Goal: Task Accomplishment & Management: Complete application form

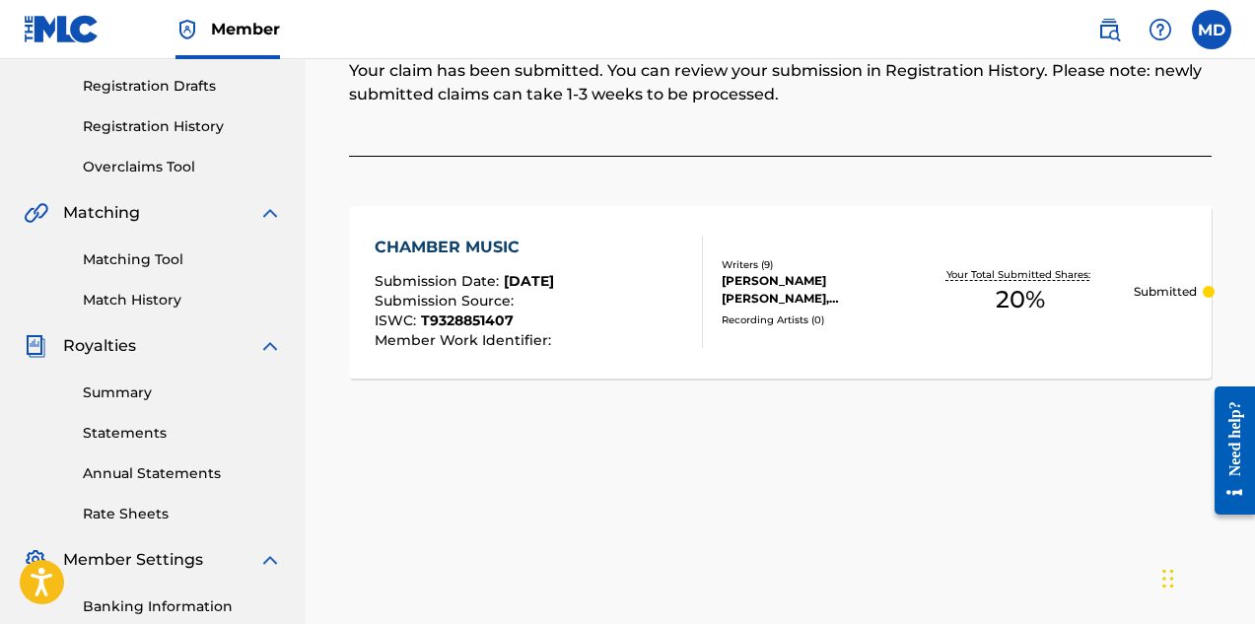
scroll to position [204, 0]
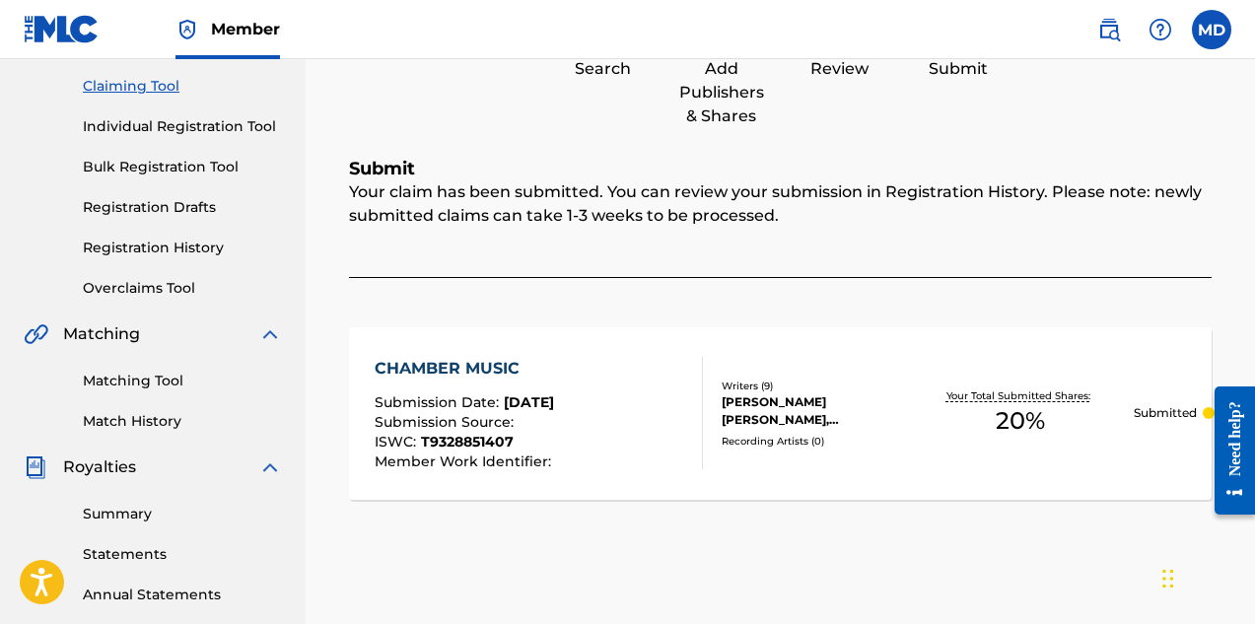
click at [123, 252] on link "Registration History" at bounding box center [182, 248] width 199 height 21
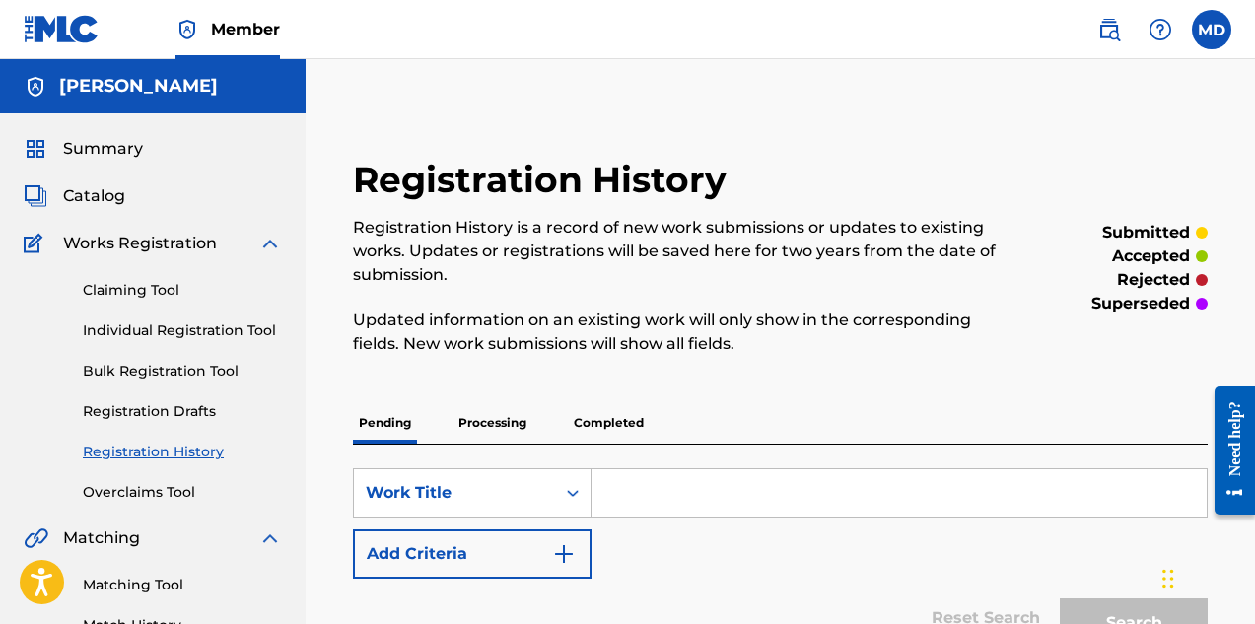
click at [668, 493] on input "Search Form" at bounding box center [899, 492] width 615 height 47
paste input "CHROME WHEELS"
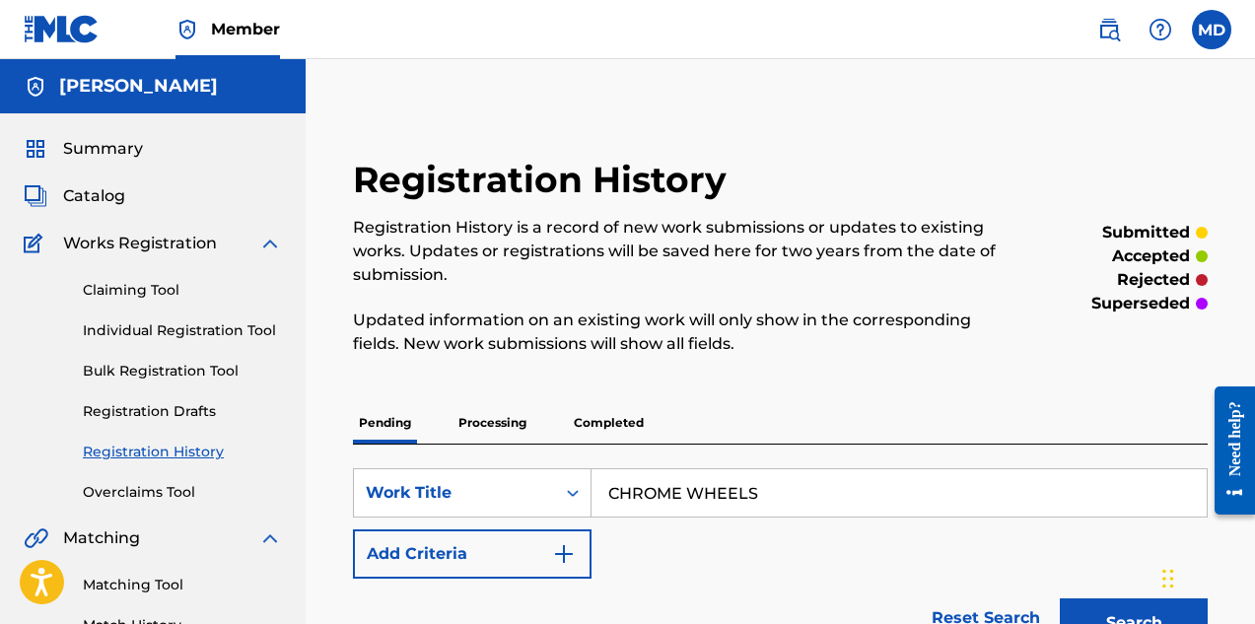
type input "CHROME WHEELS"
click at [135, 292] on link "Claiming Tool" at bounding box center [182, 290] width 199 height 21
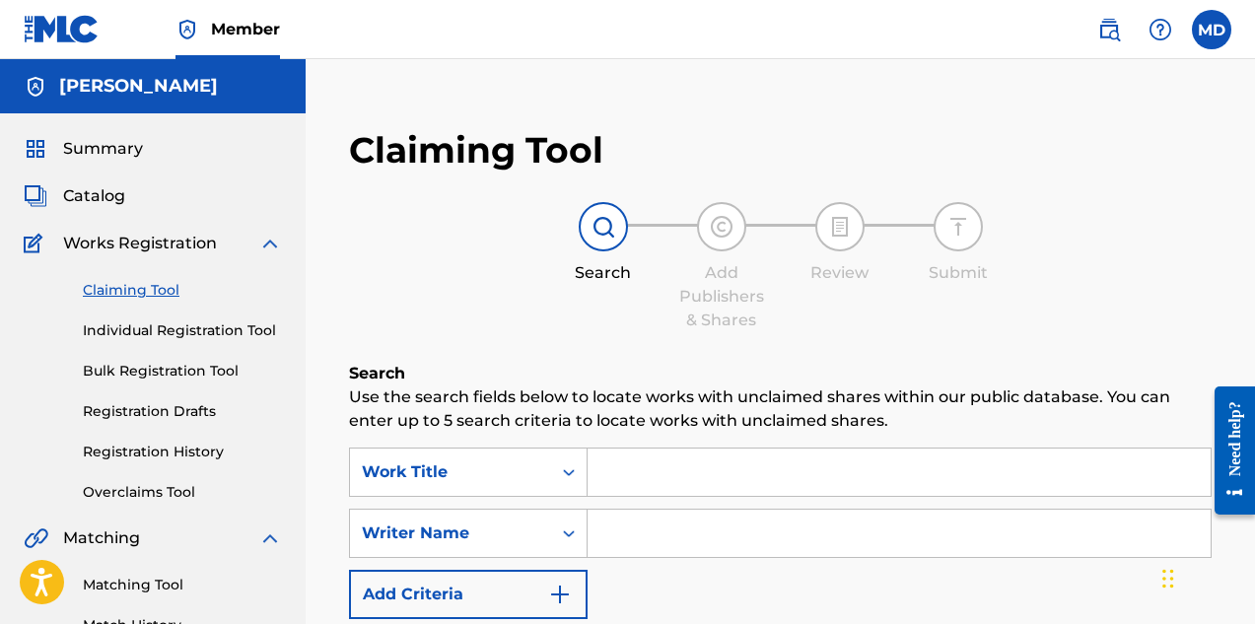
click at [701, 467] on input "Search Form" at bounding box center [899, 472] width 623 height 47
paste input "CHROME WHEELS"
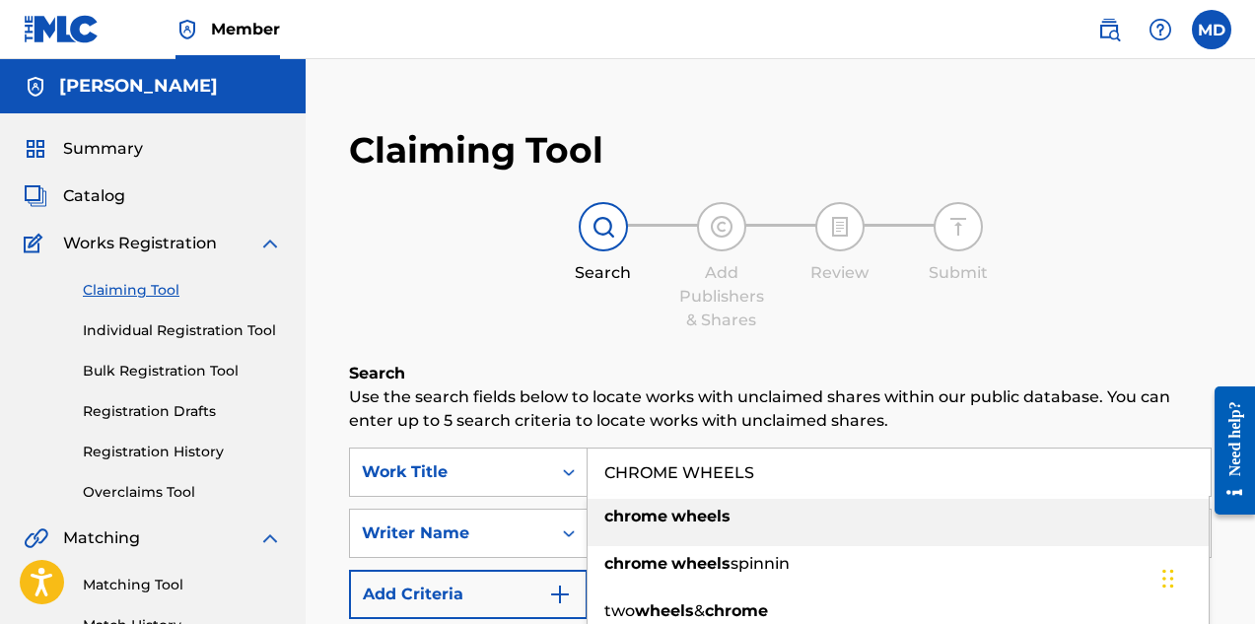
click at [690, 521] on strong "wheels" at bounding box center [700, 516] width 59 height 19
type input "chrome wheels"
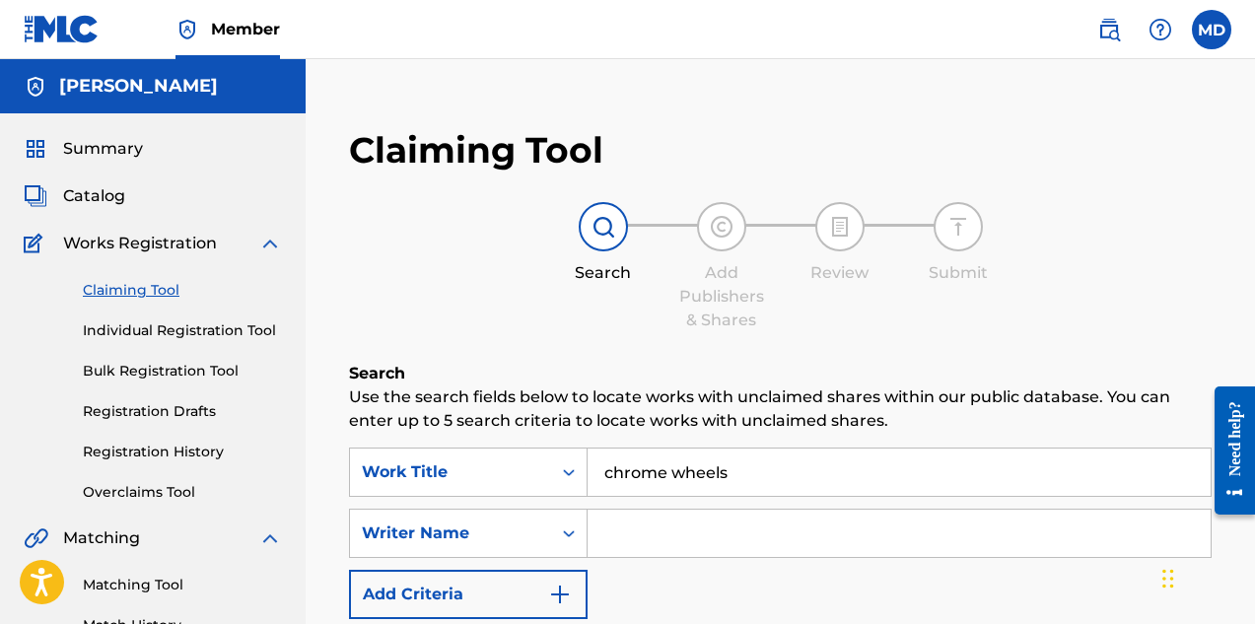
click at [690, 521] on input "Search Form" at bounding box center [899, 533] width 623 height 47
type input "[PERSON_NAME]"
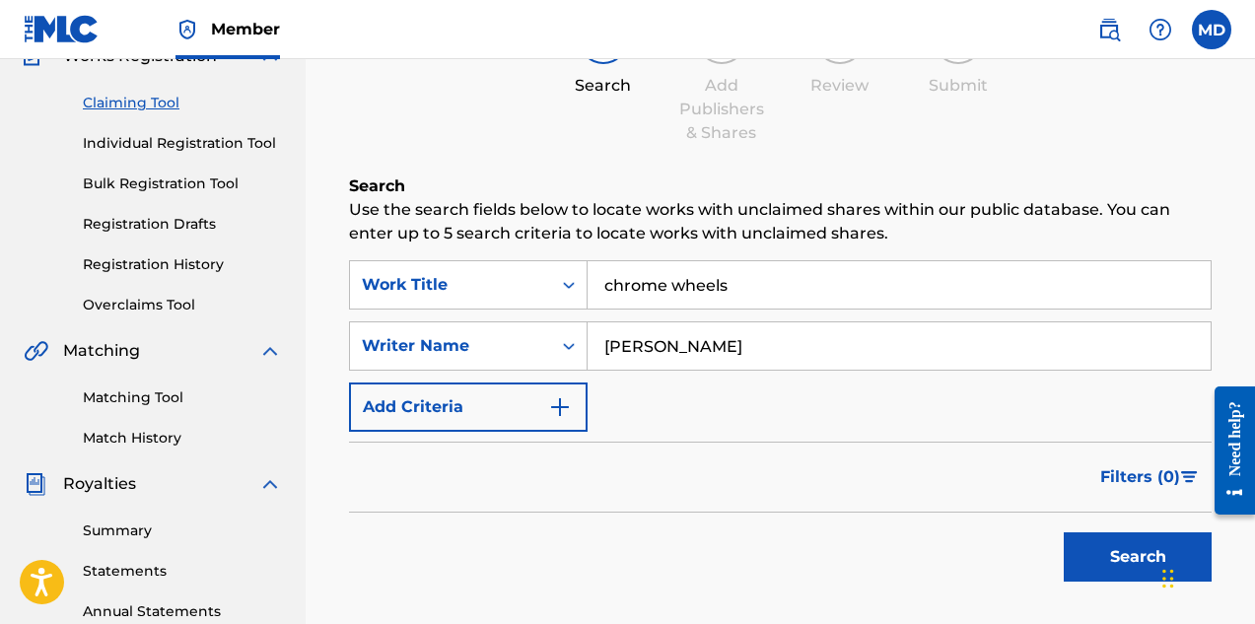
scroll to position [197, 0]
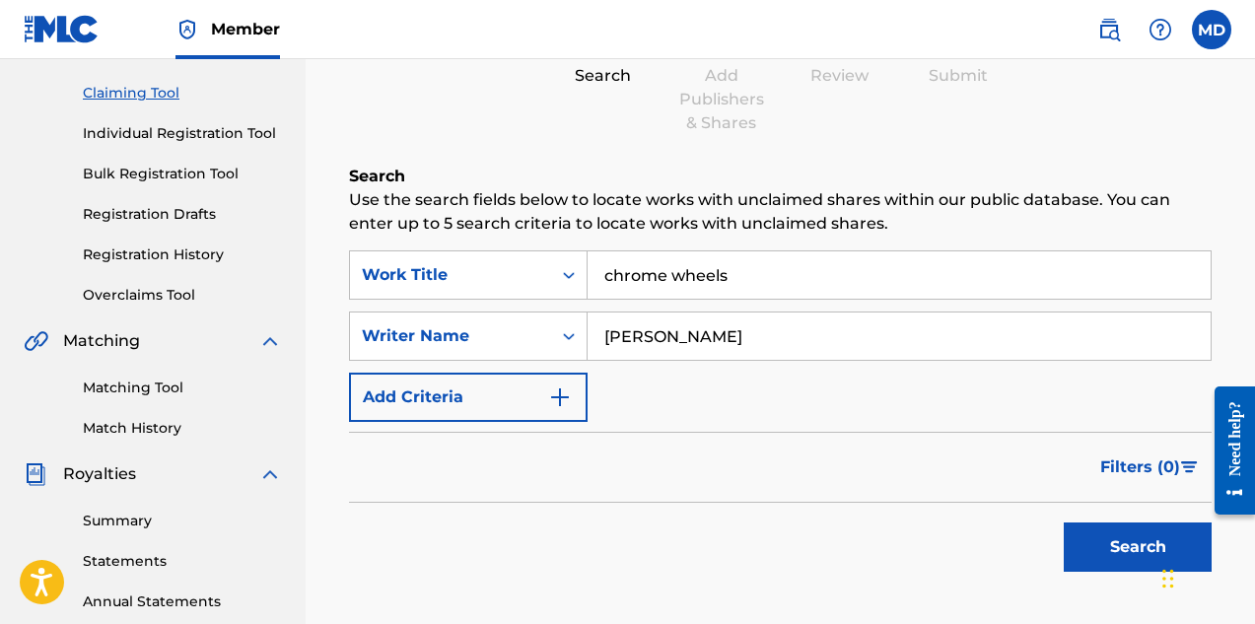
click at [1112, 545] on button "Search" at bounding box center [1138, 547] width 148 height 49
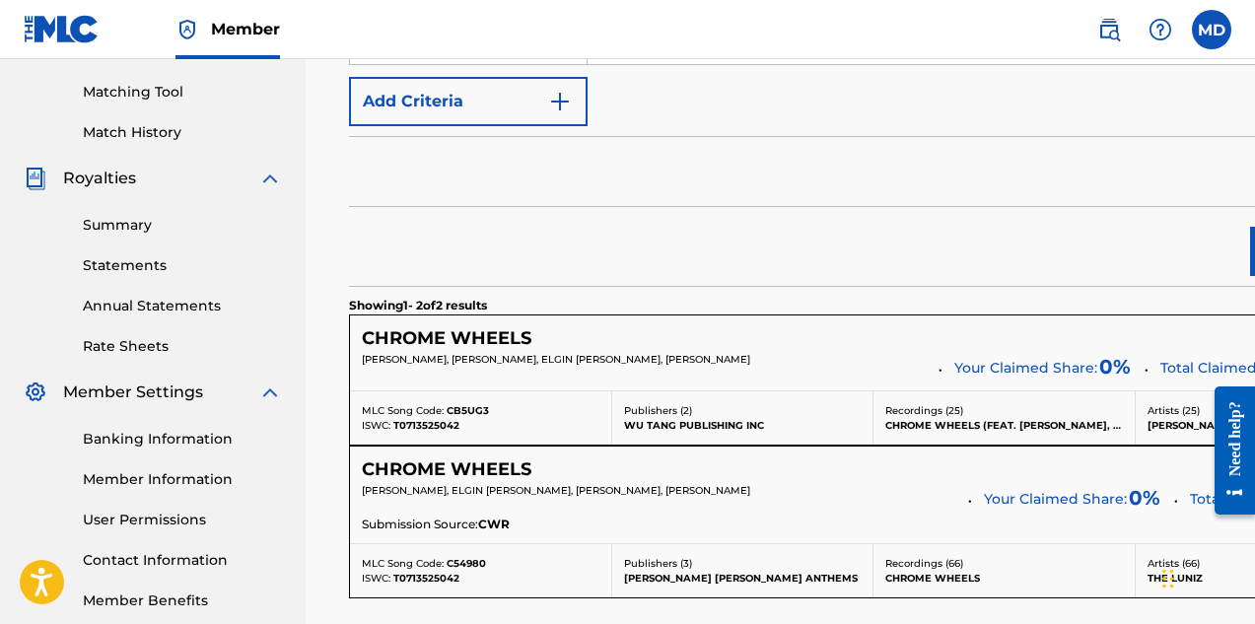
scroll to position [592, 0]
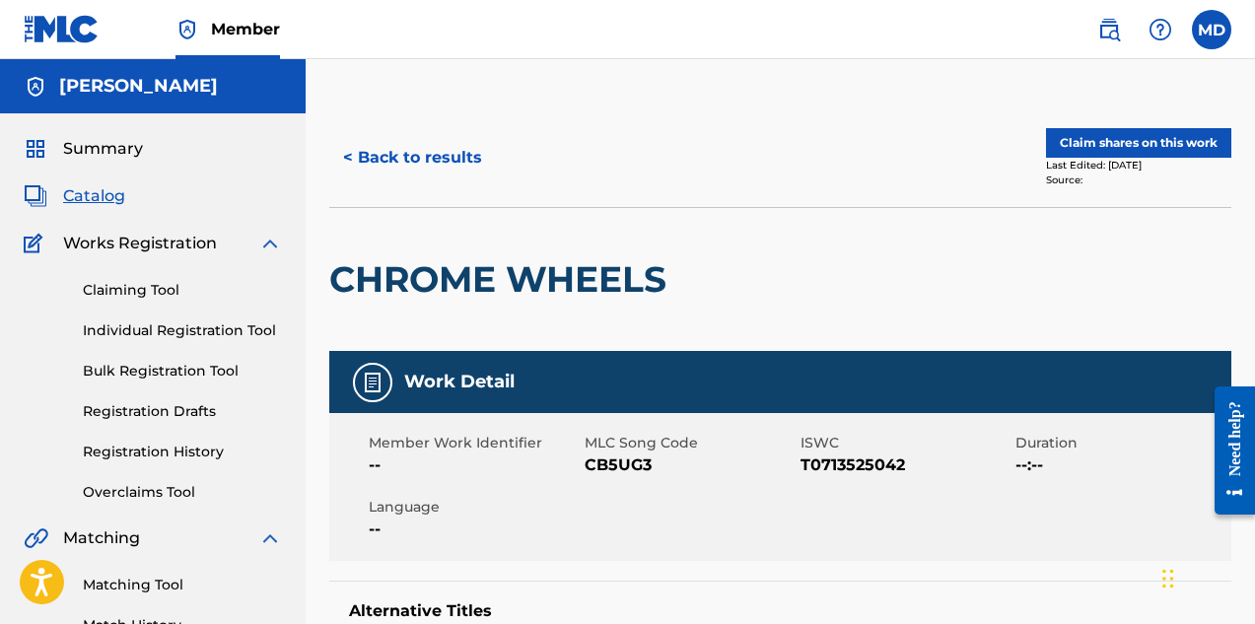
click at [1102, 145] on button "Claim shares on this work" at bounding box center [1138, 143] width 185 height 30
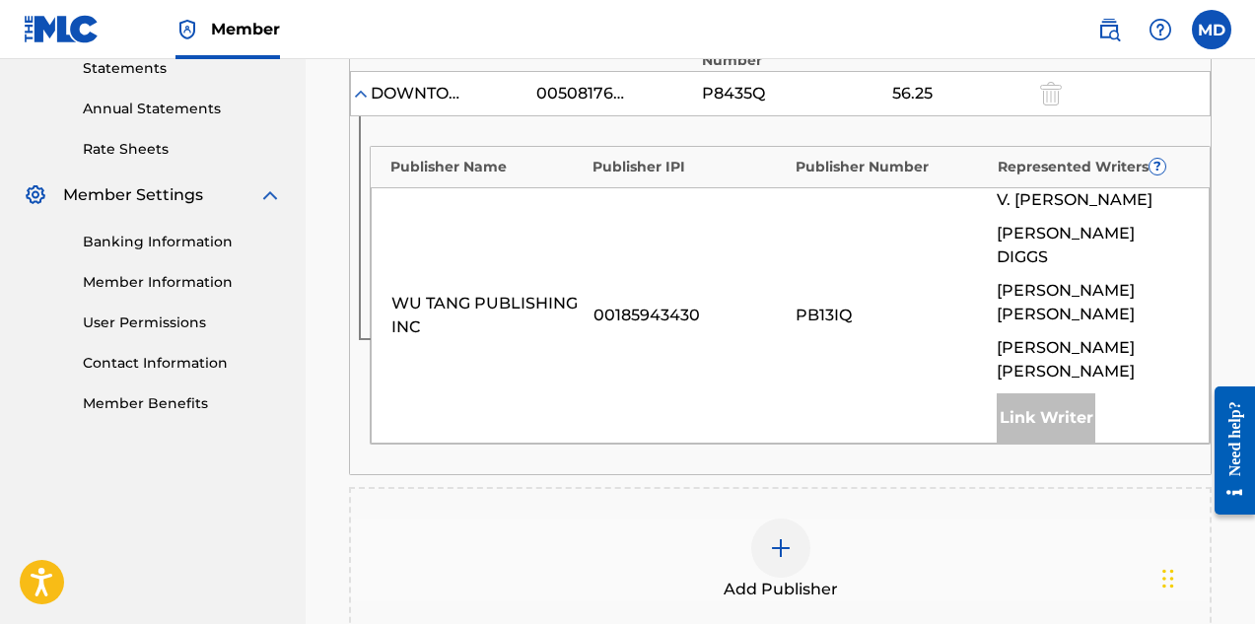
scroll to position [887, 0]
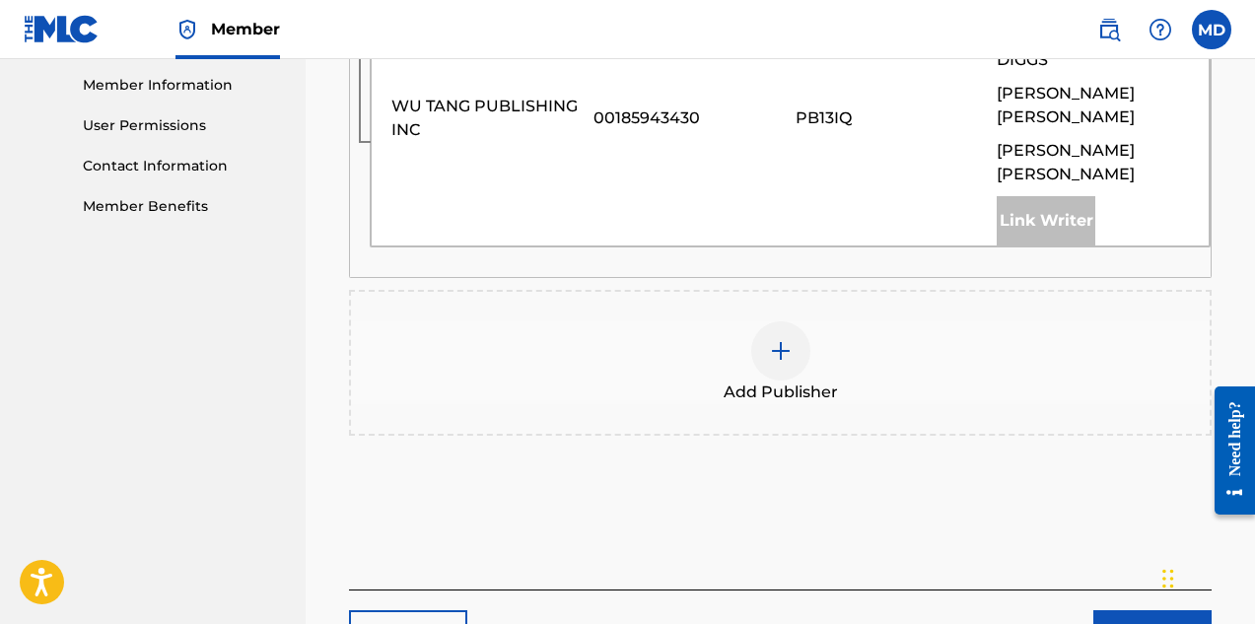
click at [780, 339] on img at bounding box center [781, 351] width 24 height 24
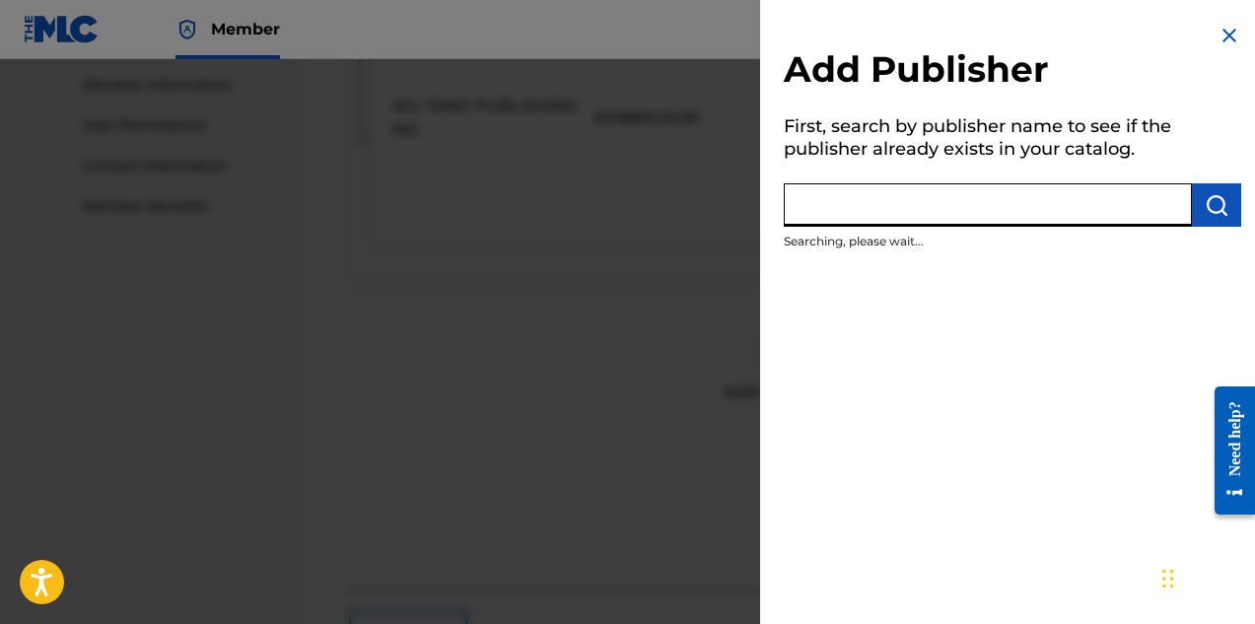
click at [943, 212] on input "text" at bounding box center [988, 204] width 408 height 43
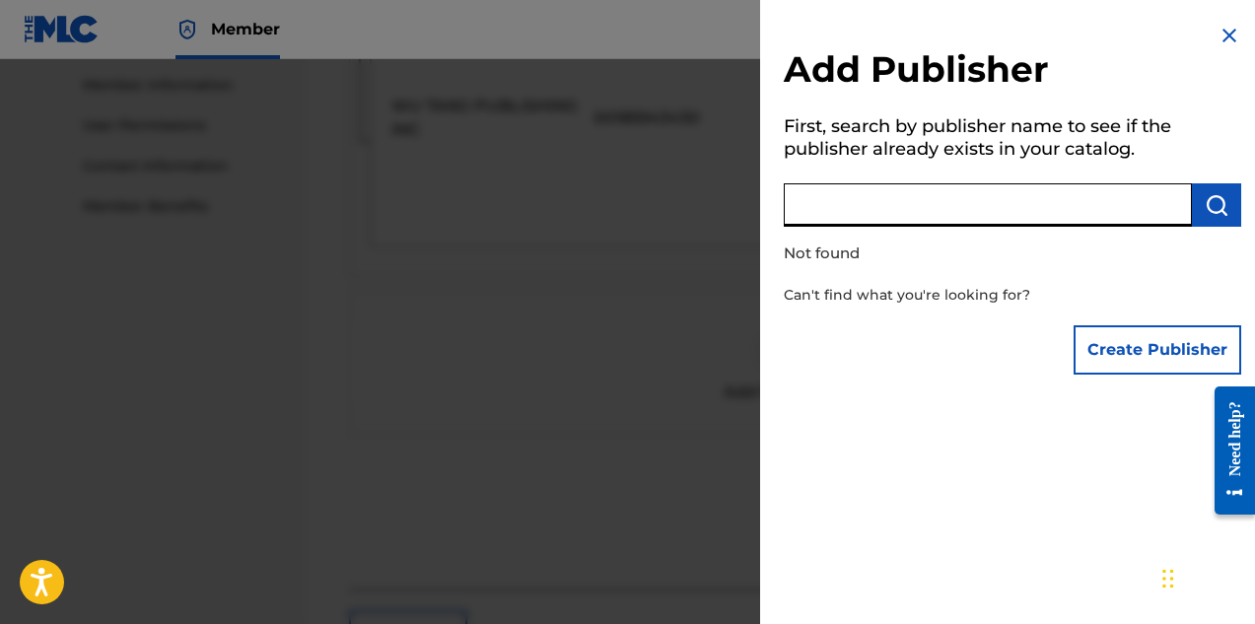
paste input "DIGGS FAMILY MUSIC INC"
type input "DIGGS FAMILY MUSIC INC"
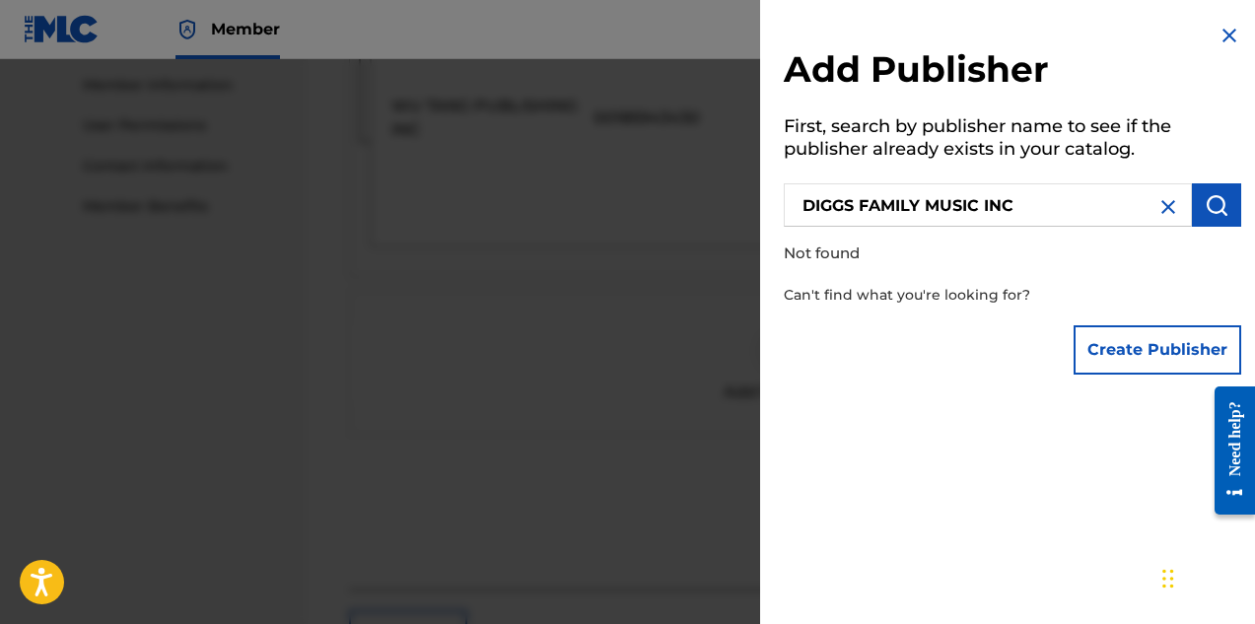
click at [1108, 349] on button "Create Publisher" at bounding box center [1158, 349] width 168 height 49
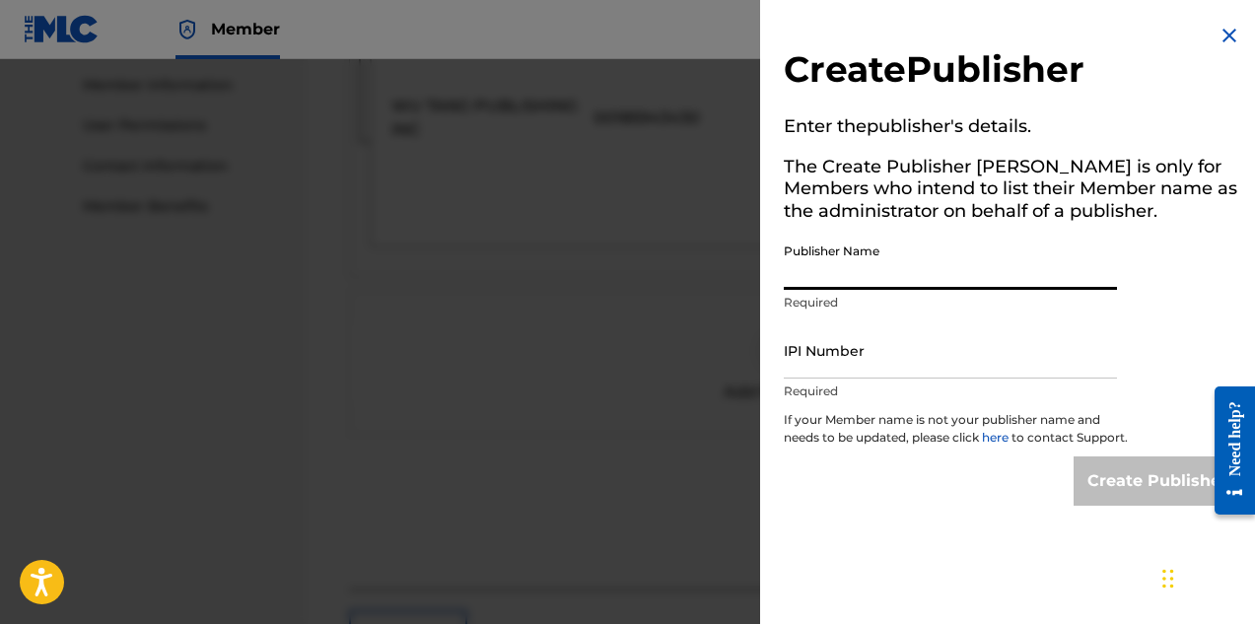
click at [916, 266] on input "Publisher Name" at bounding box center [950, 262] width 333 height 56
paste input "DIGGS FAMILY MUSIC INC"
type input "DIGGS FAMILY MUSIC INC"
click at [889, 364] on input "IPI Number" at bounding box center [950, 350] width 333 height 56
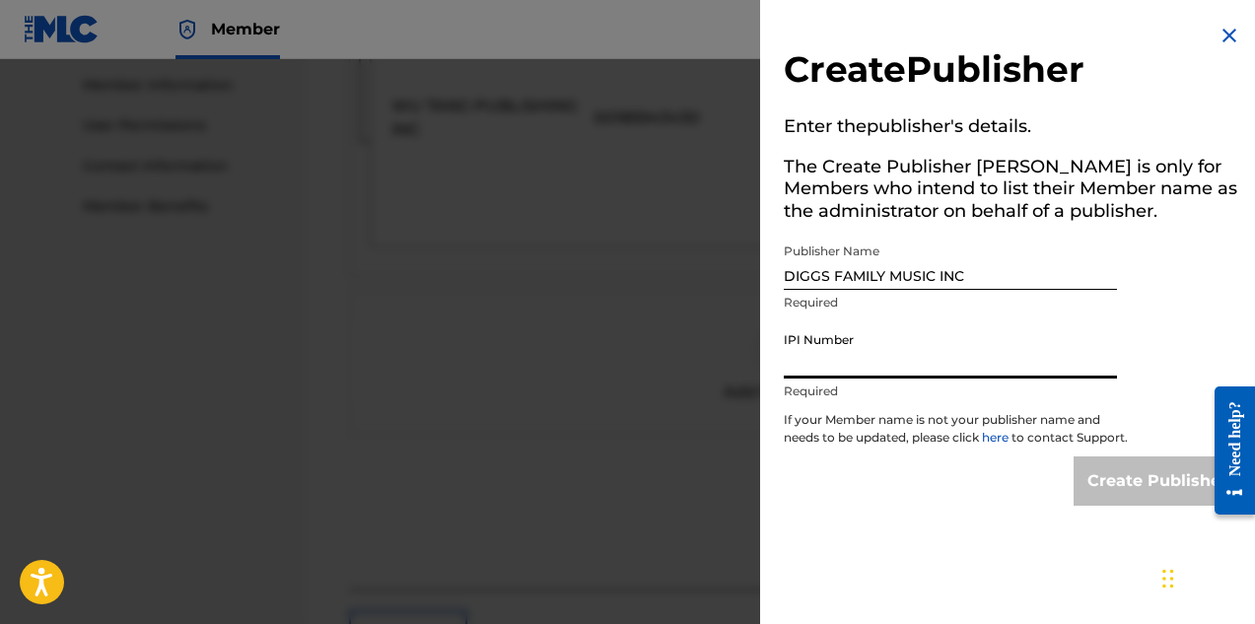
click at [846, 367] on input "IPI Number" at bounding box center [950, 350] width 333 height 56
paste input "194542060"
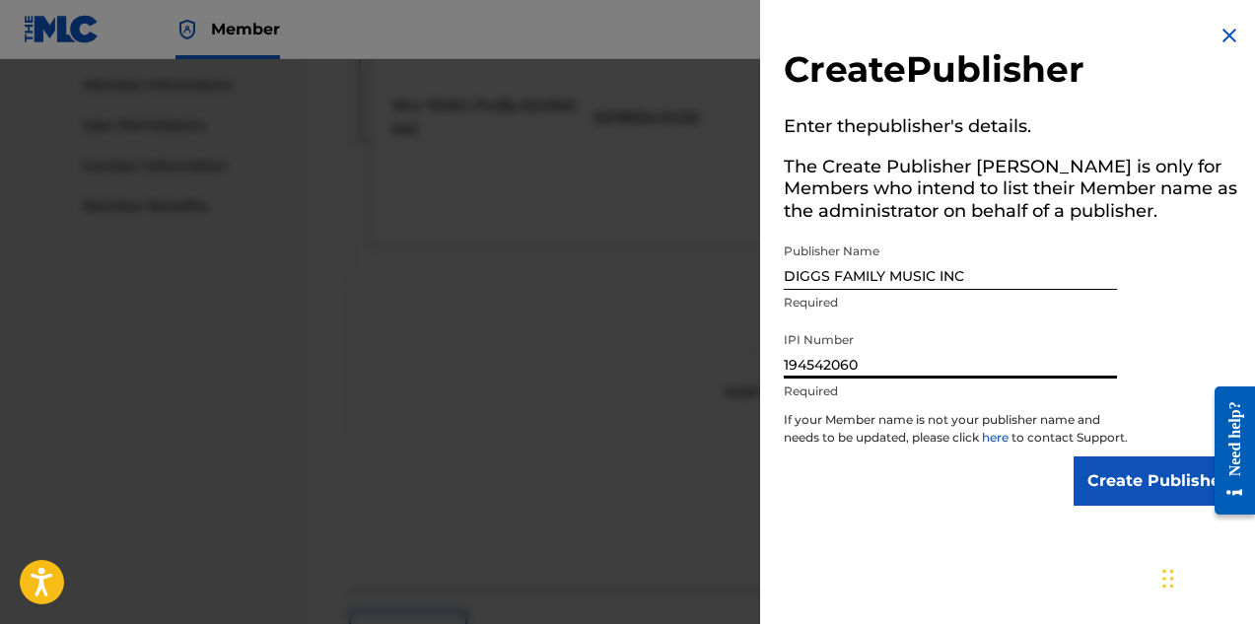
type input "194542060"
click at [1092, 500] on input "Create Publisher" at bounding box center [1158, 481] width 168 height 49
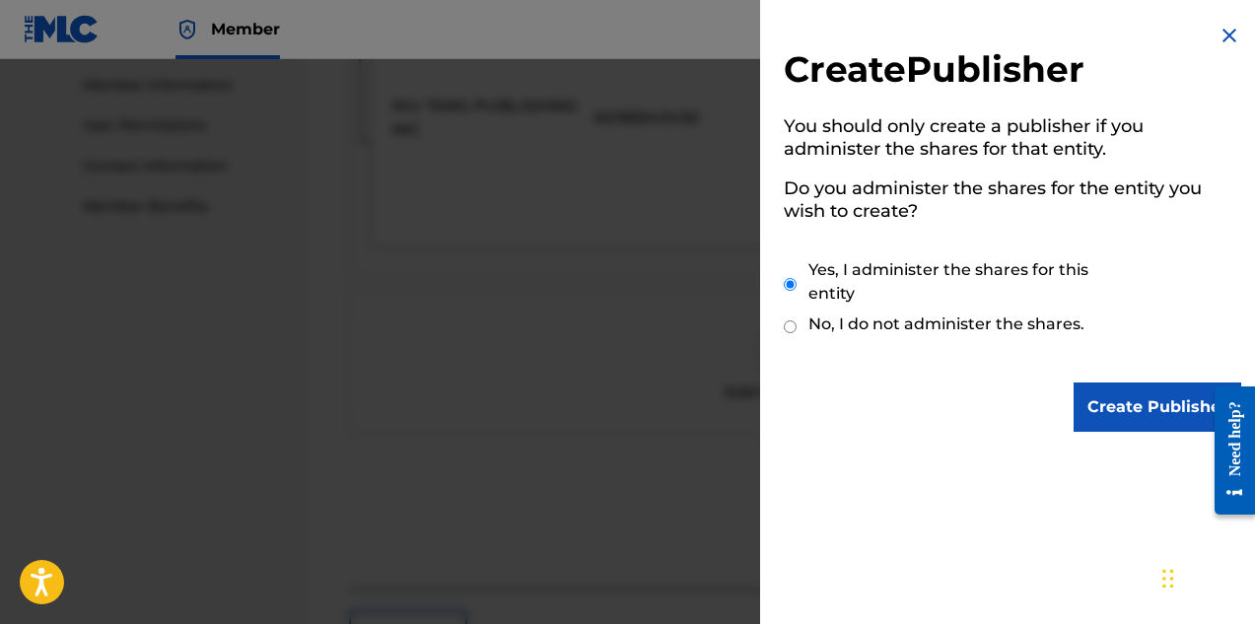
click at [1121, 400] on input "Create Publisher" at bounding box center [1158, 407] width 168 height 49
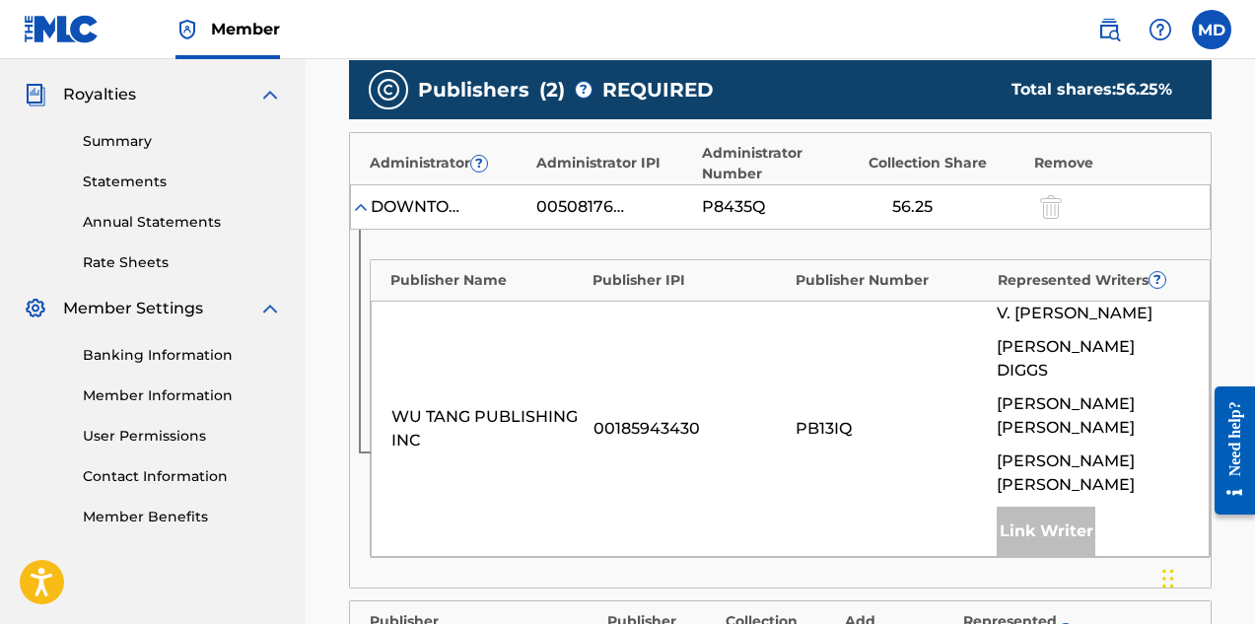
scroll to position [764, 0]
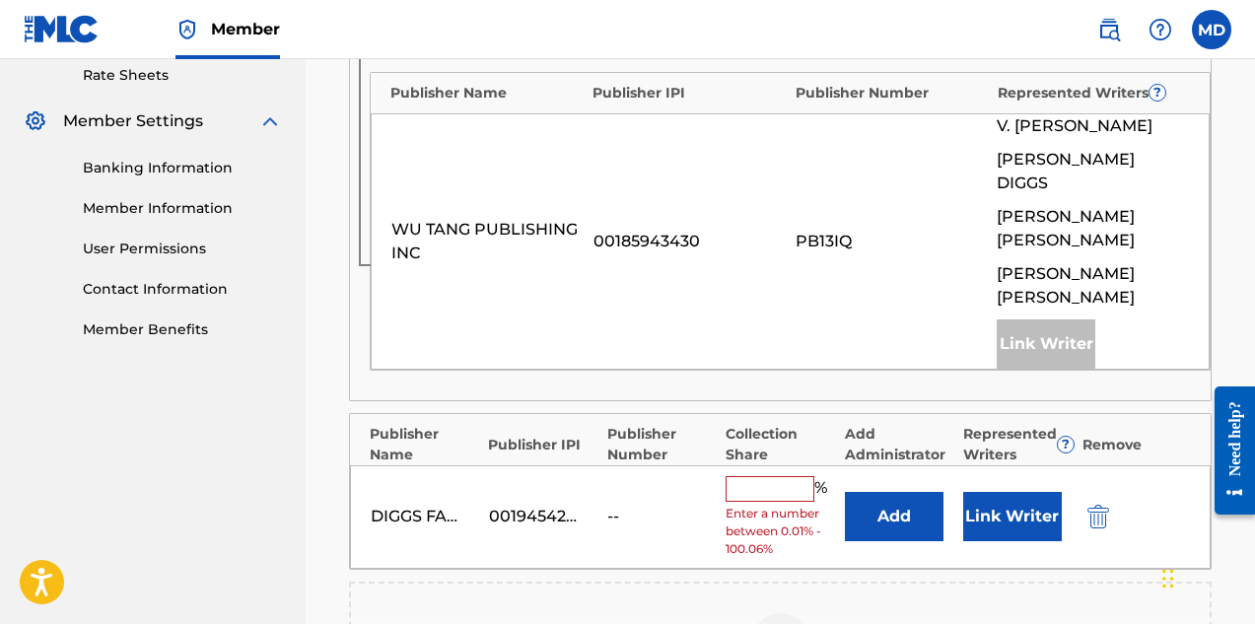
click at [757, 476] on input "text" at bounding box center [770, 489] width 89 height 26
type input "20"
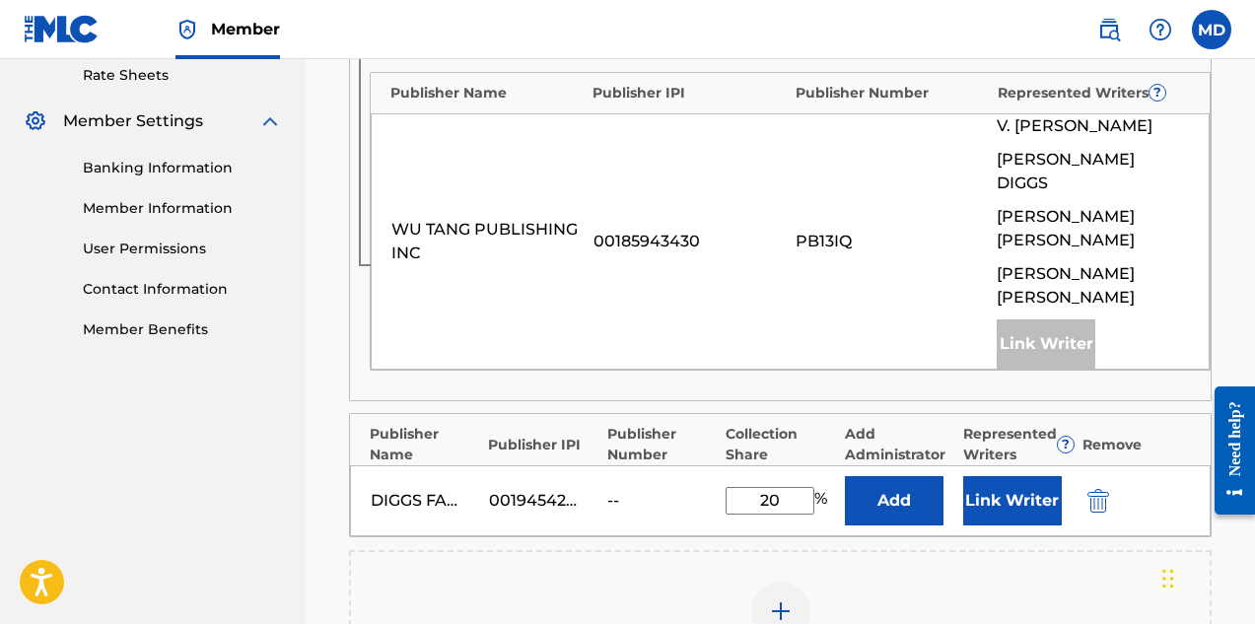
click at [789, 487] on input "20" at bounding box center [770, 501] width 89 height 28
drag, startPoint x: 783, startPoint y: 453, endPoint x: 755, endPoint y: 455, distance: 27.7
click at [756, 487] on input "20" at bounding box center [770, 501] width 89 height 28
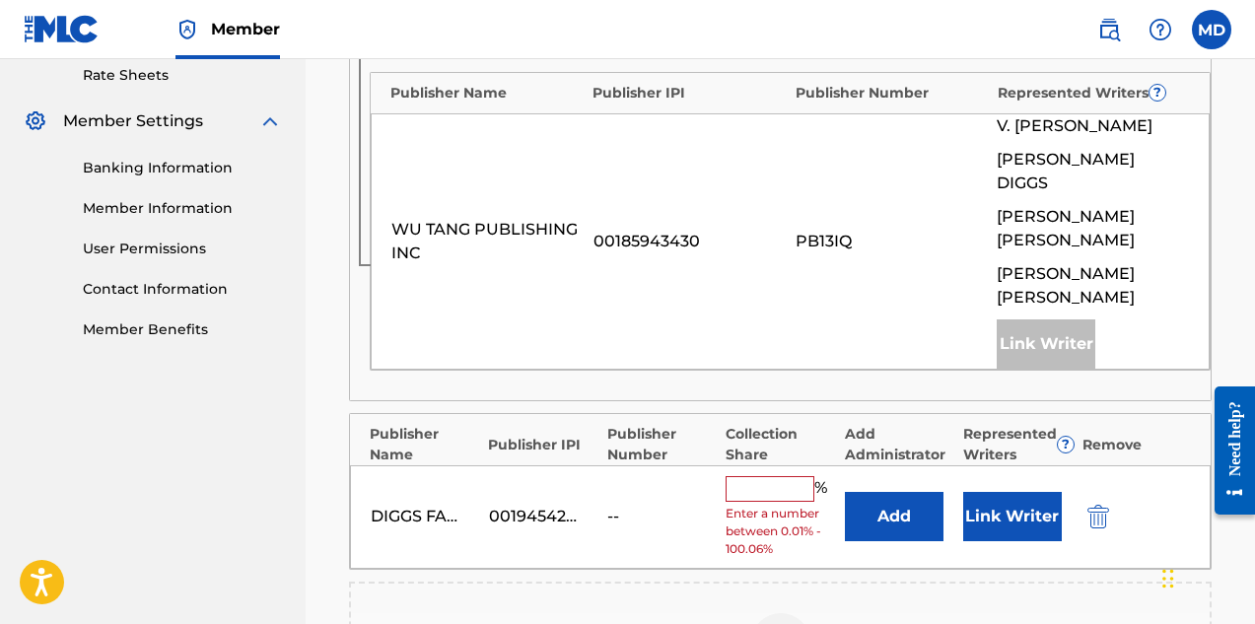
click at [762, 476] on input "text" at bounding box center [770, 489] width 89 height 26
type input "25"
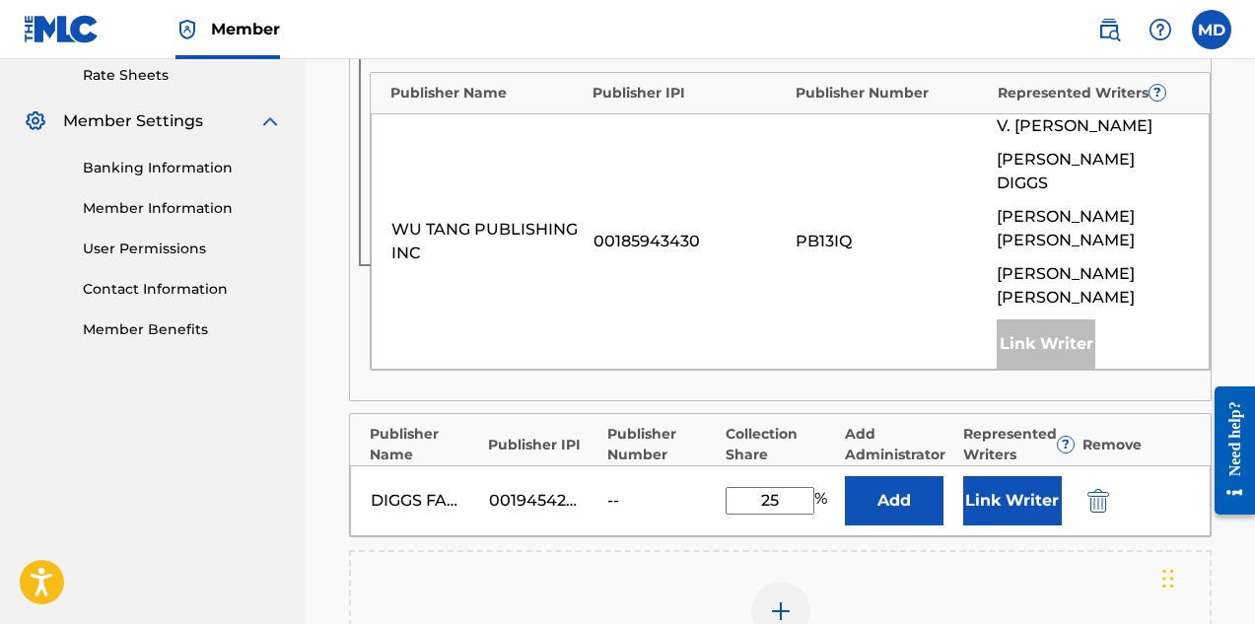
click at [1003, 476] on button "Link Writer" at bounding box center [1012, 500] width 99 height 49
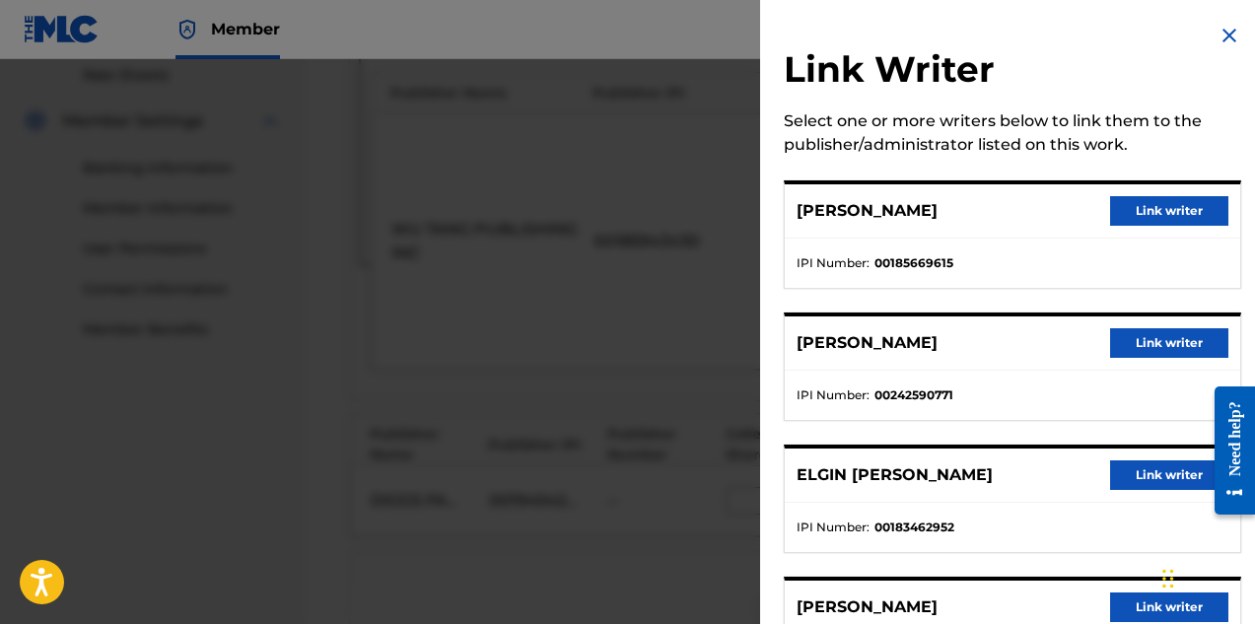
scroll to position [99, 0]
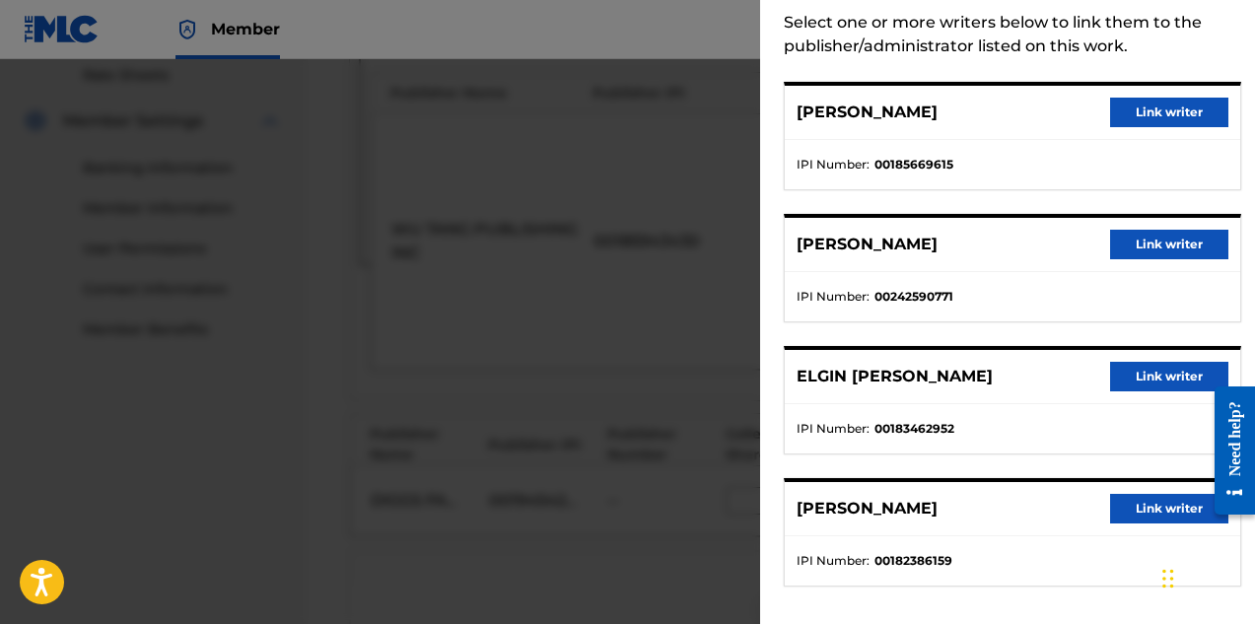
click at [1148, 374] on button "Link writer" at bounding box center [1169, 377] width 118 height 30
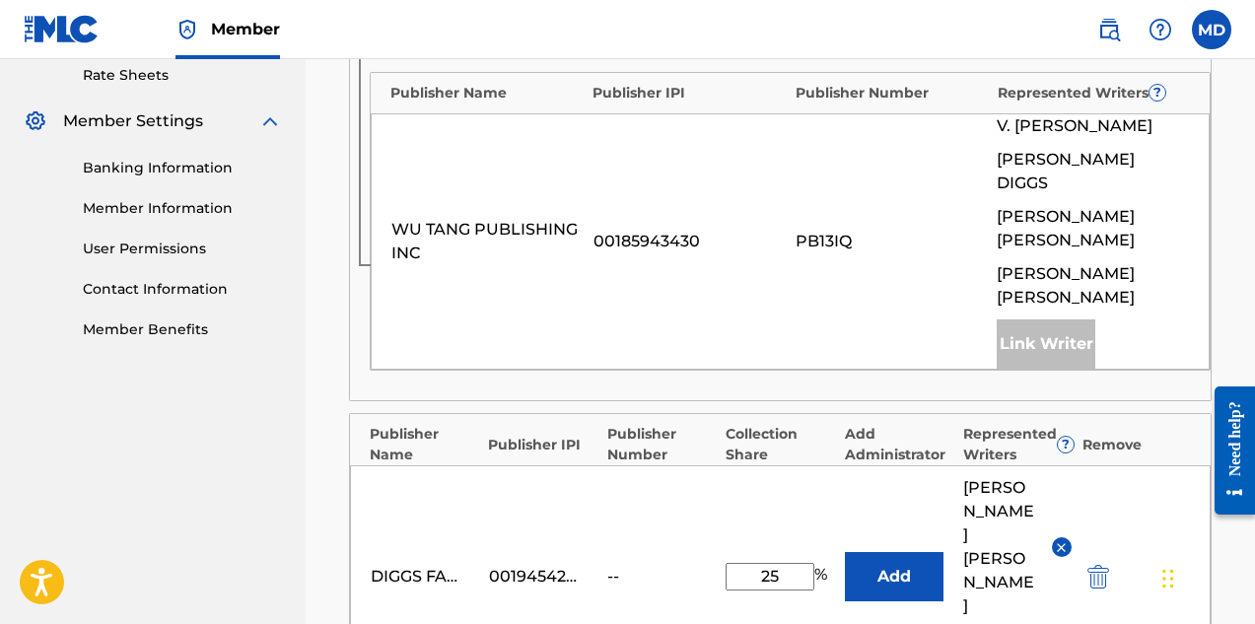
scroll to position [863, 0]
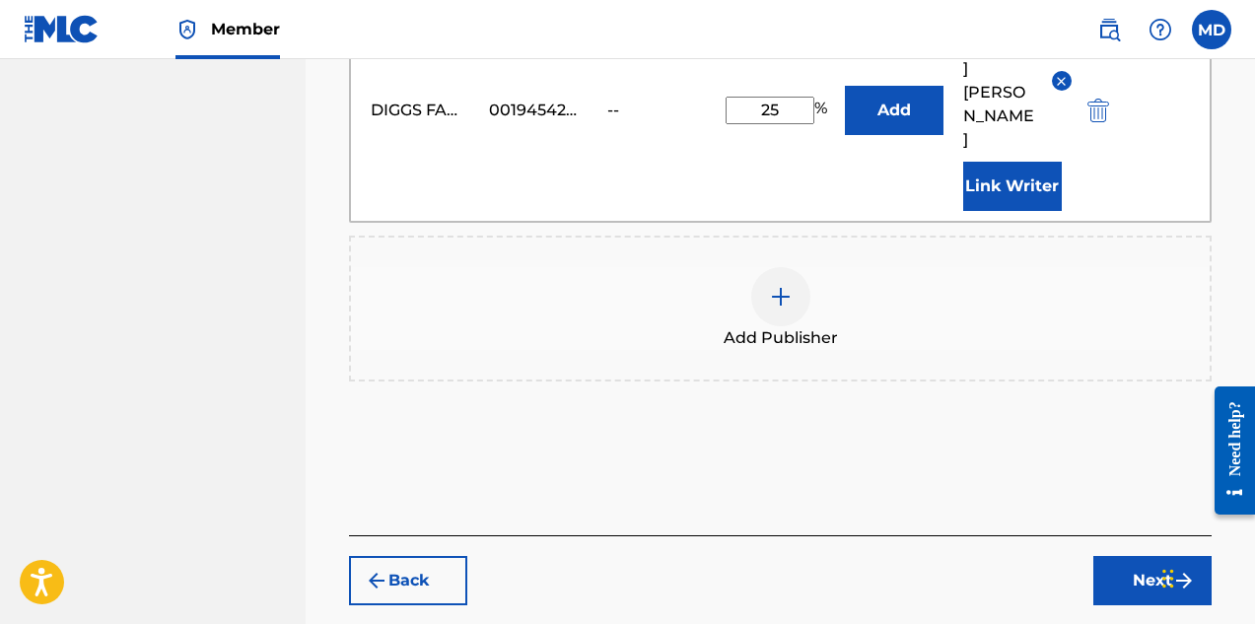
click at [1130, 556] on button "Next" at bounding box center [1152, 580] width 118 height 49
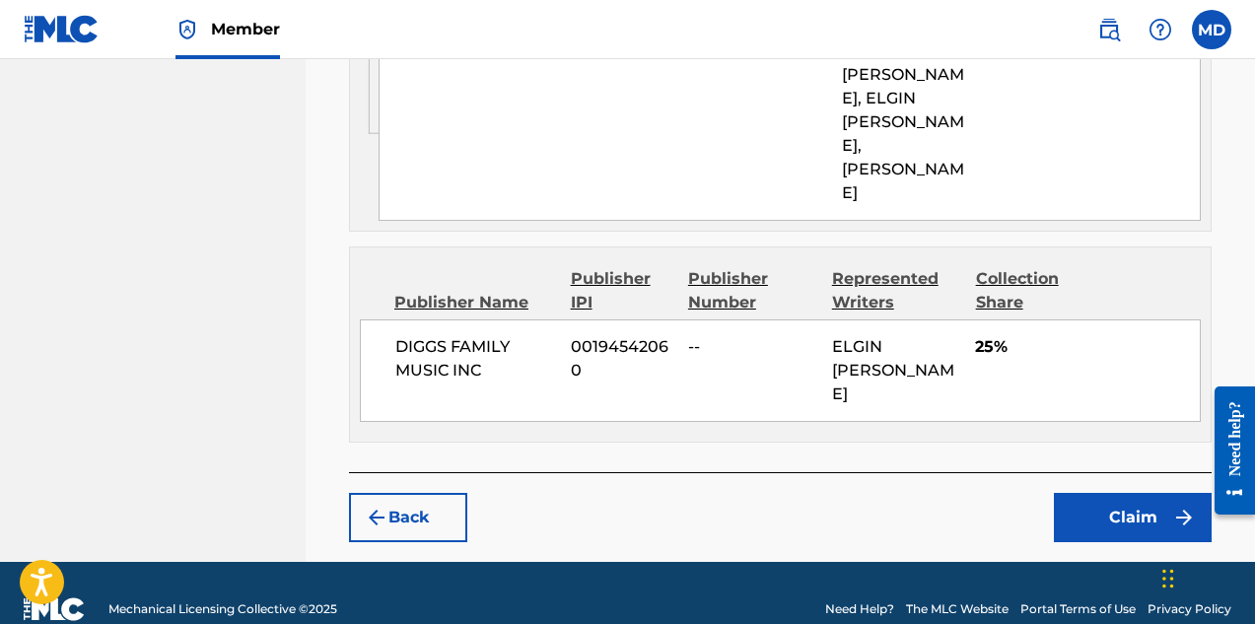
scroll to position [1158, 0]
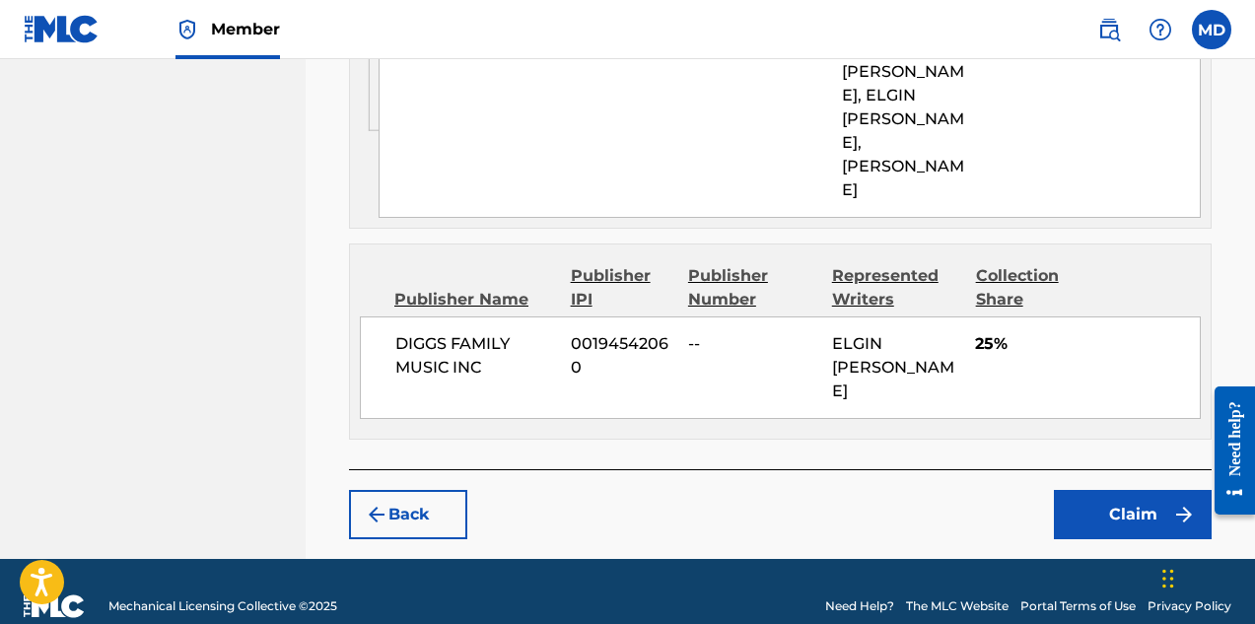
click at [1110, 490] on button "Claim" at bounding box center [1133, 514] width 158 height 49
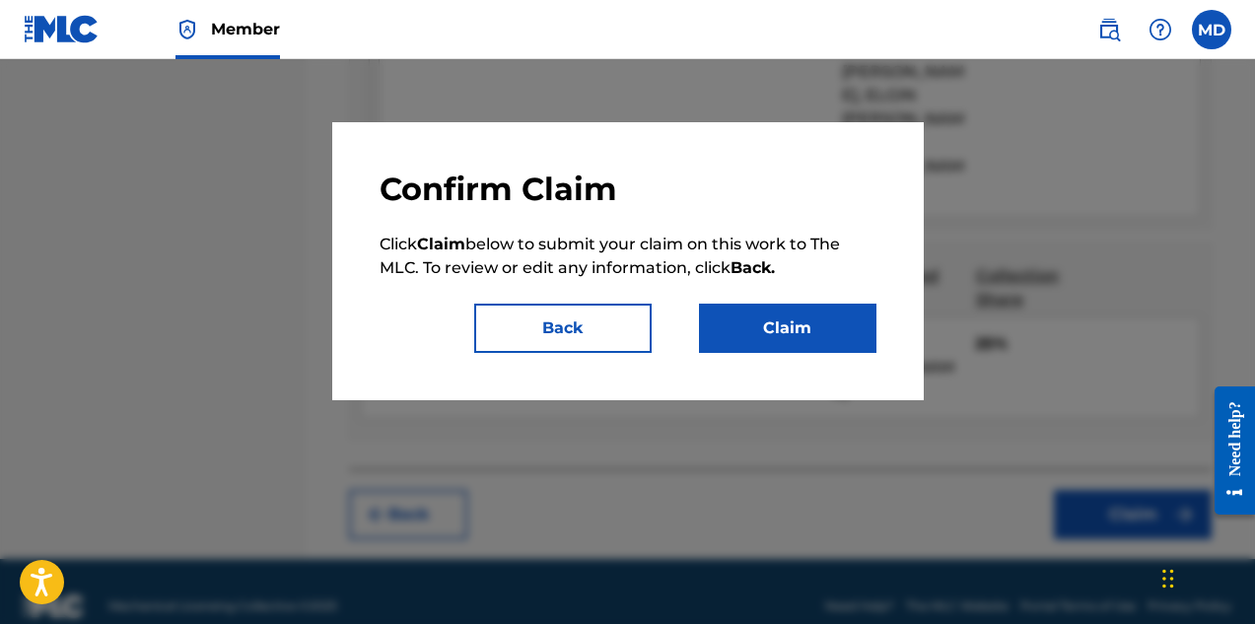
click at [788, 327] on button "Claim" at bounding box center [787, 328] width 177 height 49
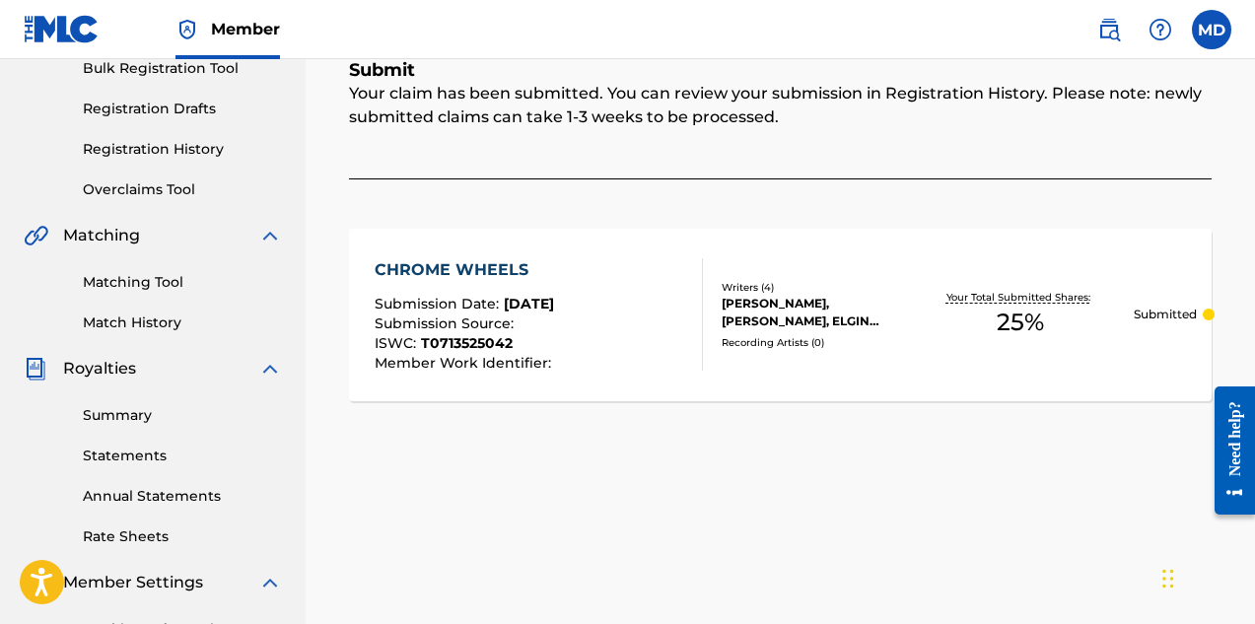
scroll to position [204, 0]
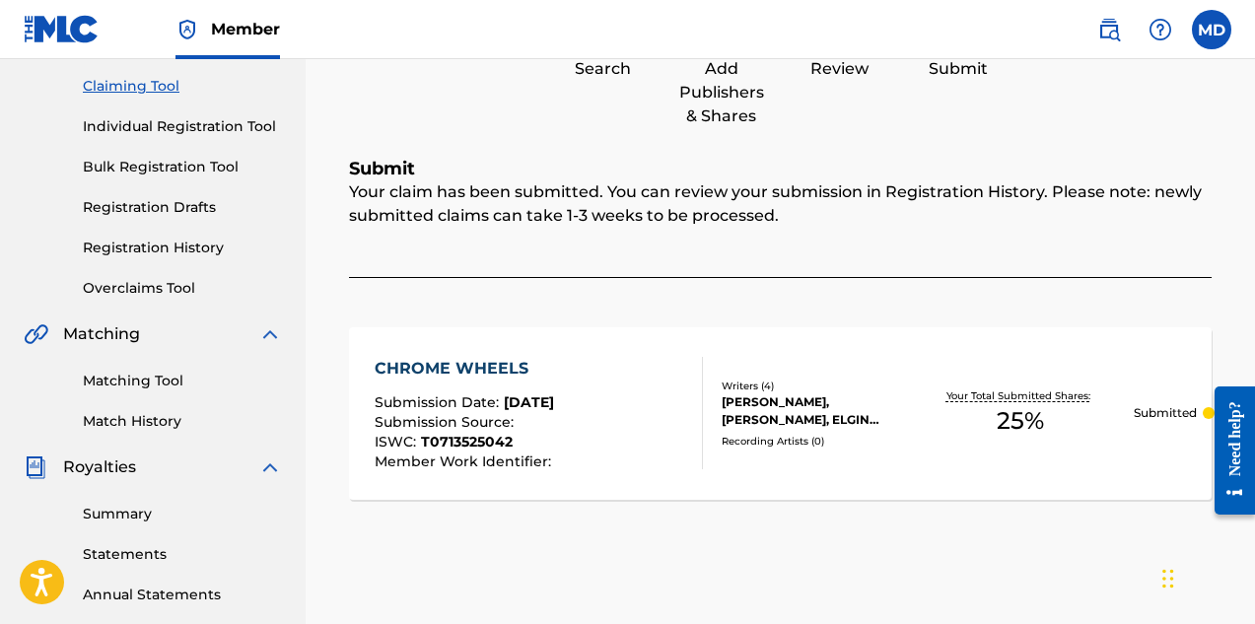
click at [154, 88] on link "Claiming Tool" at bounding box center [182, 86] width 199 height 21
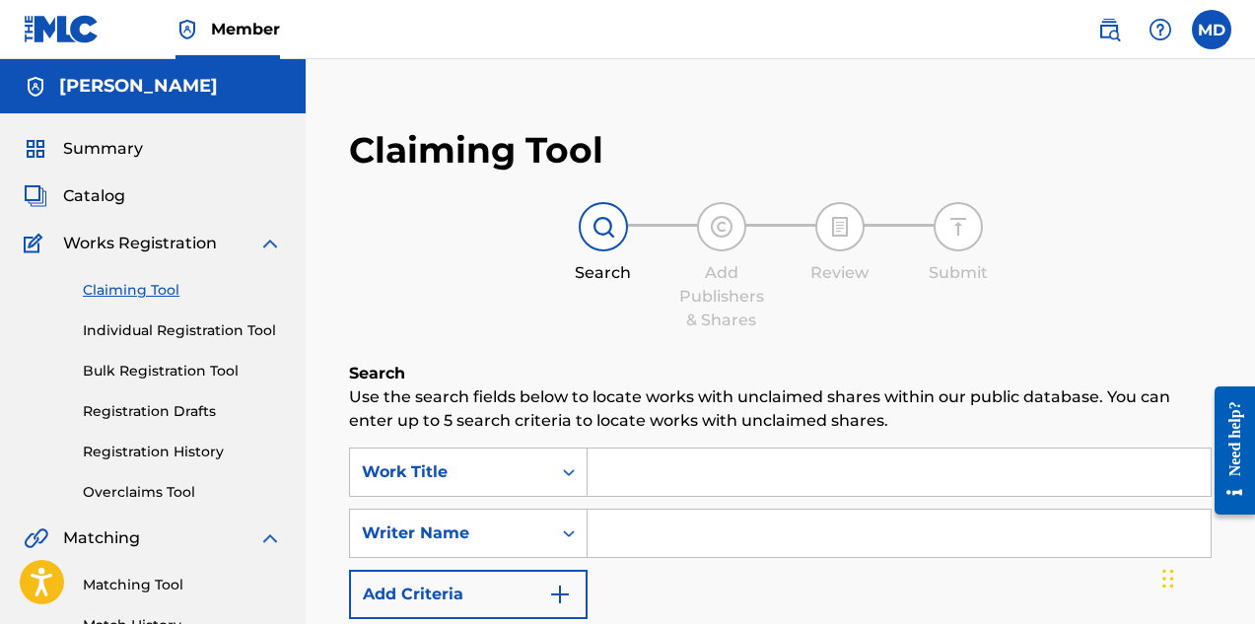
click at [650, 467] on input "Search Form" at bounding box center [899, 472] width 623 height 47
paste input "194542060"
type input "1"
click at [686, 469] on input "Search Form" at bounding box center [899, 472] width 623 height 47
paste input "CHROME WHEELS"
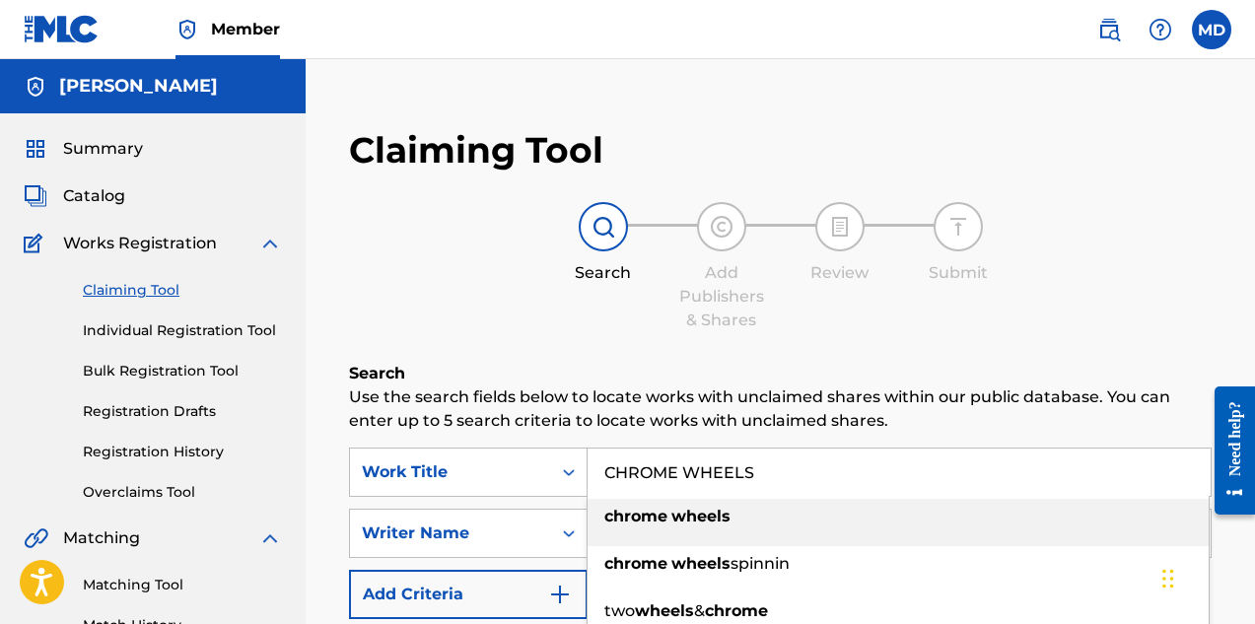
click at [718, 521] on strong "wheels" at bounding box center [700, 516] width 59 height 19
type input "chrome wheels"
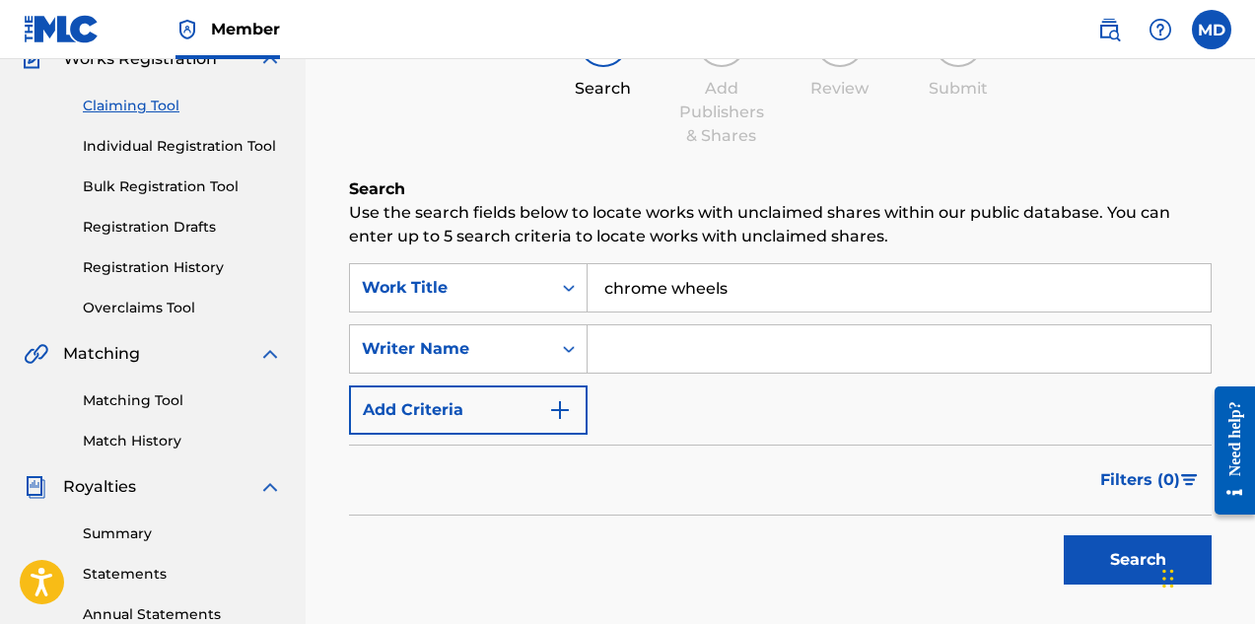
scroll to position [197, 0]
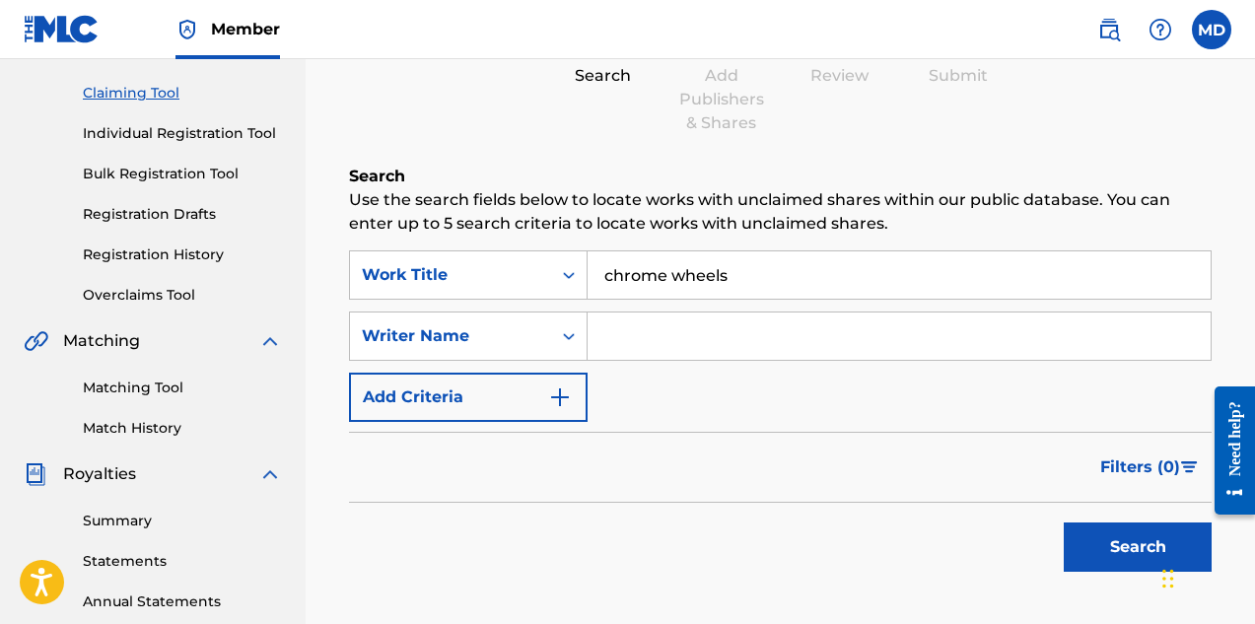
click at [649, 337] on input "Search Form" at bounding box center [899, 336] width 623 height 47
type input "[PERSON_NAME]"
click at [1112, 543] on button "Search" at bounding box center [1138, 547] width 148 height 49
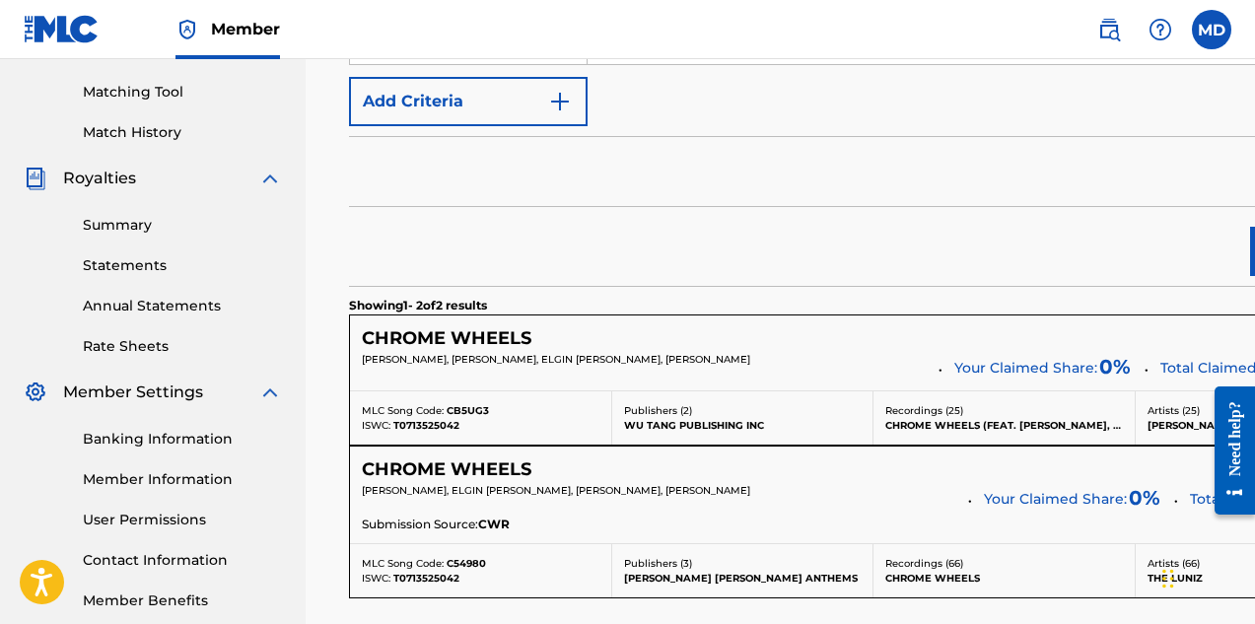
scroll to position [592, 0]
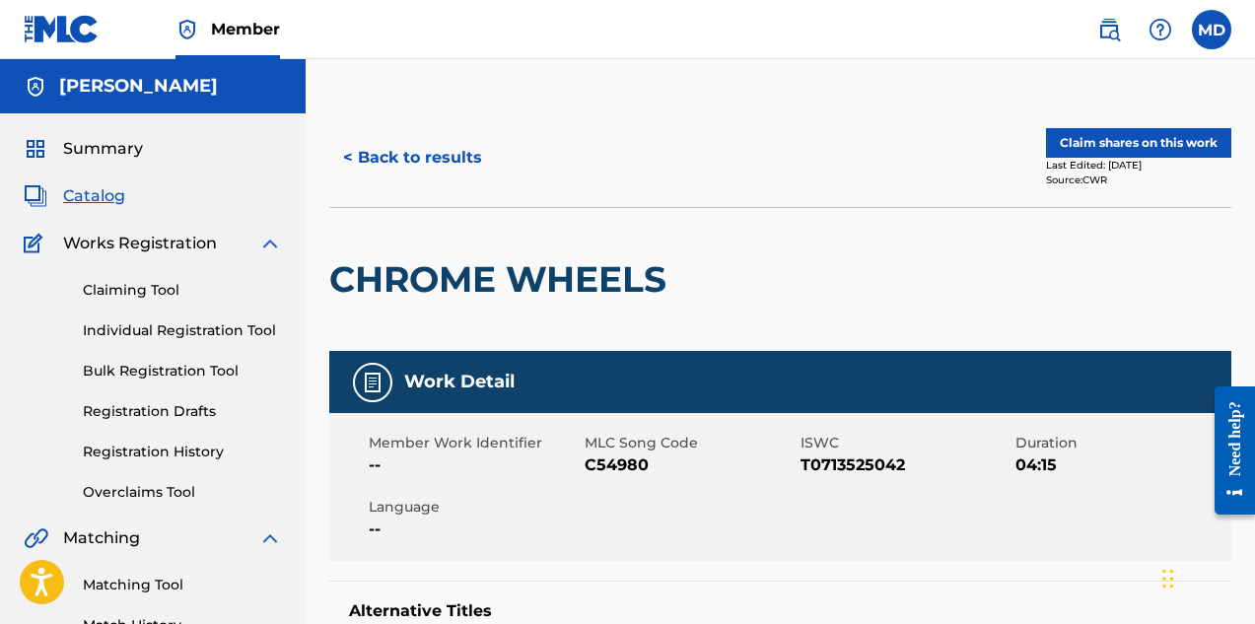
click at [1127, 141] on button "Claim shares on this work" at bounding box center [1138, 143] width 185 height 30
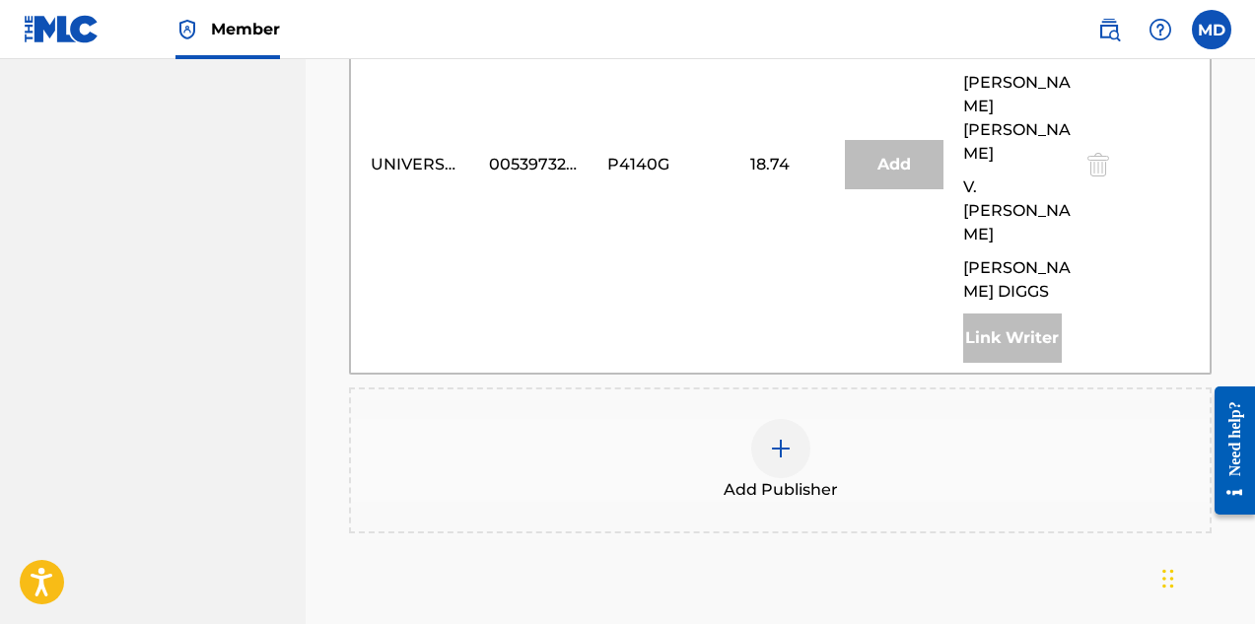
scroll to position [1085, 0]
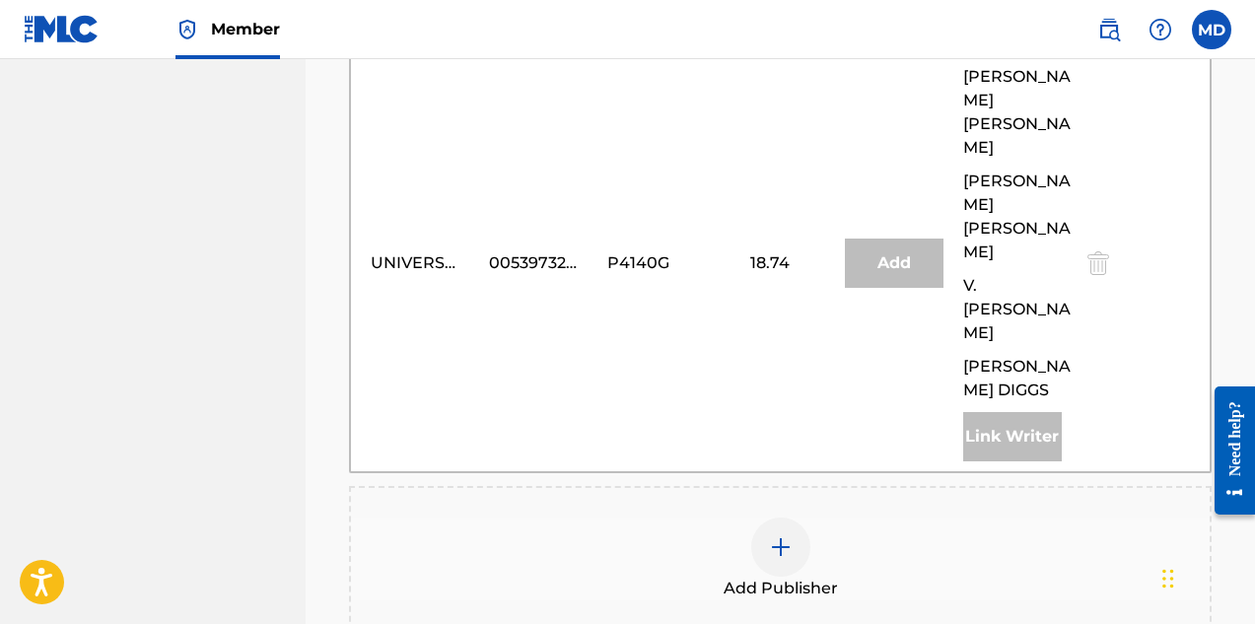
click at [783, 535] on img at bounding box center [781, 547] width 24 height 24
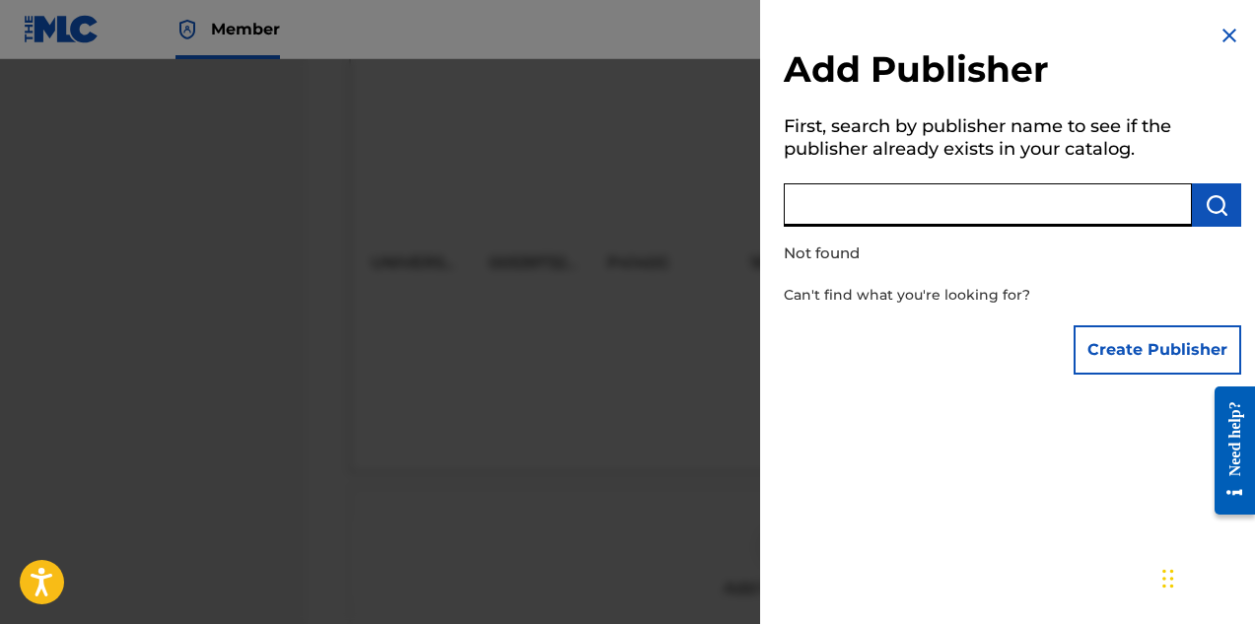
click at [926, 210] on input "text" at bounding box center [988, 204] width 408 height 43
paste input "DIGGS FAMILY MUSIC INC"
type input "DIGGS FAMILY MUSIC INC"
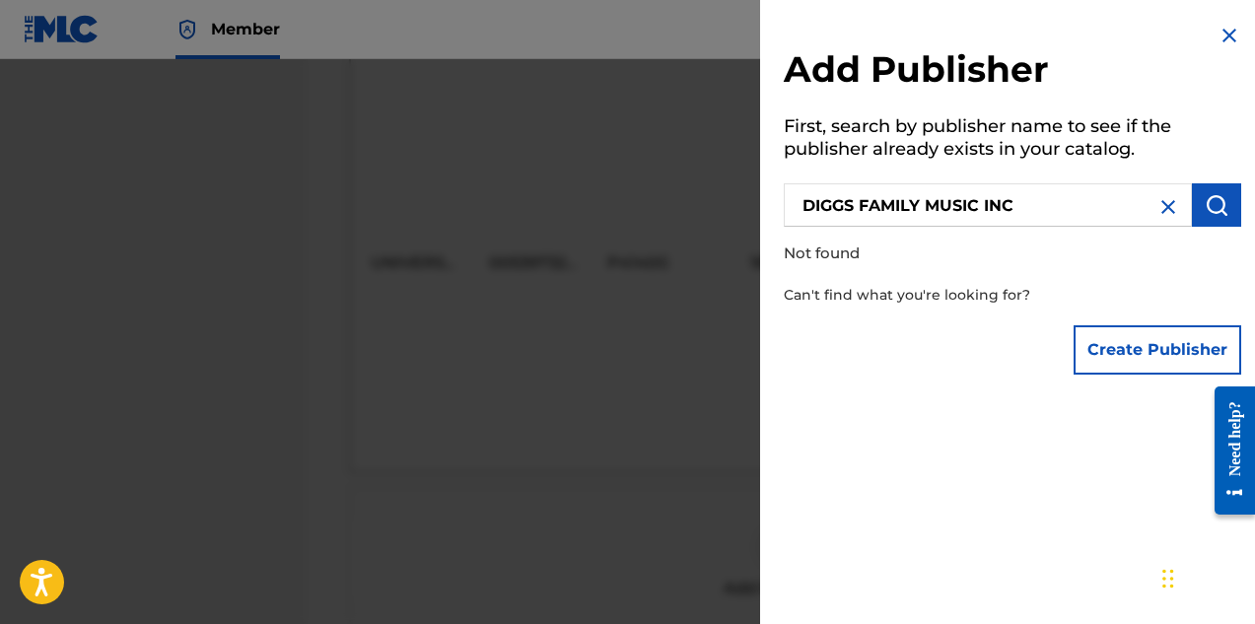
click at [1210, 191] on button "submit" at bounding box center [1216, 204] width 49 height 43
click at [1151, 349] on button "Create Publisher" at bounding box center [1158, 349] width 168 height 49
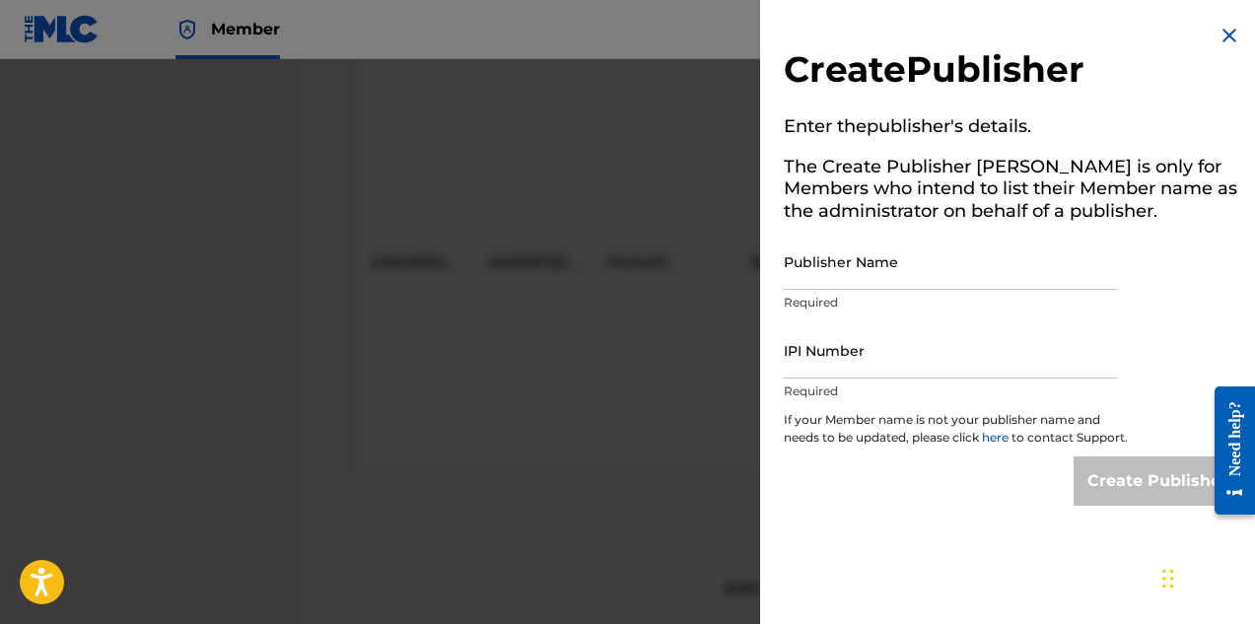
click at [853, 264] on input "Publisher Name" at bounding box center [950, 262] width 333 height 56
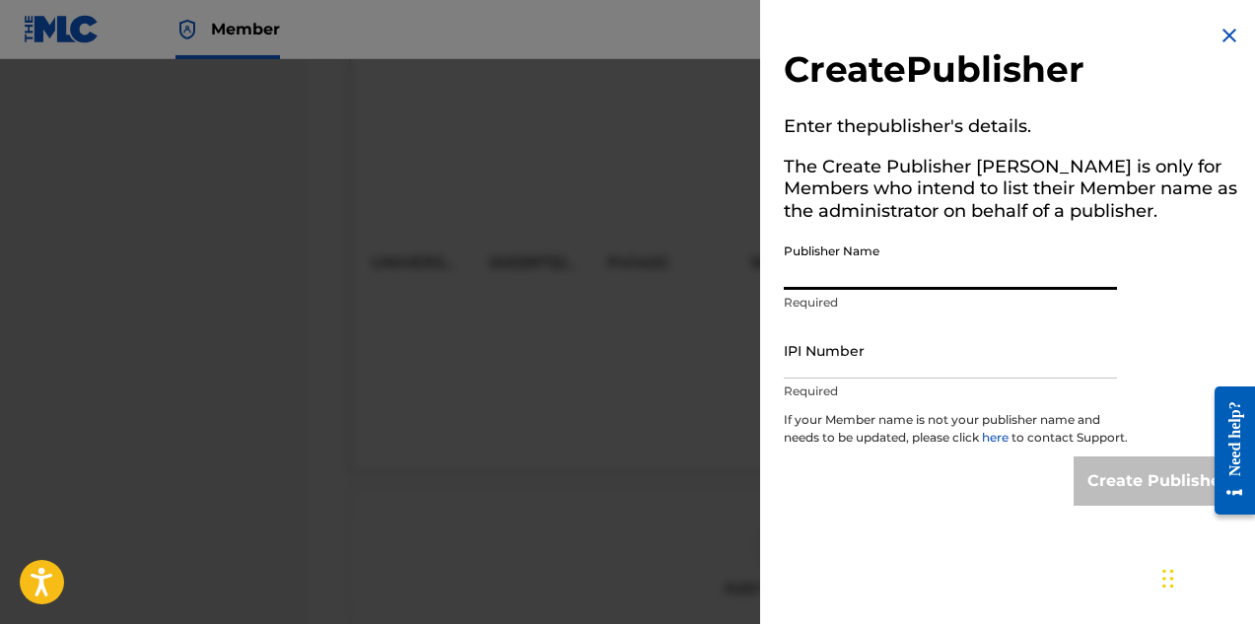
paste input "DIGGS FAMILY MUSIC INC"
type input "DIGGS FAMILY MUSIC INC"
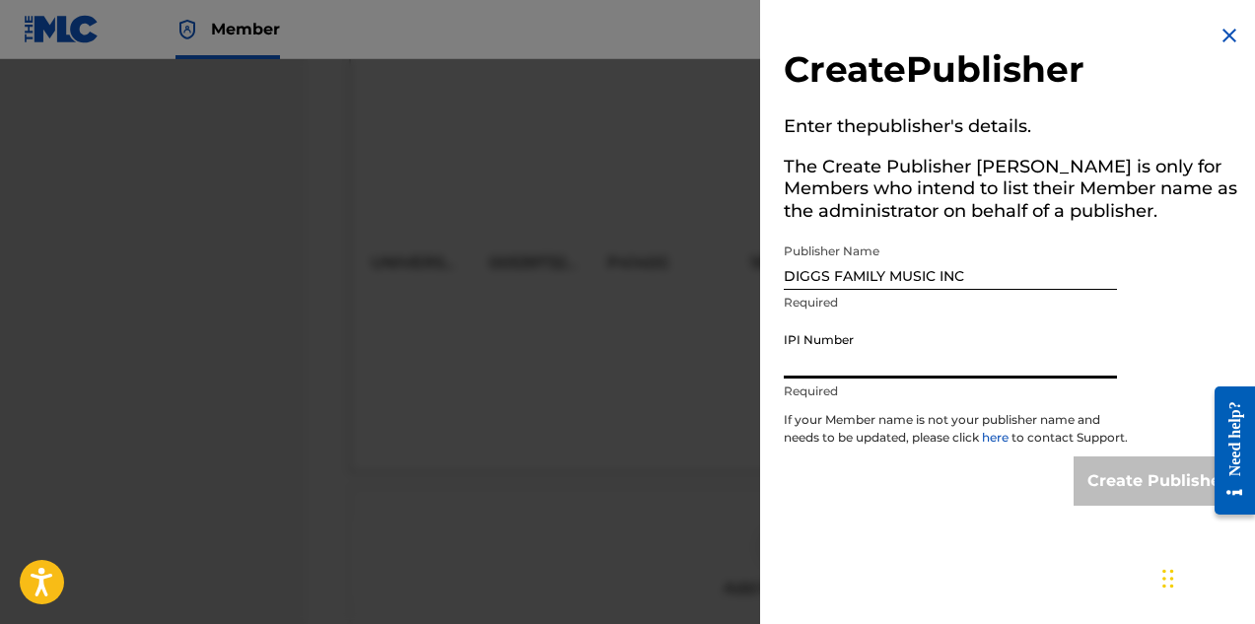
click at [861, 359] on input "IPI Number" at bounding box center [950, 350] width 333 height 56
paste input "194542060"
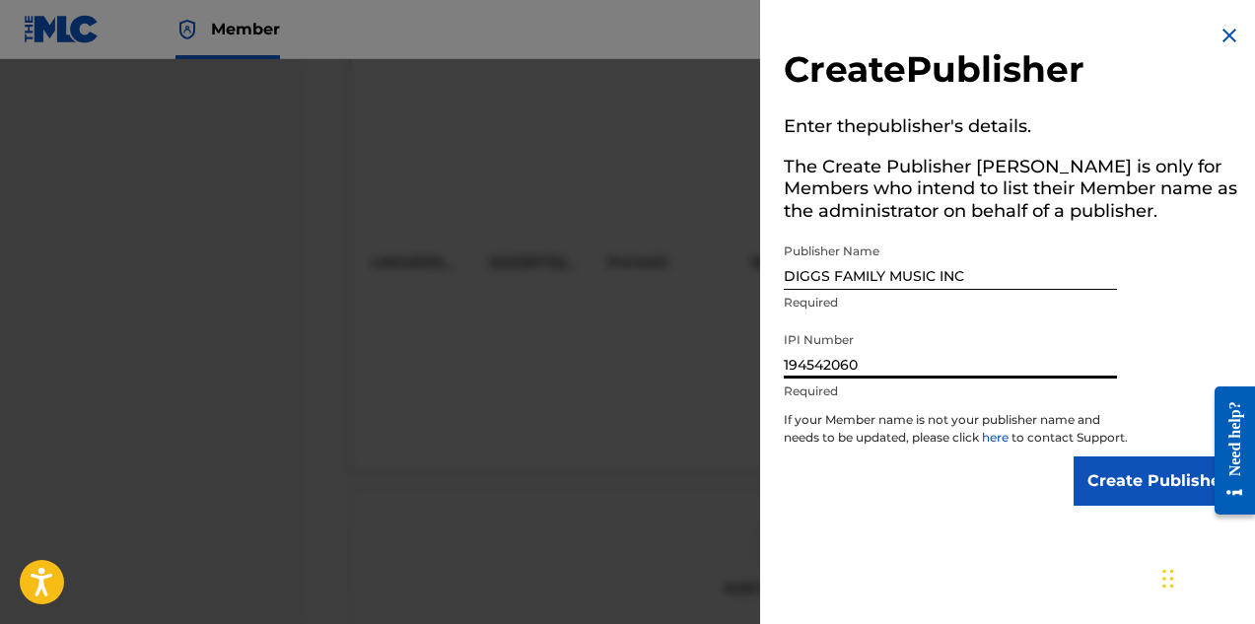
type input "194542060"
click at [1095, 489] on input "Create Publisher" at bounding box center [1158, 481] width 168 height 49
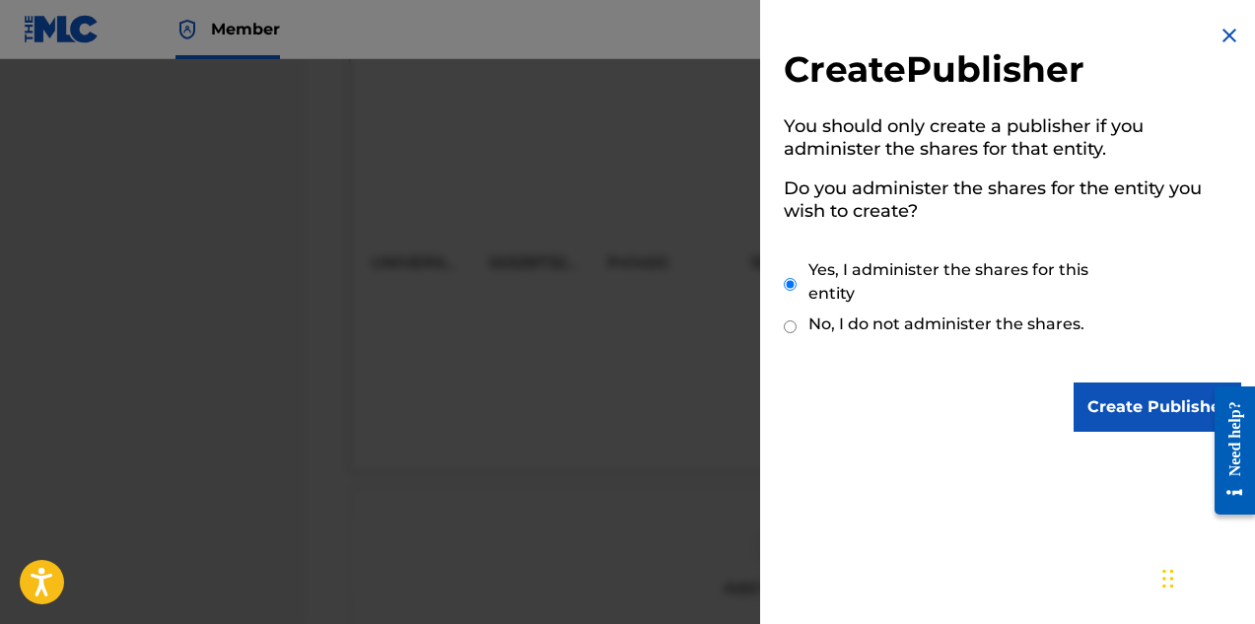
click at [1149, 411] on input "Create Publisher" at bounding box center [1158, 407] width 168 height 49
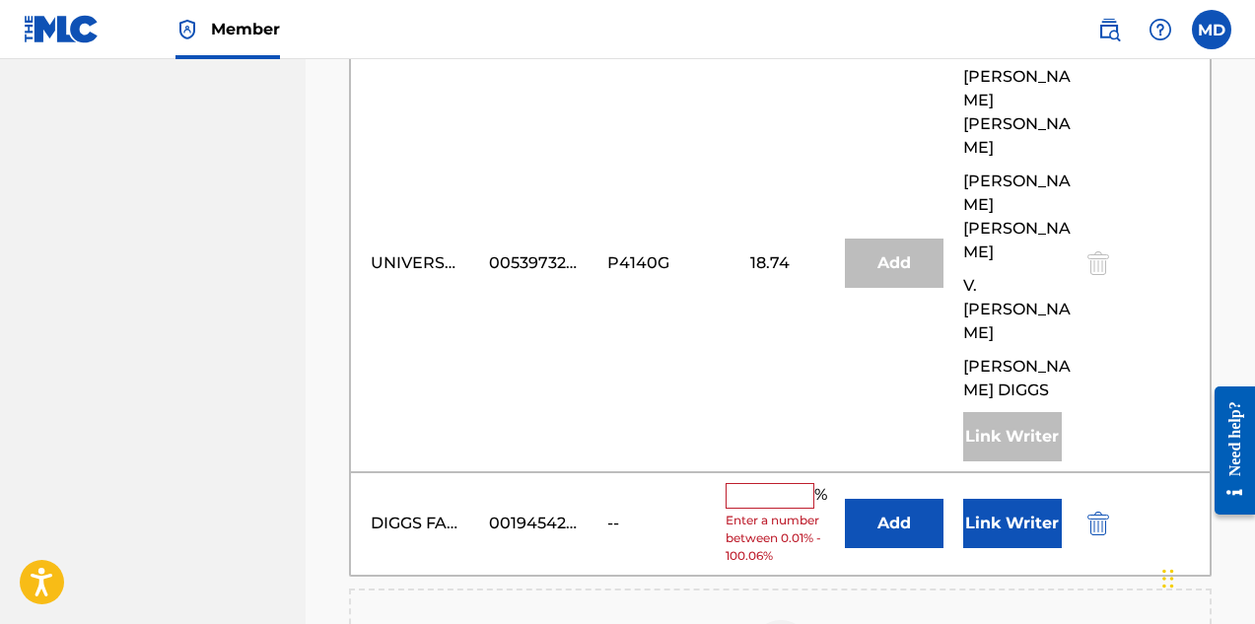
click at [787, 483] on input "text" at bounding box center [770, 496] width 89 height 26
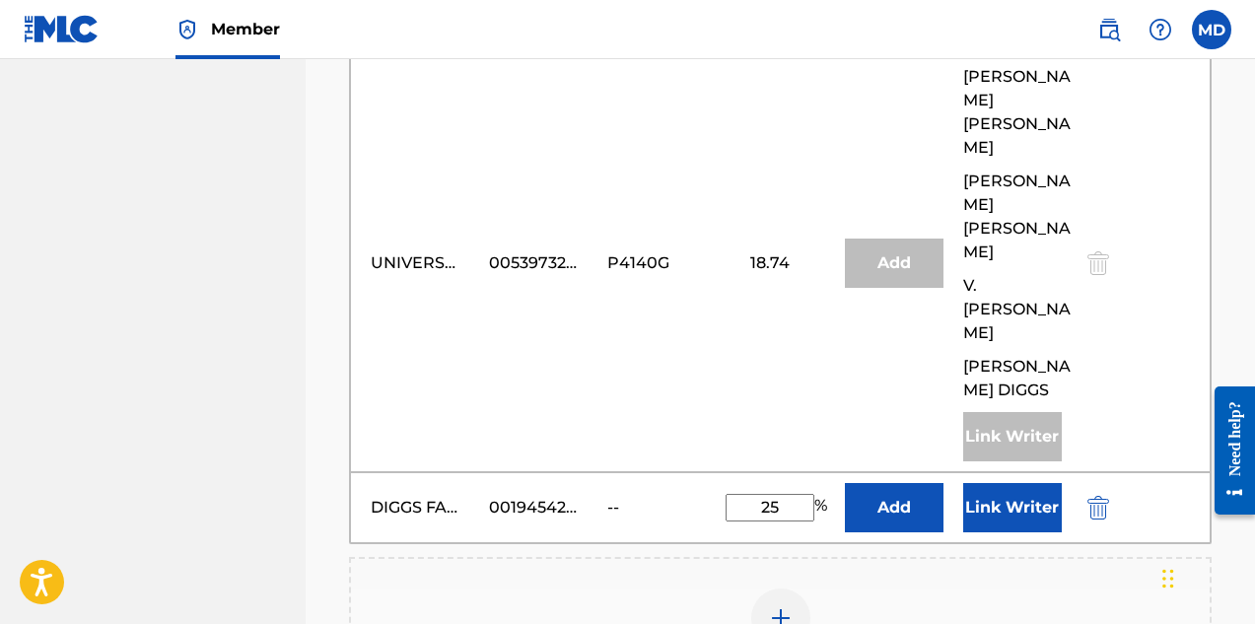
type input "25"
click at [995, 483] on button "Link Writer" at bounding box center [1012, 507] width 99 height 49
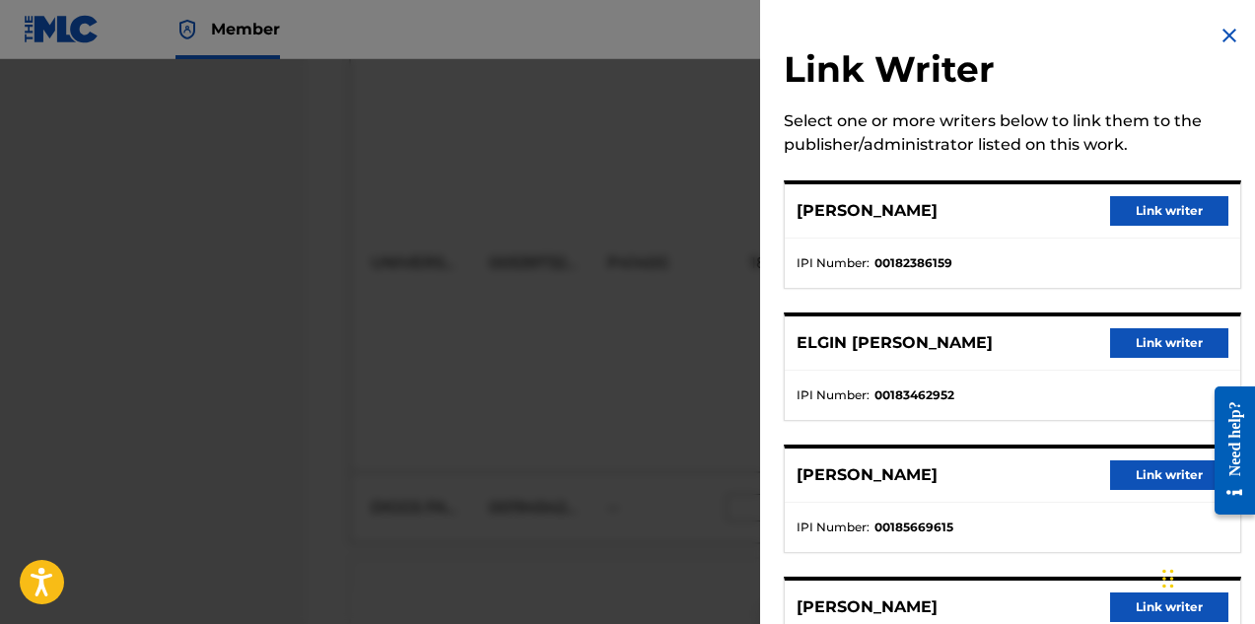
click at [1140, 341] on button "Link writer" at bounding box center [1169, 343] width 118 height 30
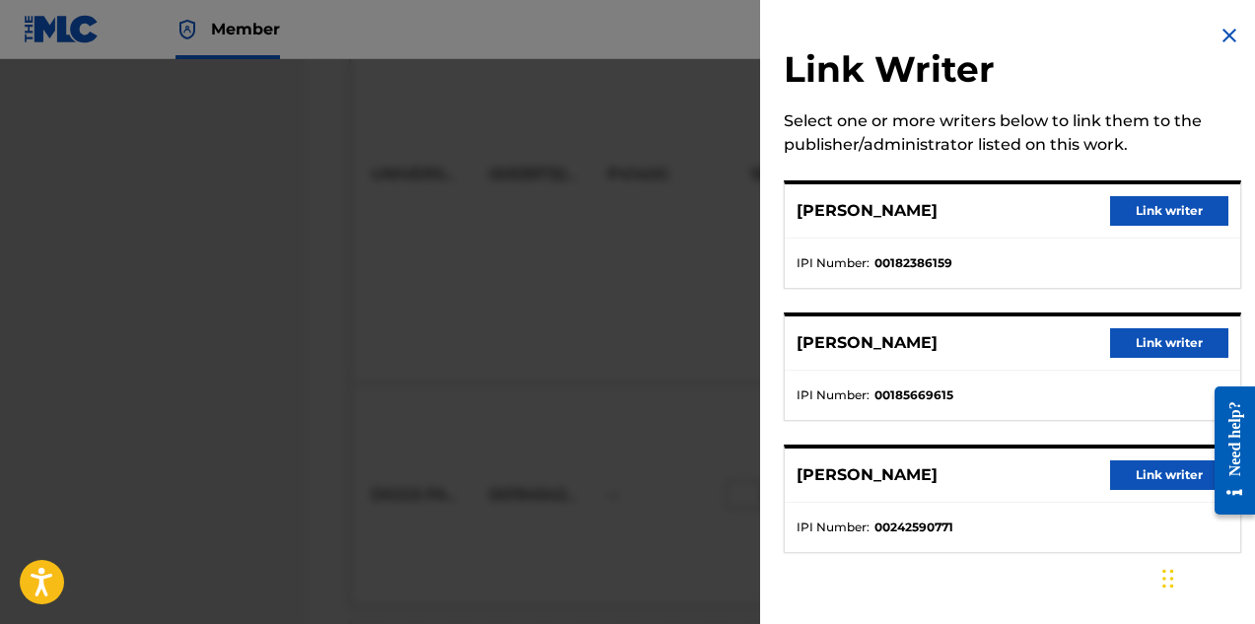
scroll to position [1282, 0]
click at [1224, 34] on img at bounding box center [1230, 36] width 24 height 24
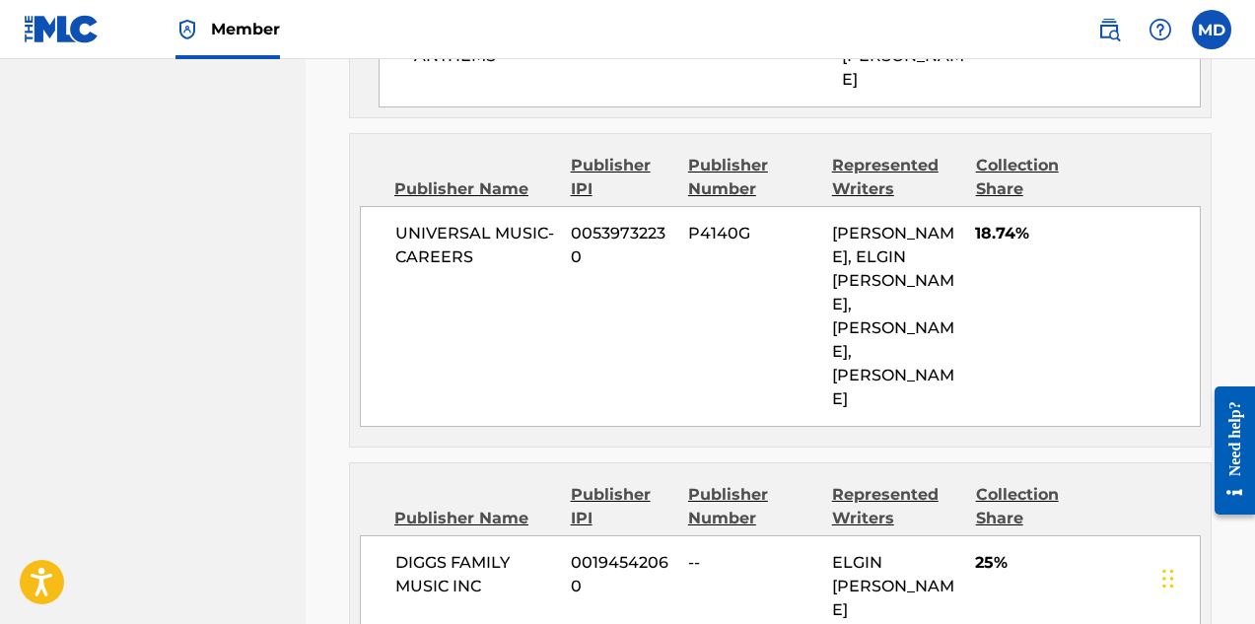
scroll to position [1368, 0]
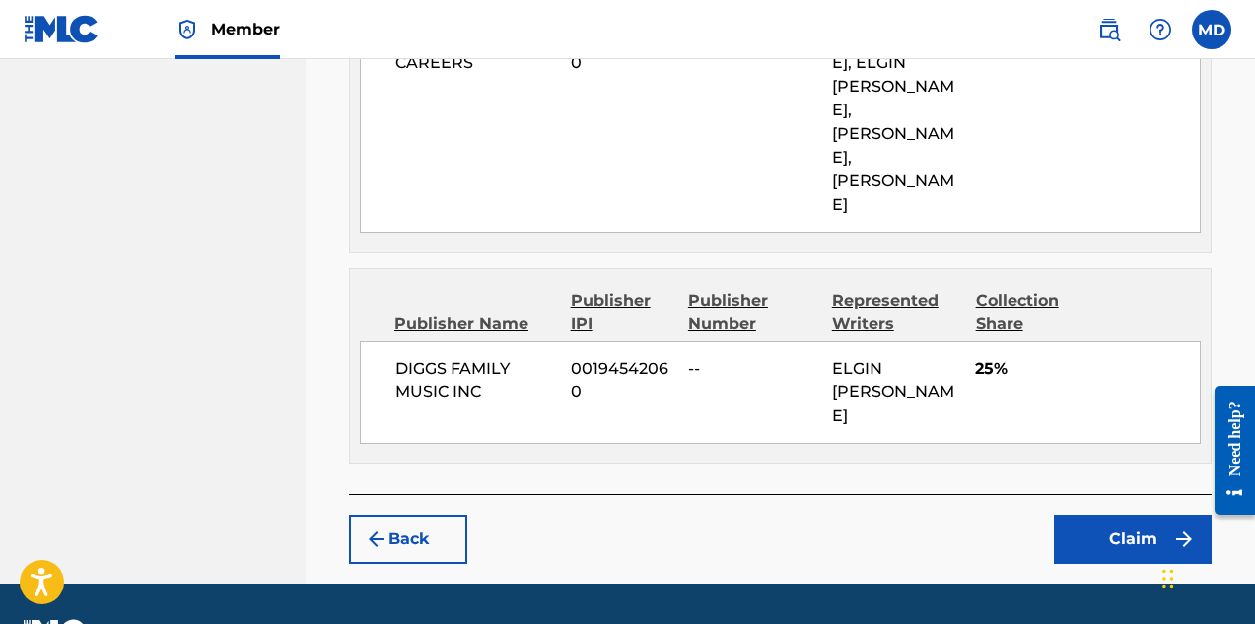
click at [1114, 515] on button "Claim" at bounding box center [1133, 539] width 158 height 49
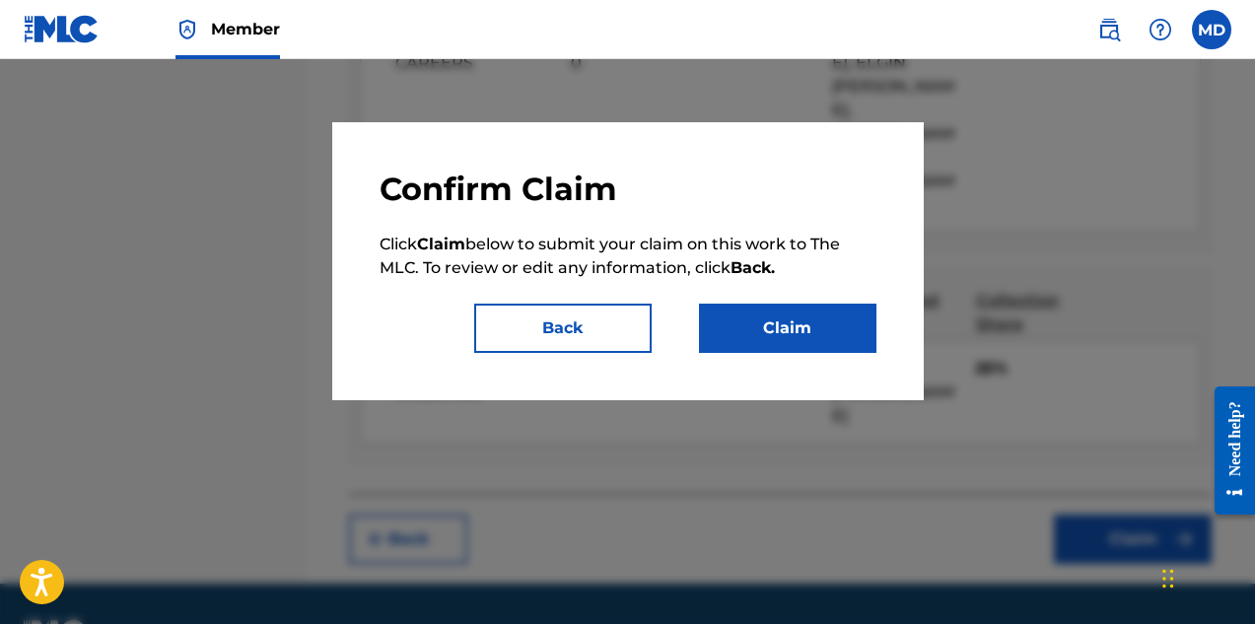
click at [849, 317] on button "Claim" at bounding box center [787, 328] width 177 height 49
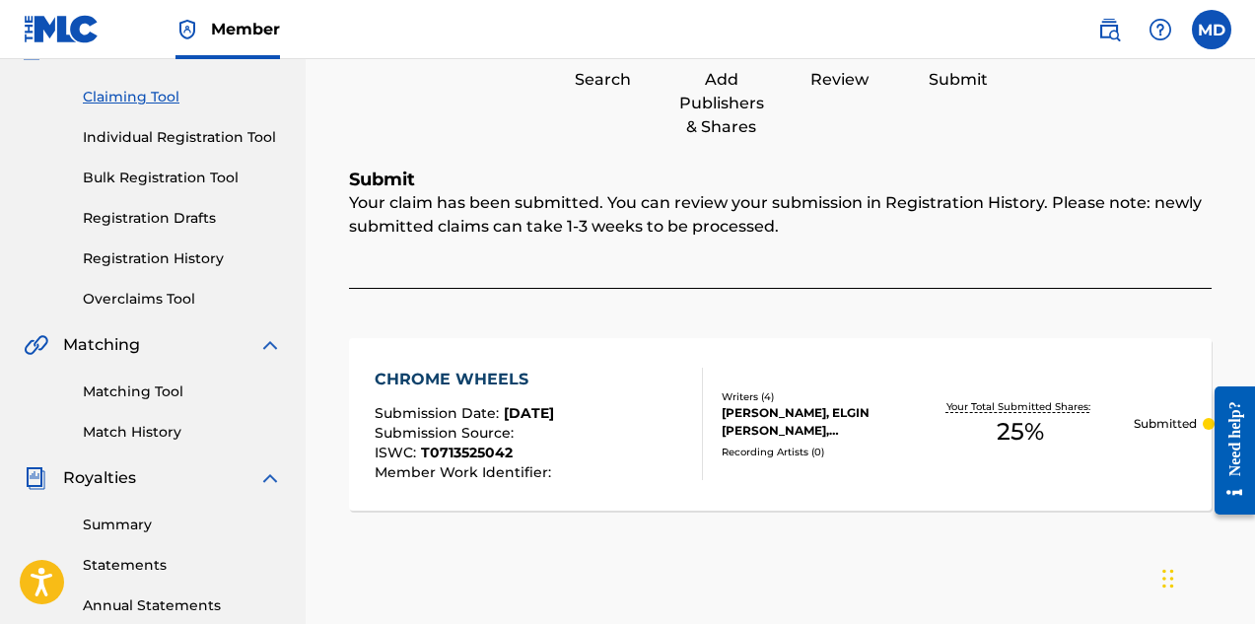
scroll to position [106, 0]
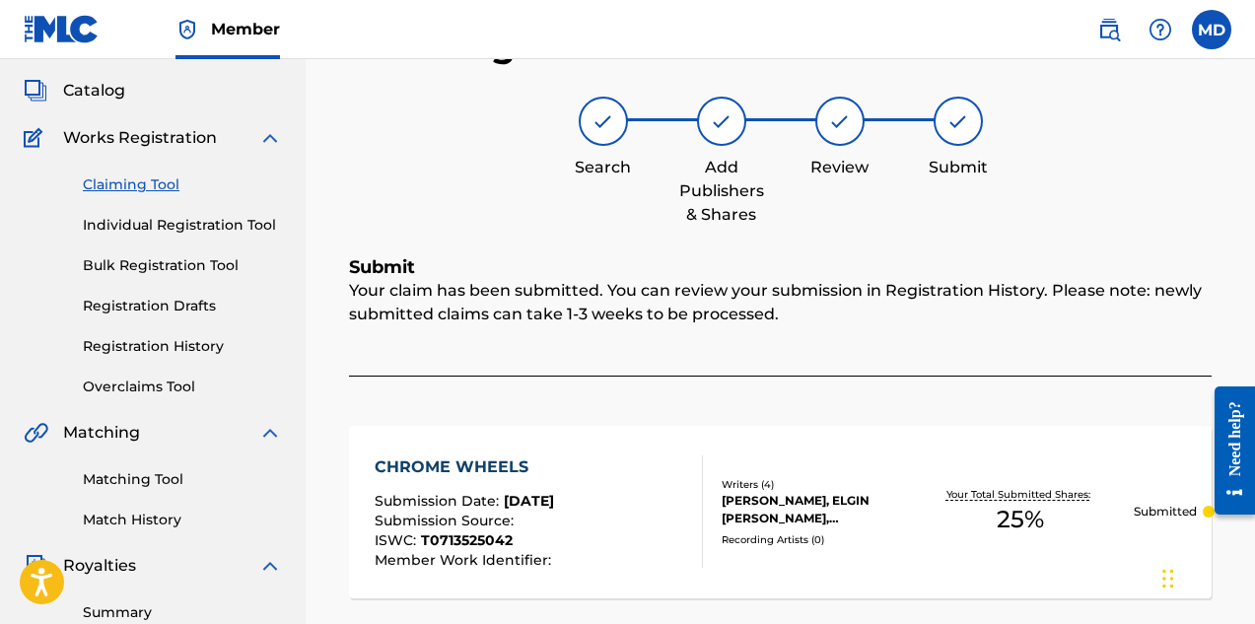
click at [147, 183] on link "Claiming Tool" at bounding box center [182, 185] width 199 height 21
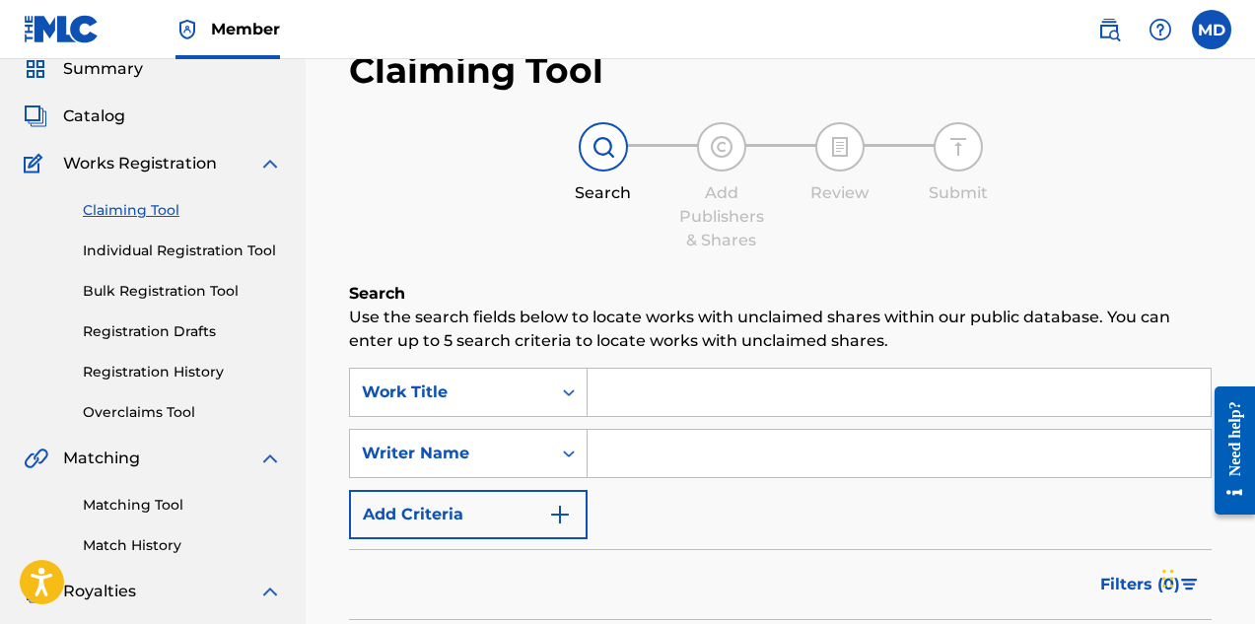
scroll to position [99, 0]
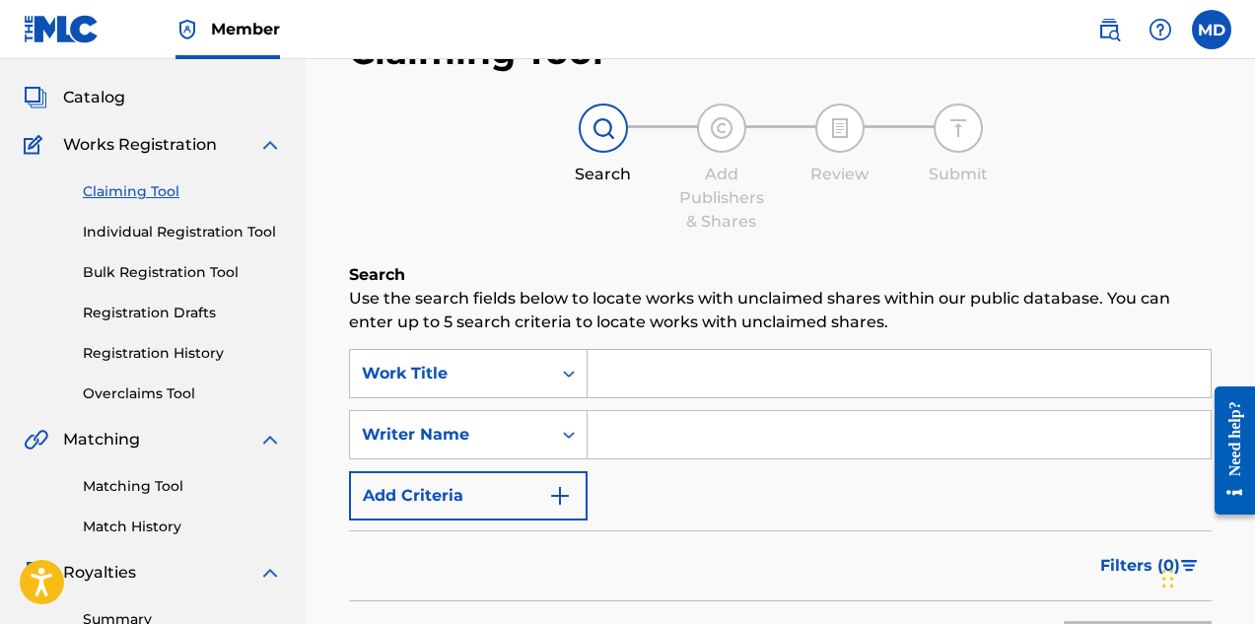
click at [656, 373] on input "Search Form" at bounding box center [899, 373] width 623 height 47
paste input "DEADLY MELODY"
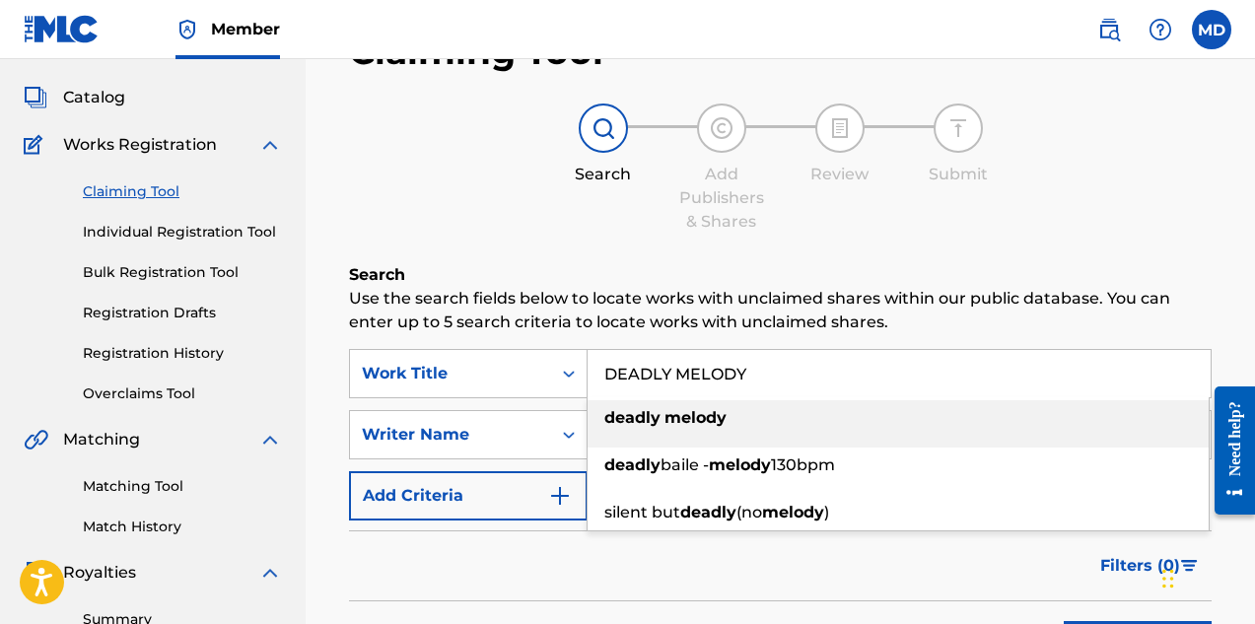
click at [651, 430] on div "deadly melody" at bounding box center [898, 417] width 621 height 35
type input "deadly melody"
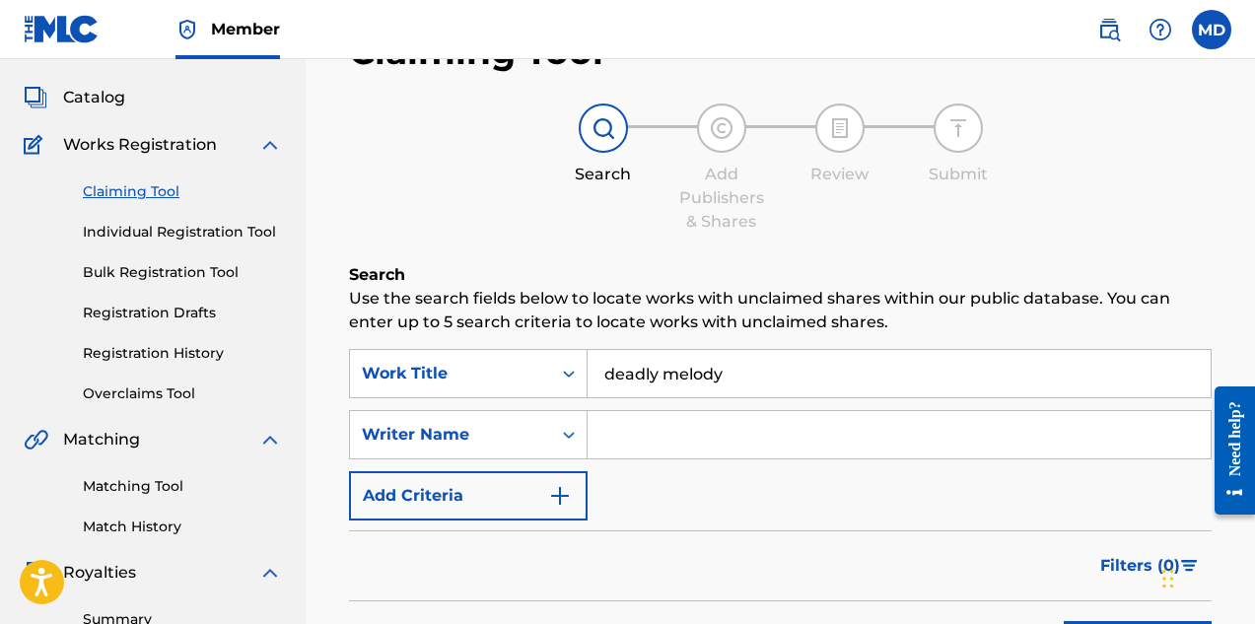
click at [650, 426] on input "Search Form" at bounding box center [899, 434] width 623 height 47
type input "[PERSON_NAME]"
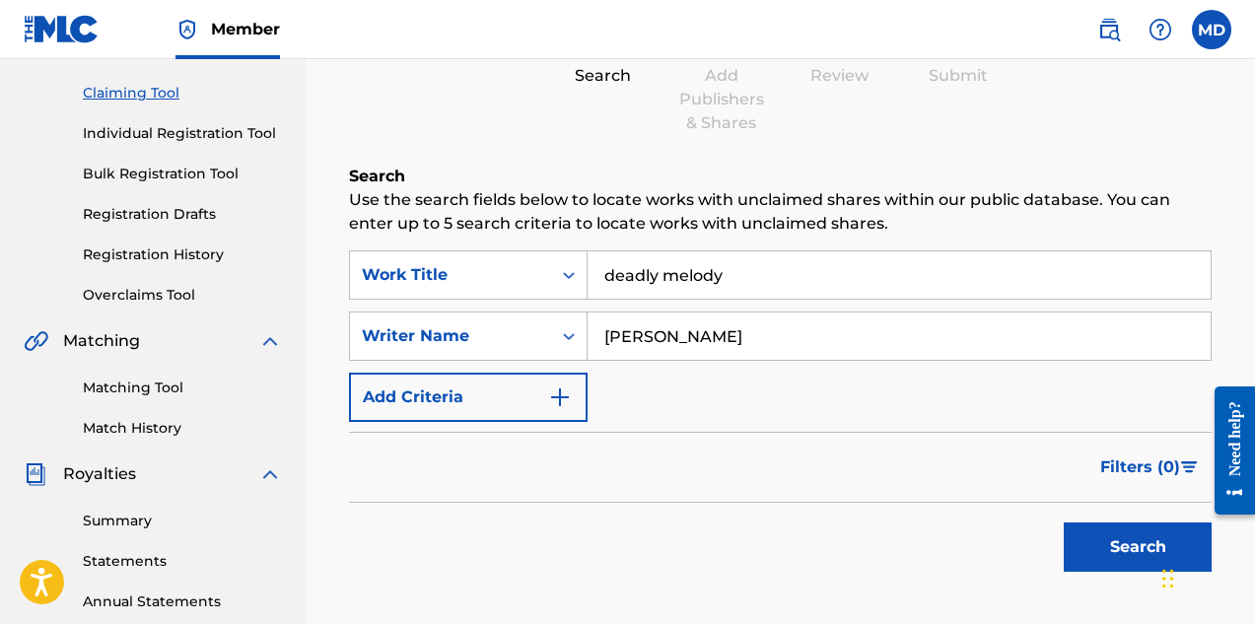
click at [1102, 544] on button "Search" at bounding box center [1138, 547] width 148 height 49
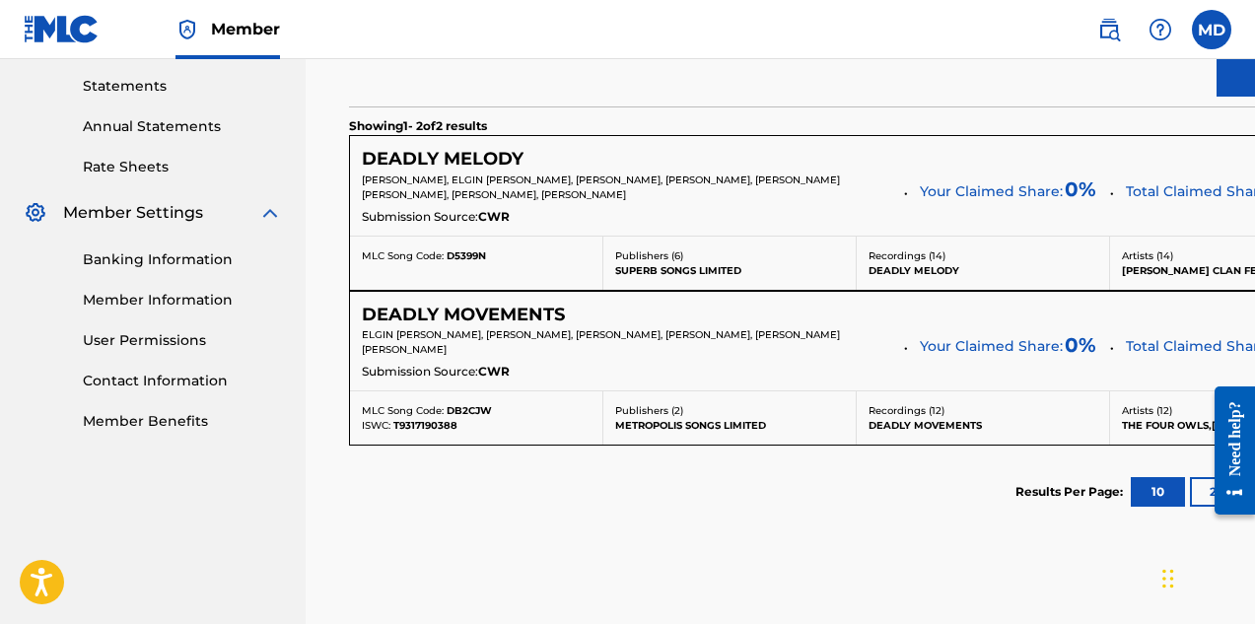
scroll to position [690, 0]
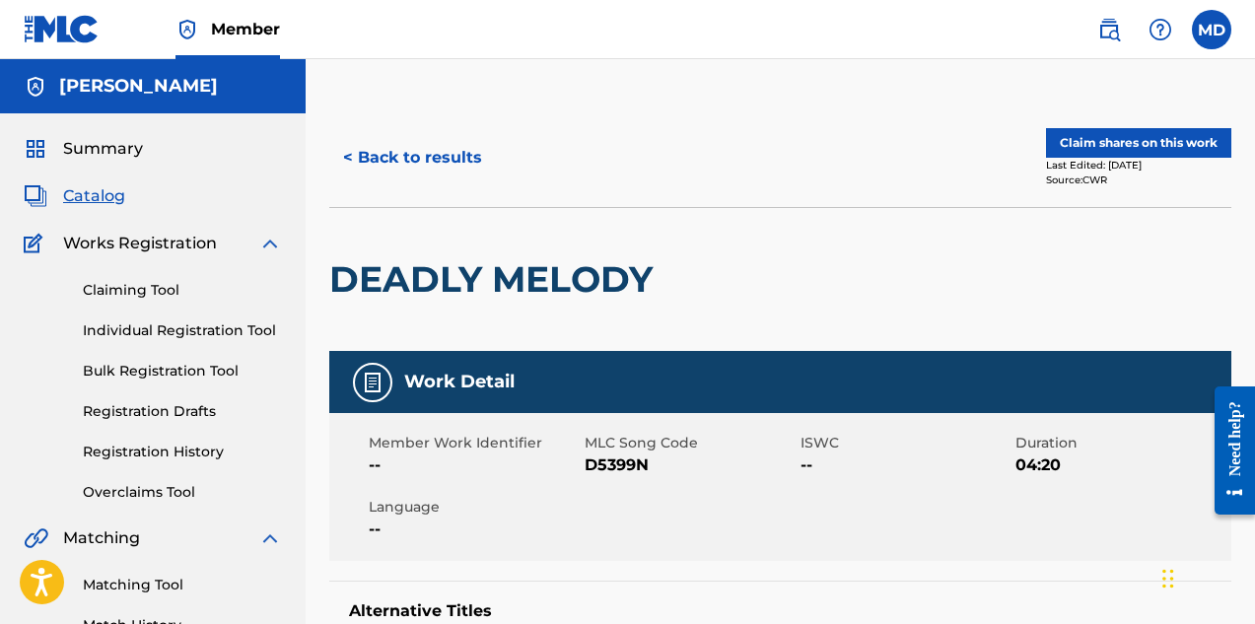
click at [1095, 139] on button "Claim shares on this work" at bounding box center [1138, 143] width 185 height 30
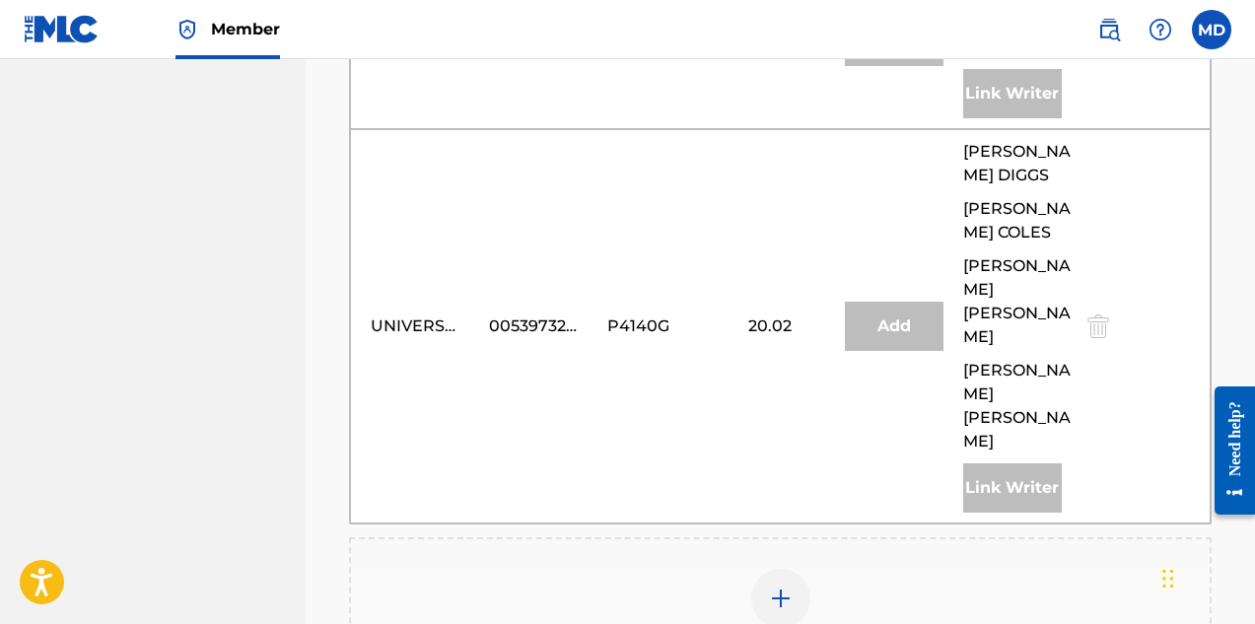
scroll to position [1578, 0]
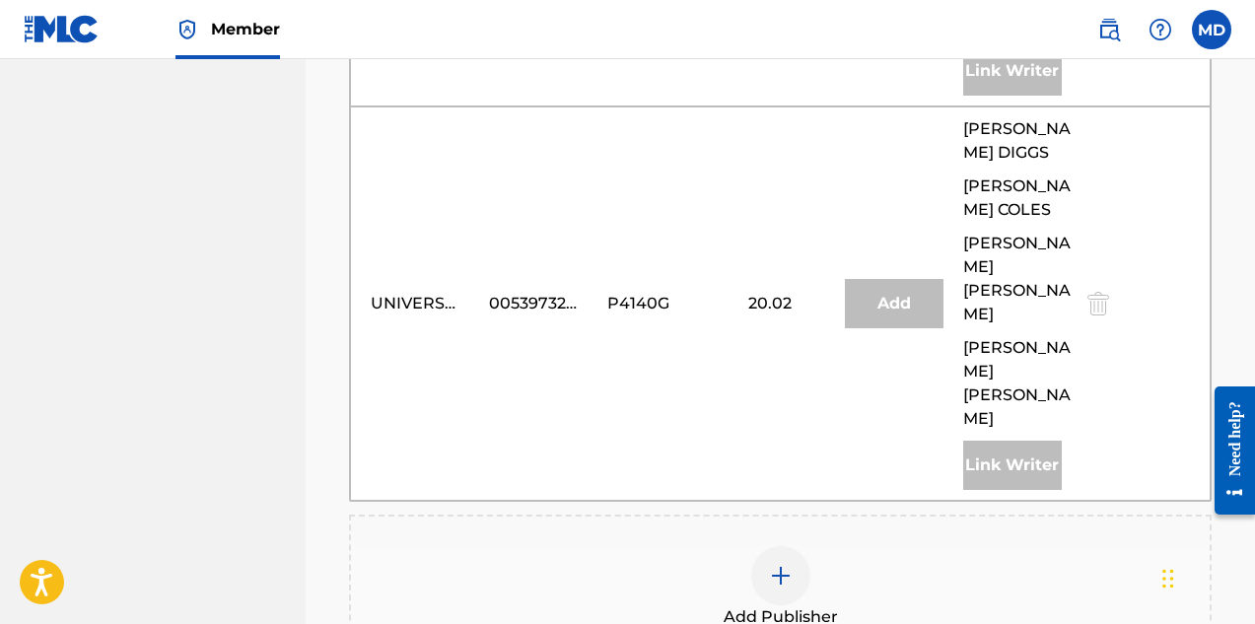
click at [773, 564] on img at bounding box center [781, 576] width 24 height 24
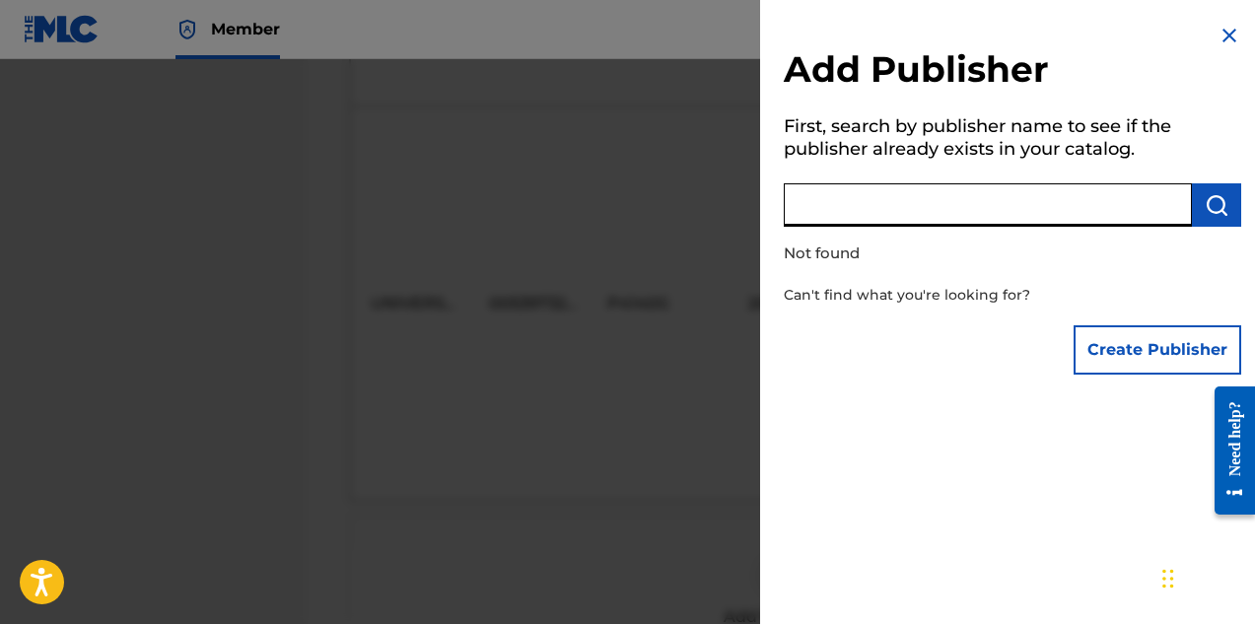
click at [890, 206] on input "text" at bounding box center [988, 204] width 408 height 43
paste input "DIGGS FAMILY MUSIC INC"
type input "DIGGS FAMILY MUSIC INC"
click at [1124, 347] on button "Create Publisher" at bounding box center [1158, 349] width 168 height 49
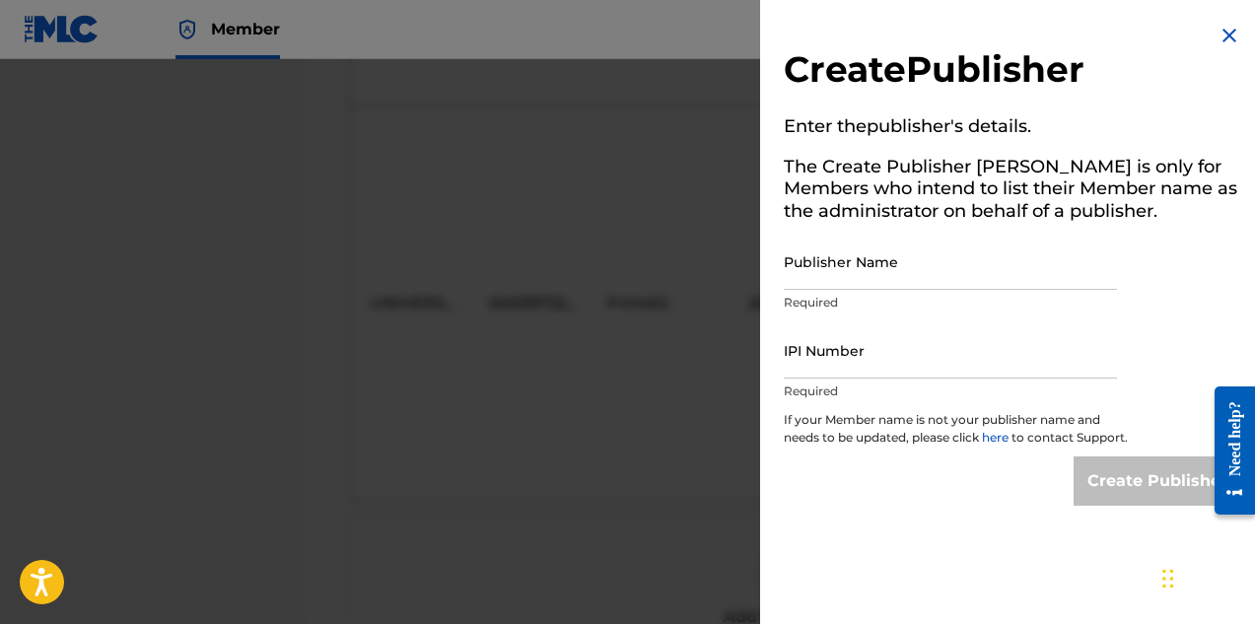
click at [917, 267] on input "Publisher Name" at bounding box center [950, 262] width 333 height 56
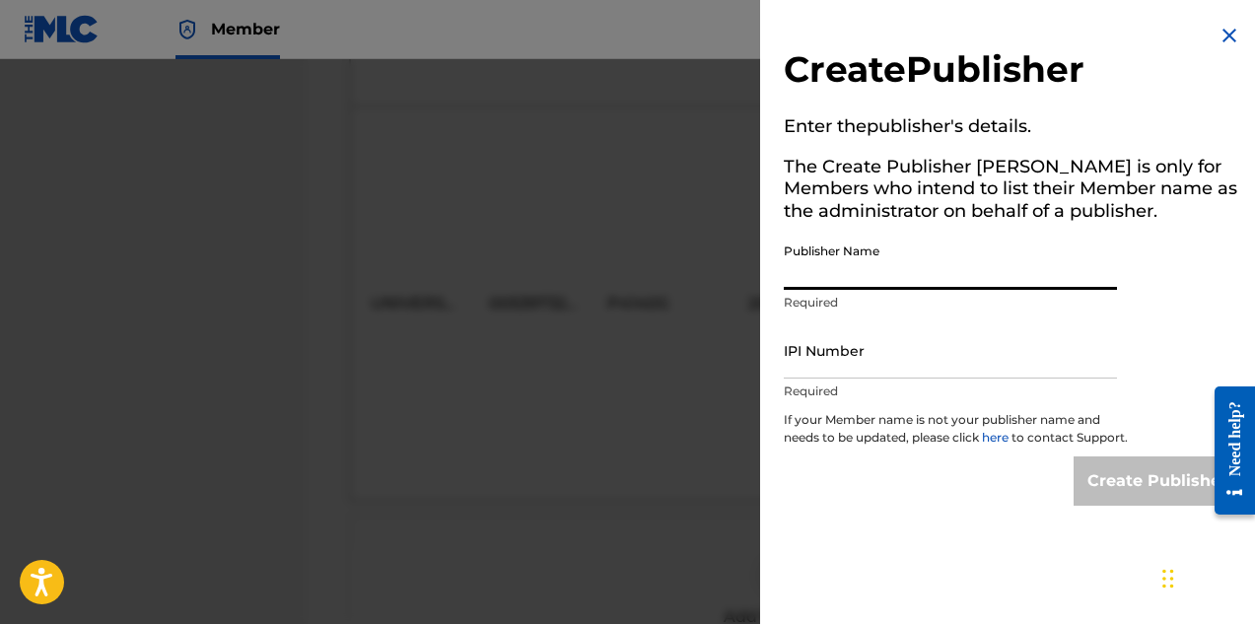
paste input "DIGGS FAMILY MUSIC INC"
type input "DIGGS FAMILY MUSIC INC"
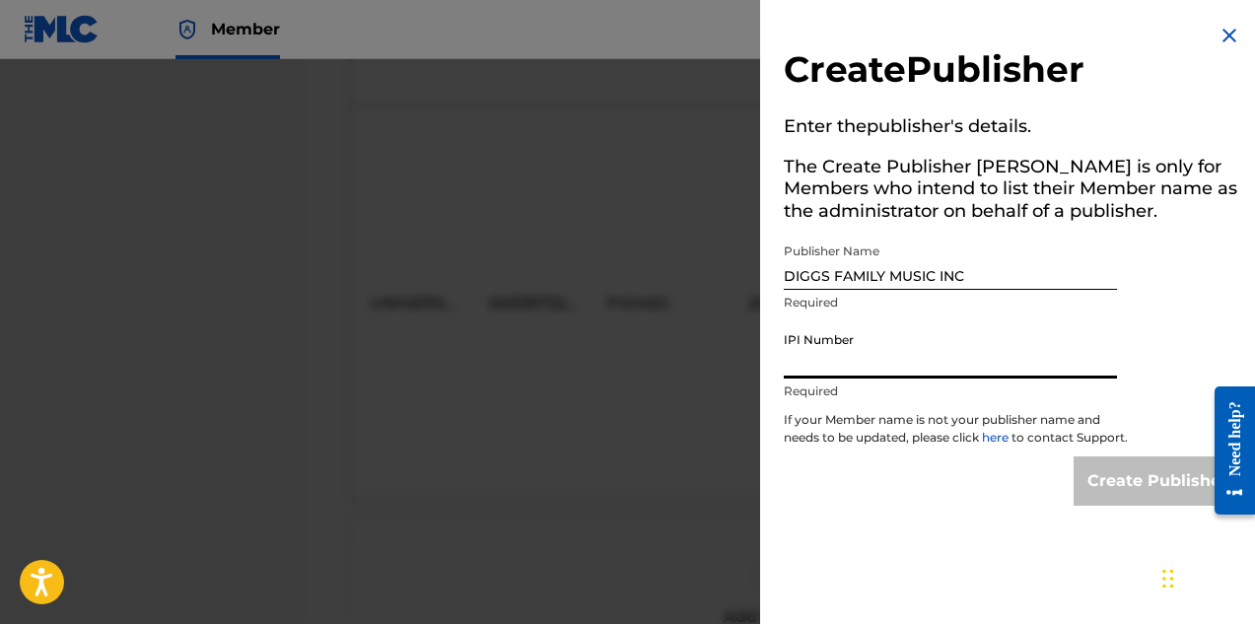
click at [951, 361] on input "IPI Number" at bounding box center [950, 350] width 333 height 56
paste input "194542060"
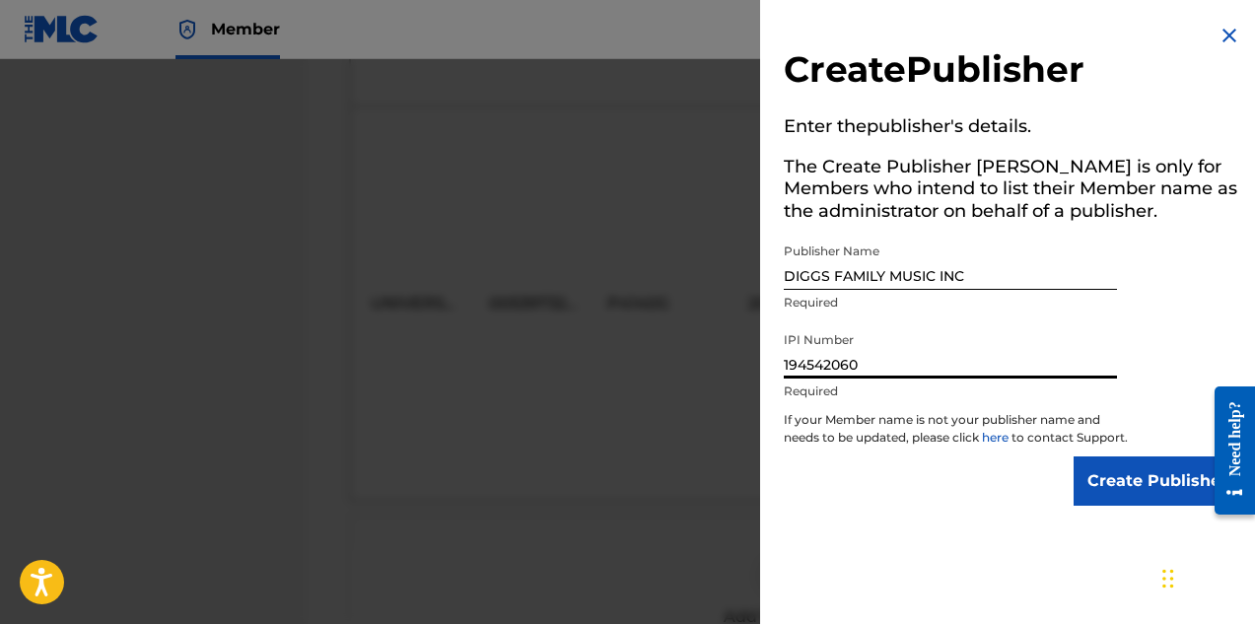
type input "194542060"
click at [1148, 492] on input "Create Publisher" at bounding box center [1158, 481] width 168 height 49
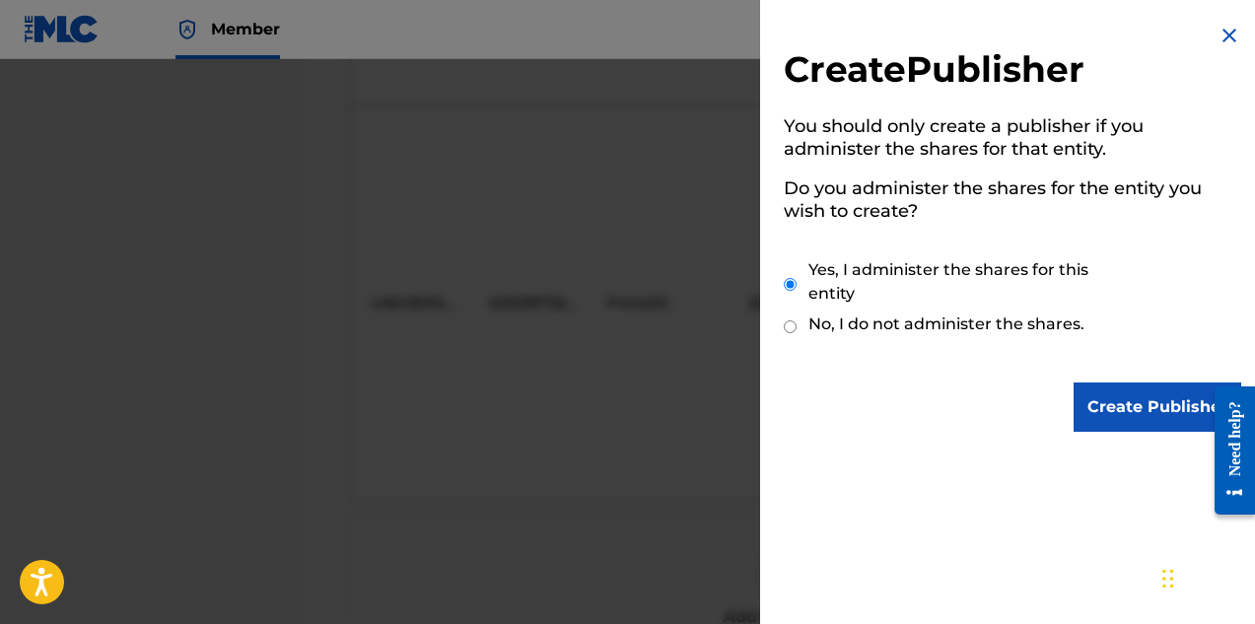
click at [1136, 402] on input "Create Publisher" at bounding box center [1158, 407] width 168 height 49
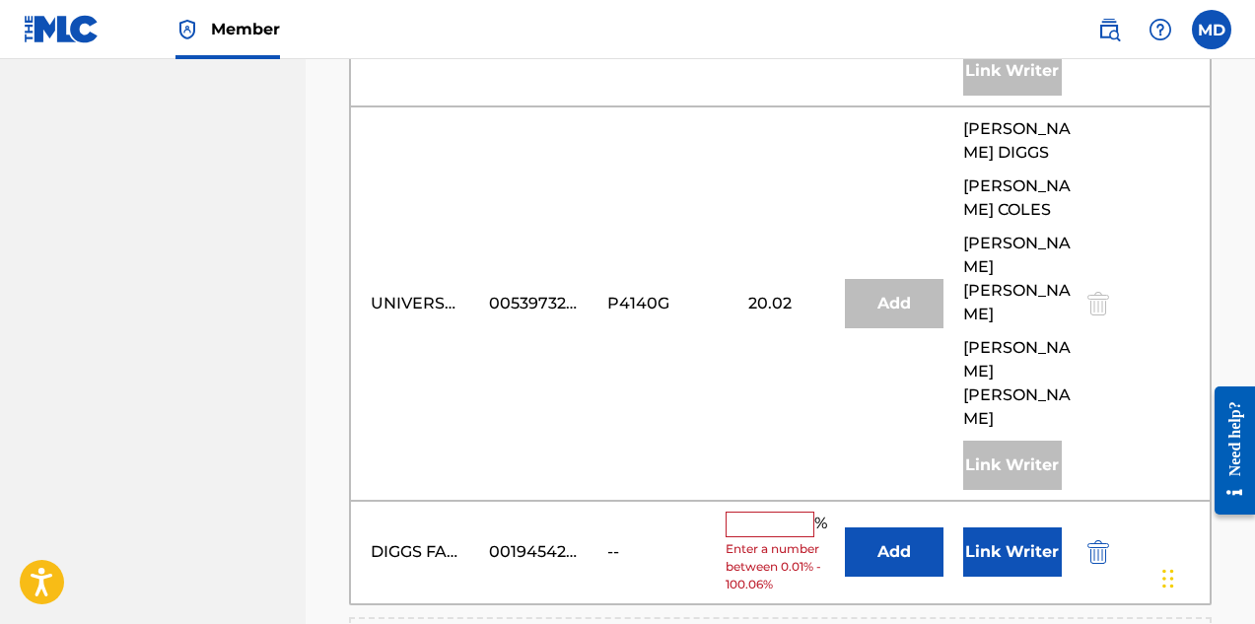
click at [764, 512] on input "text" at bounding box center [770, 525] width 89 height 26
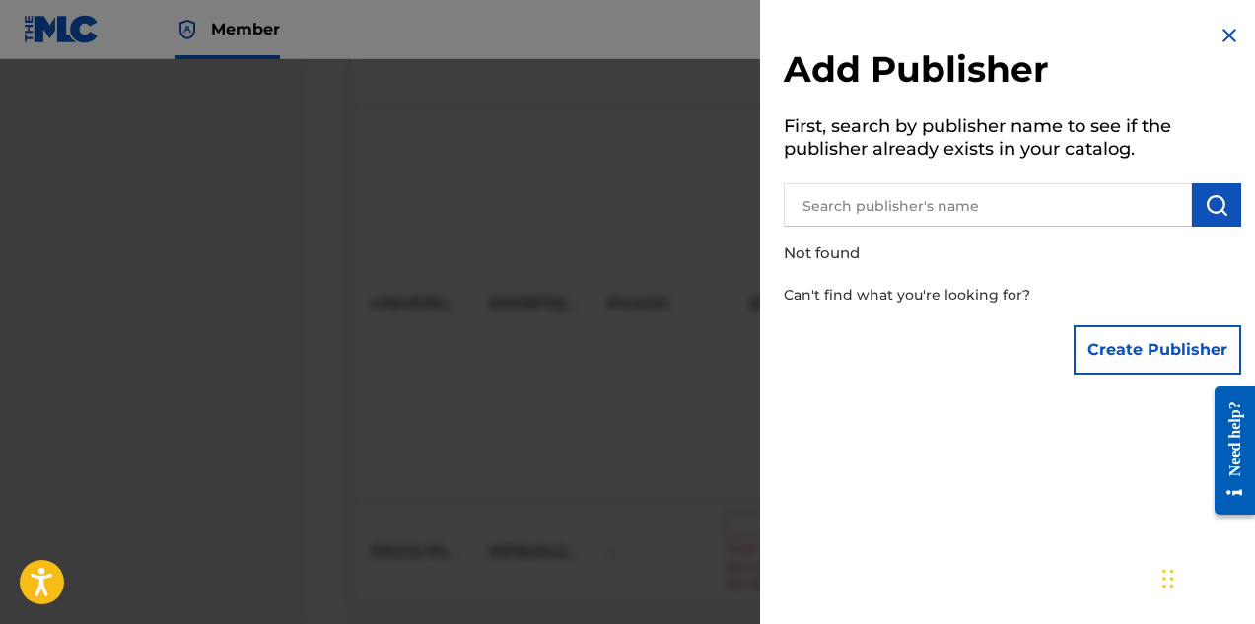
click at [1222, 33] on img at bounding box center [1230, 36] width 24 height 24
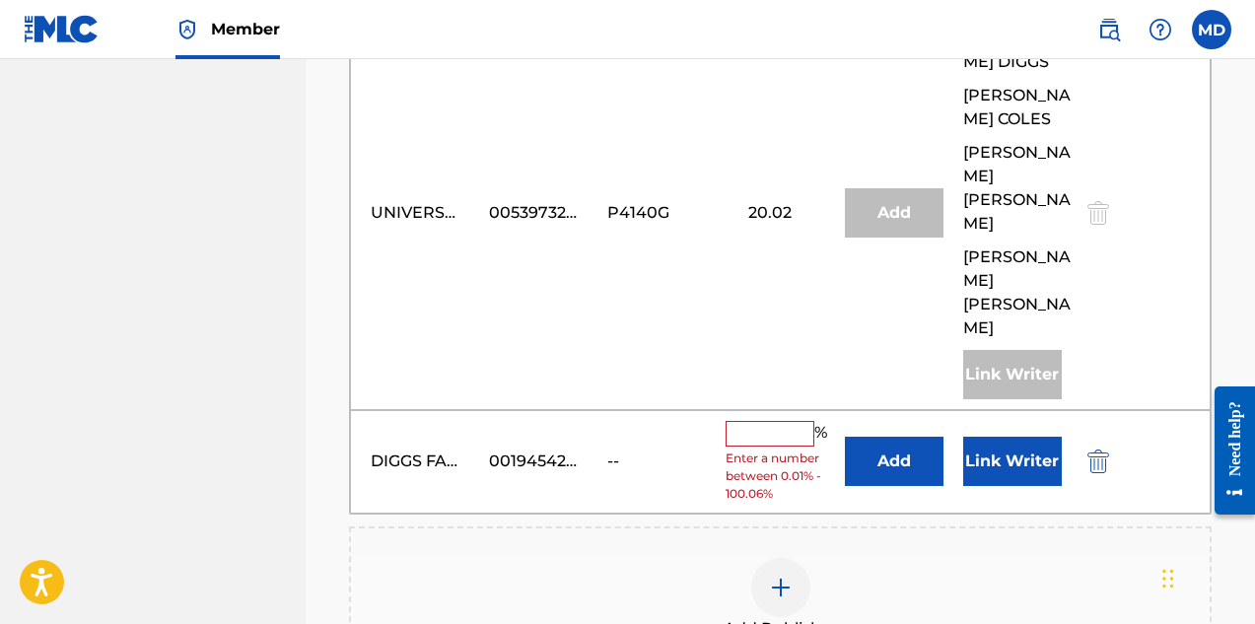
scroll to position [1570, 0]
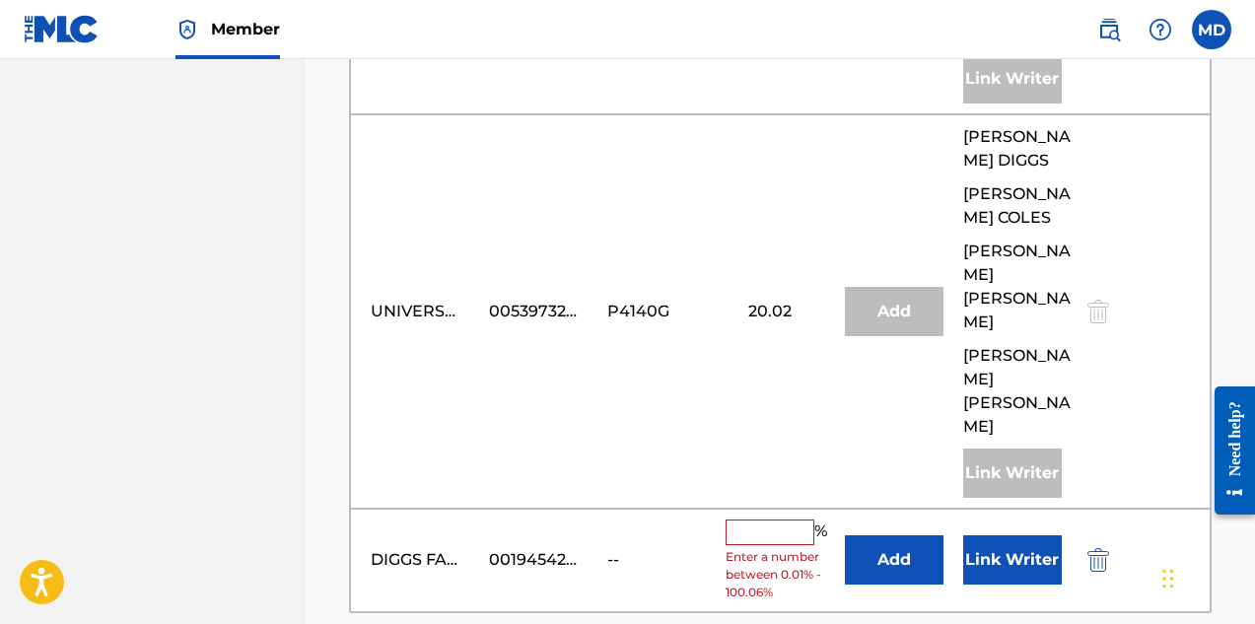
click at [768, 520] on input "text" at bounding box center [770, 533] width 89 height 26
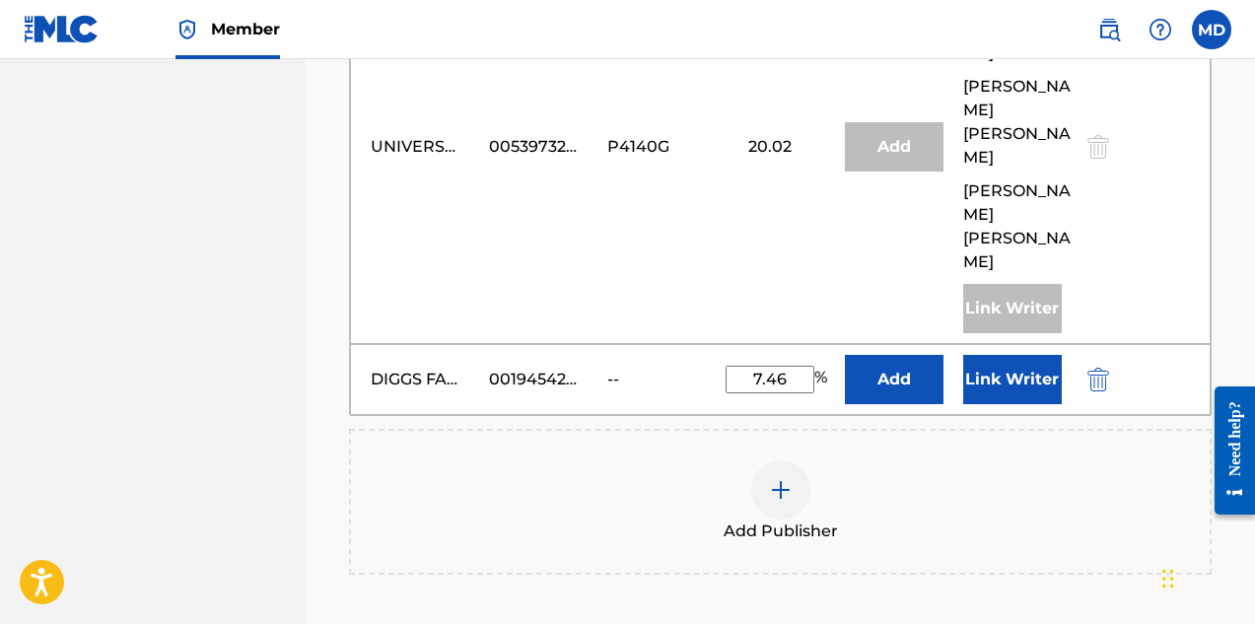
scroll to position [1636, 0]
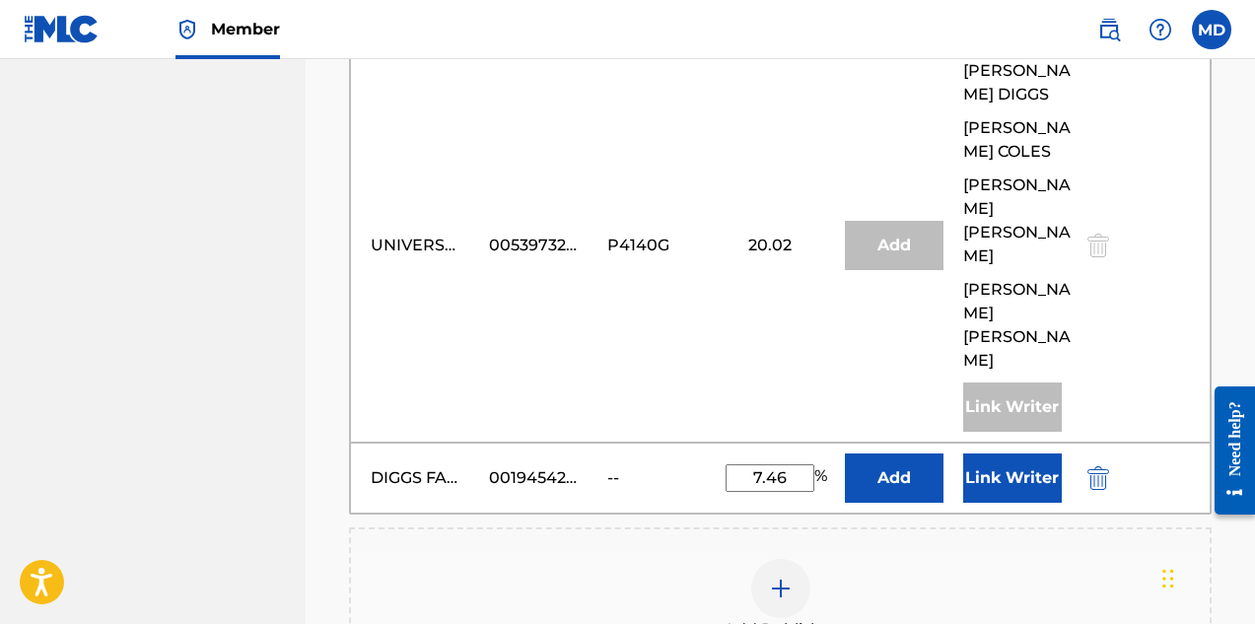
type input "7.46"
click at [1006, 454] on button "Link Writer" at bounding box center [1012, 478] width 99 height 49
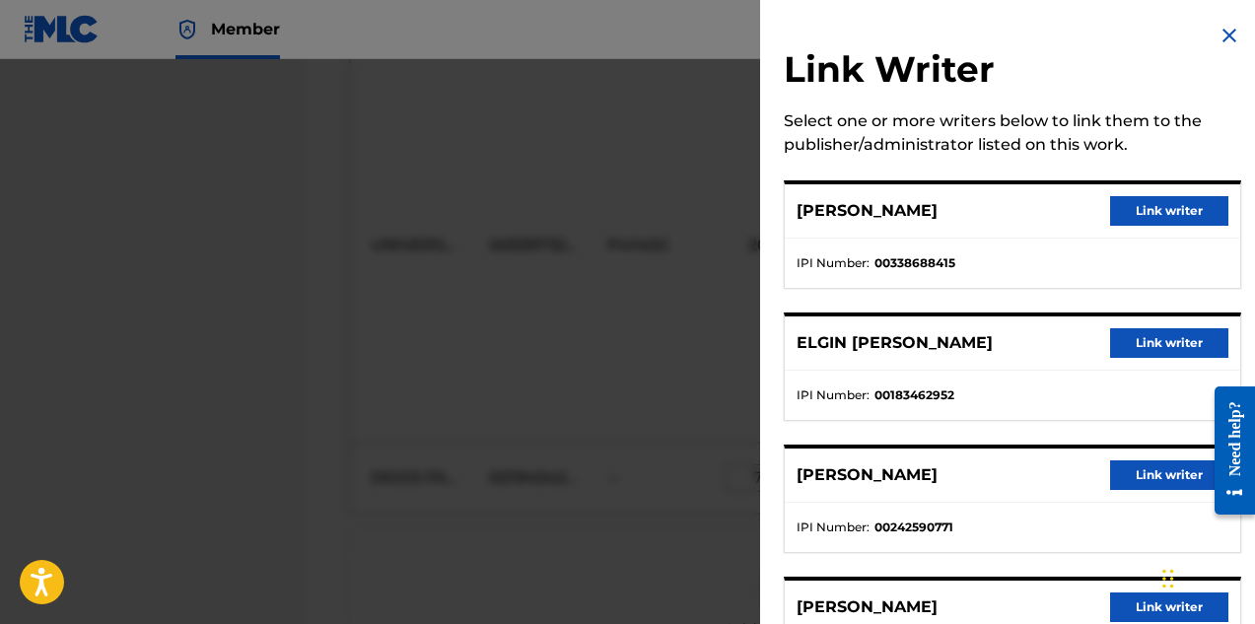
click at [1144, 215] on button "Link writer" at bounding box center [1169, 211] width 118 height 30
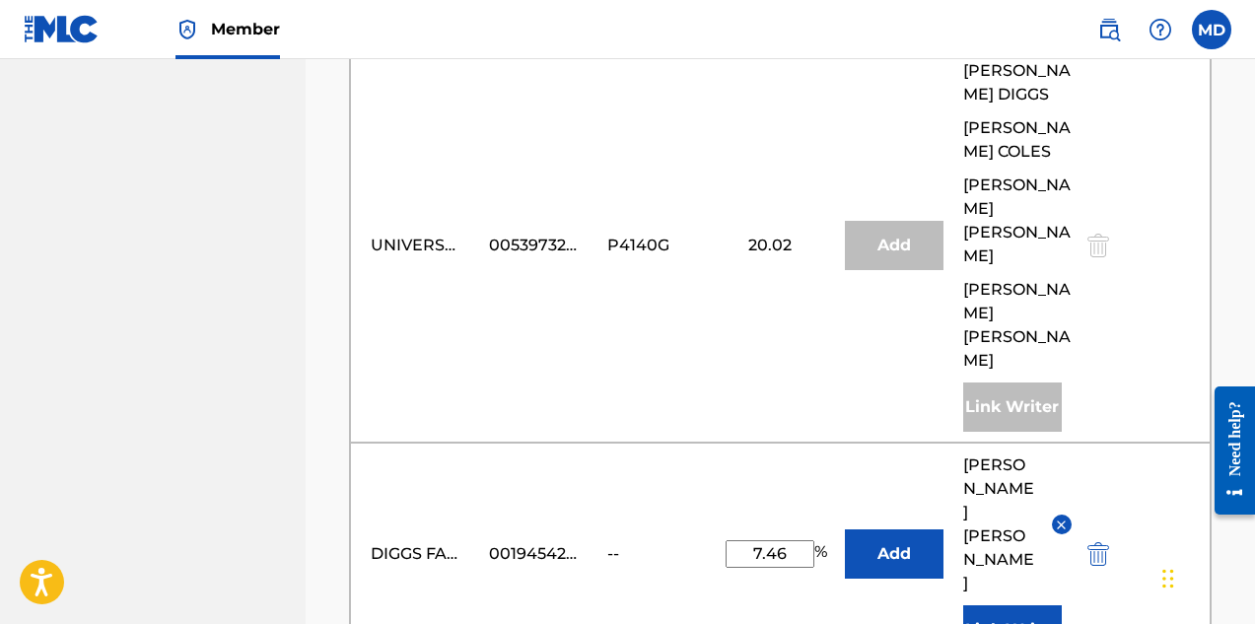
click at [1006, 605] on button "Link Writer" at bounding box center [1012, 629] width 99 height 49
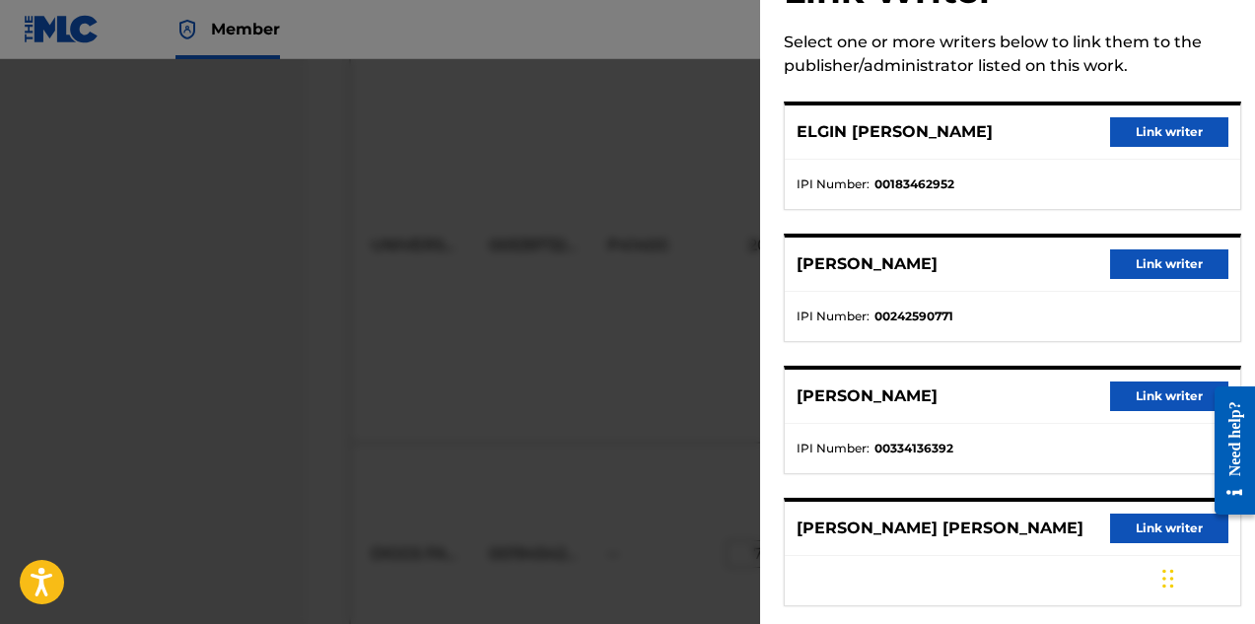
scroll to position [77, 0]
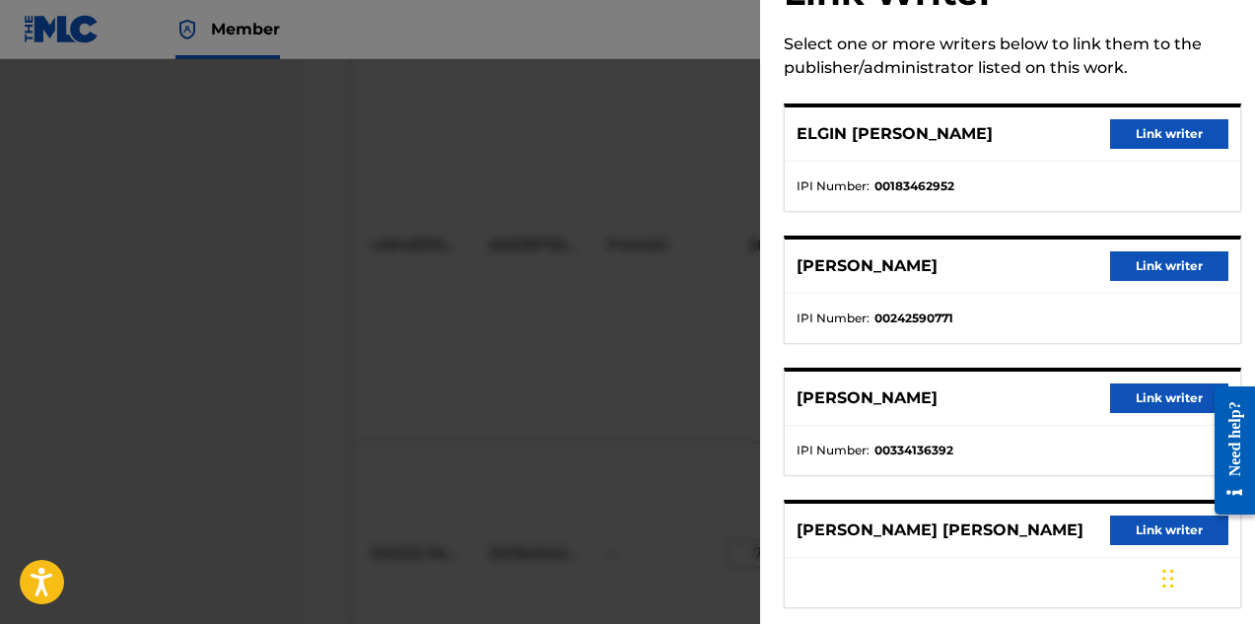
click at [1131, 131] on button "Link writer" at bounding box center [1169, 134] width 118 height 30
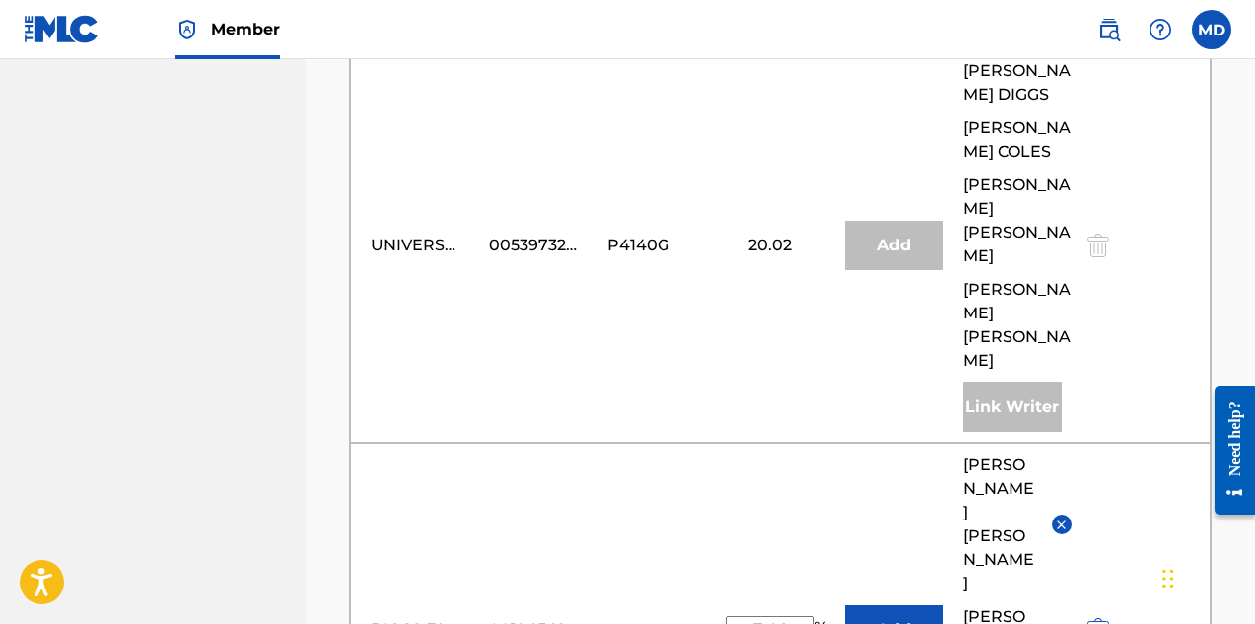
scroll to position [1833, 0]
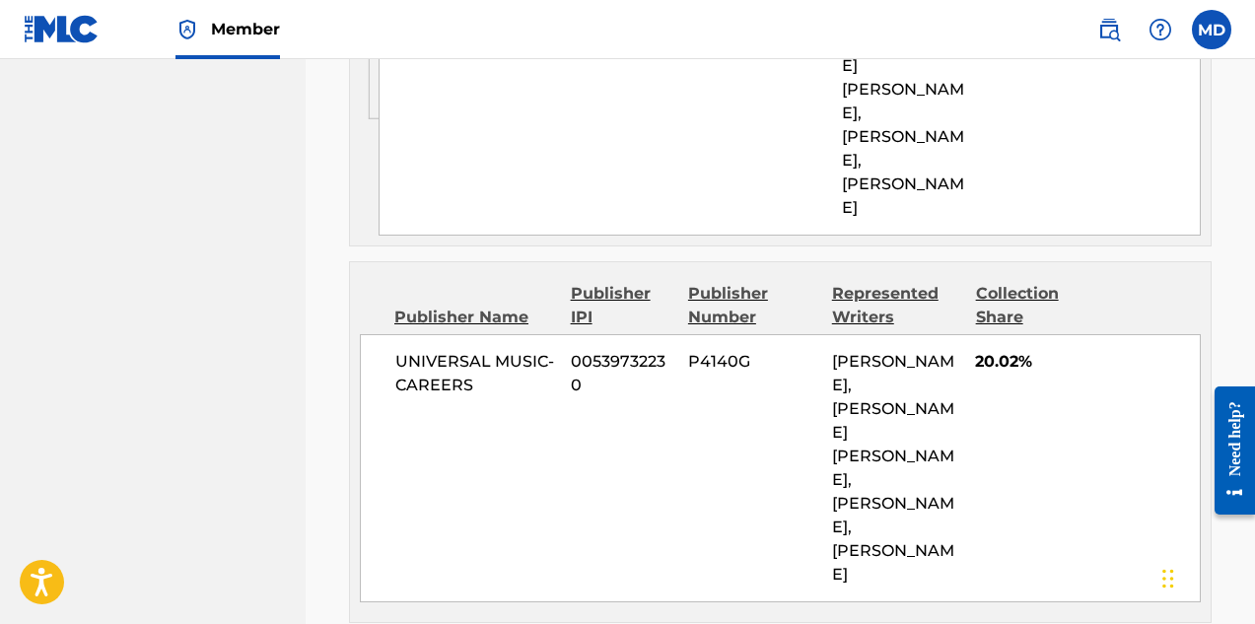
scroll to position [2121, 0]
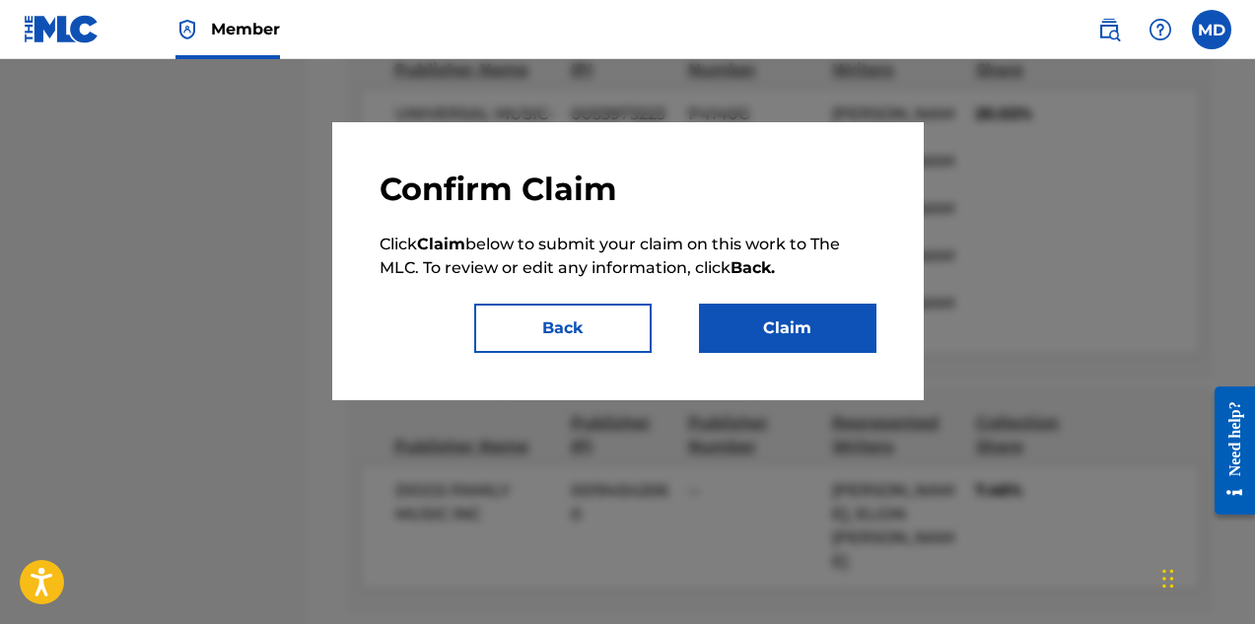
click at [777, 336] on button "Claim" at bounding box center [787, 328] width 177 height 49
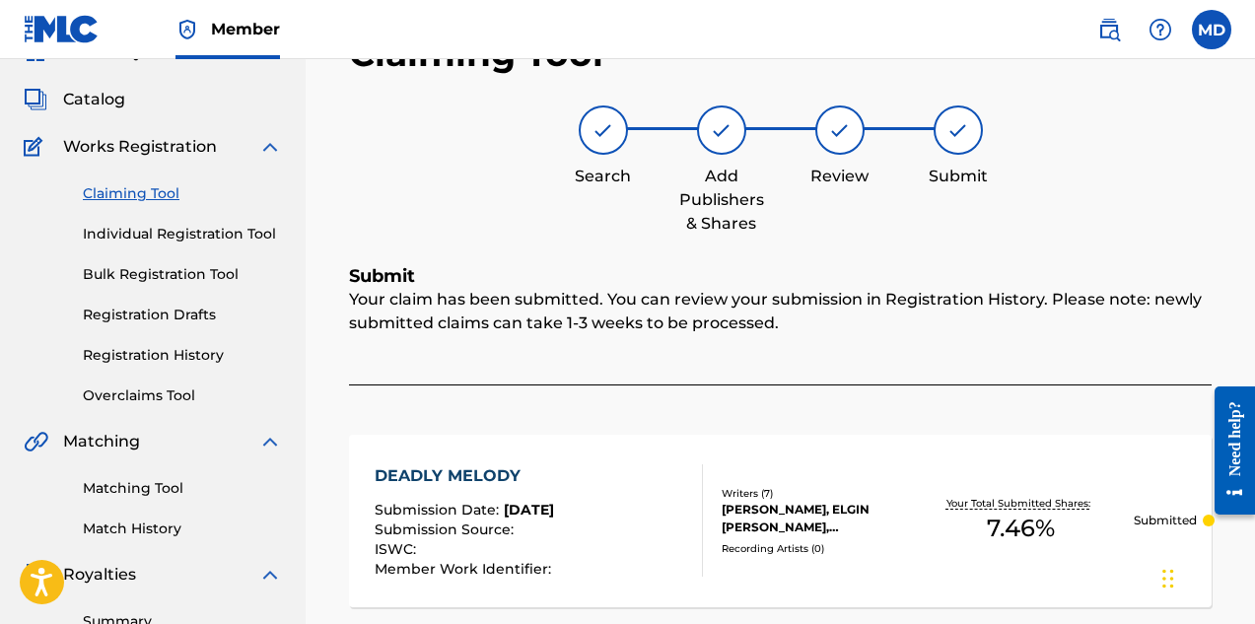
scroll to position [197, 0]
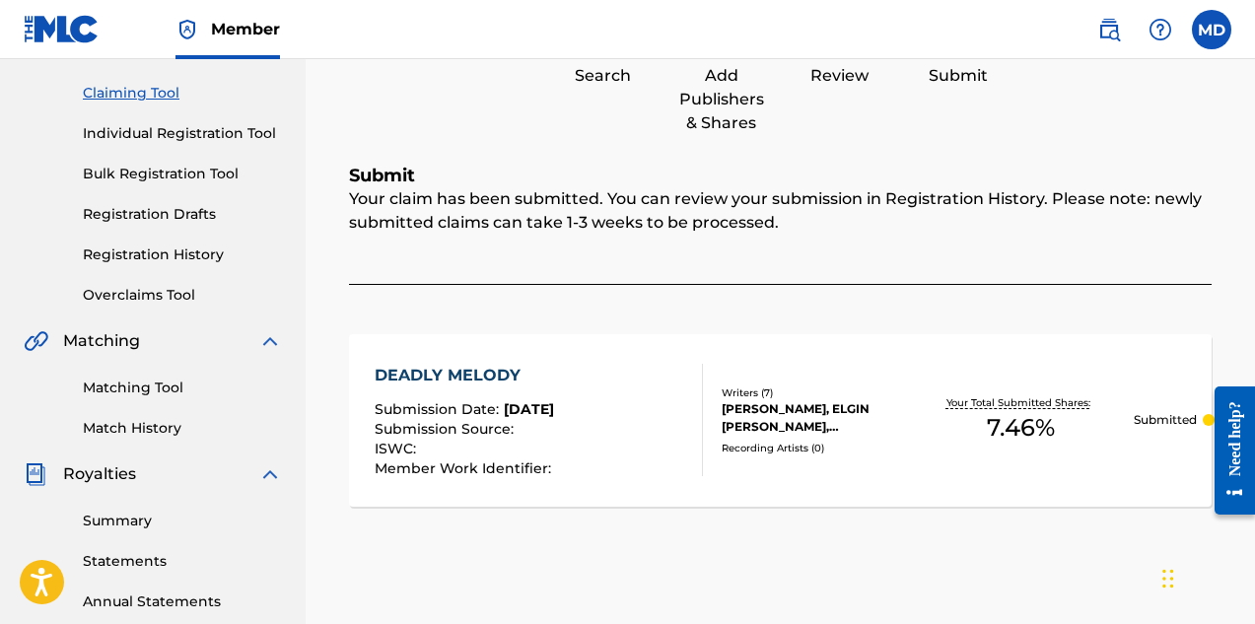
click at [556, 429] on div "Submission Source :" at bounding box center [465, 432] width 181 height 20
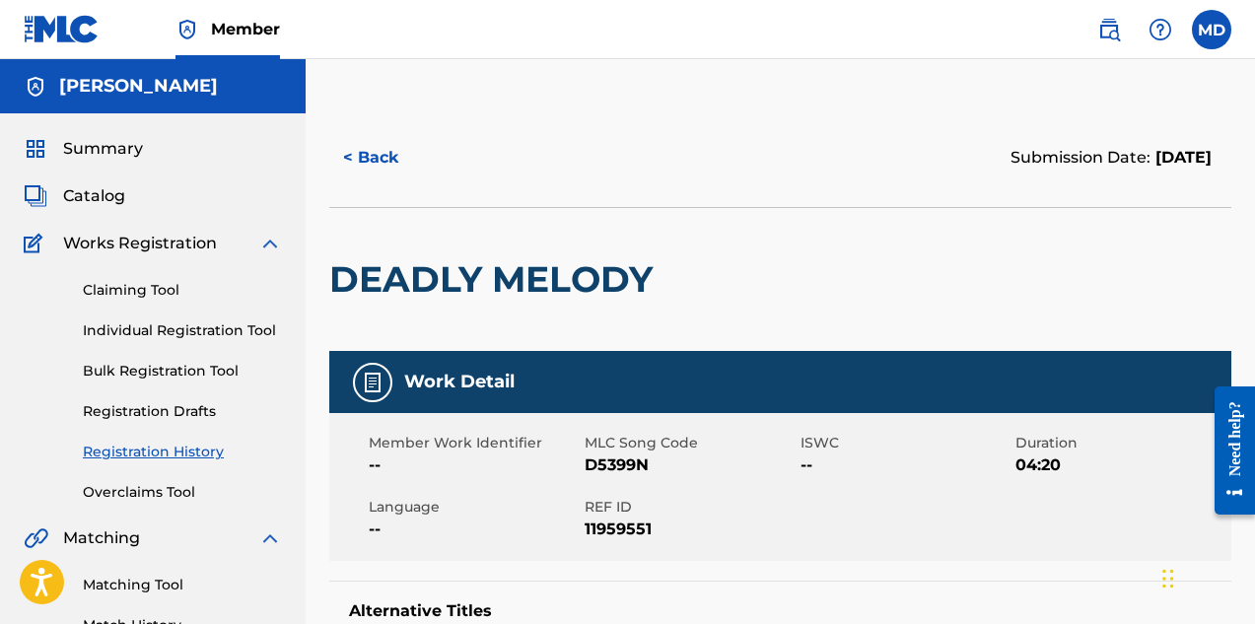
click at [384, 156] on button "< Back" at bounding box center [388, 157] width 118 height 49
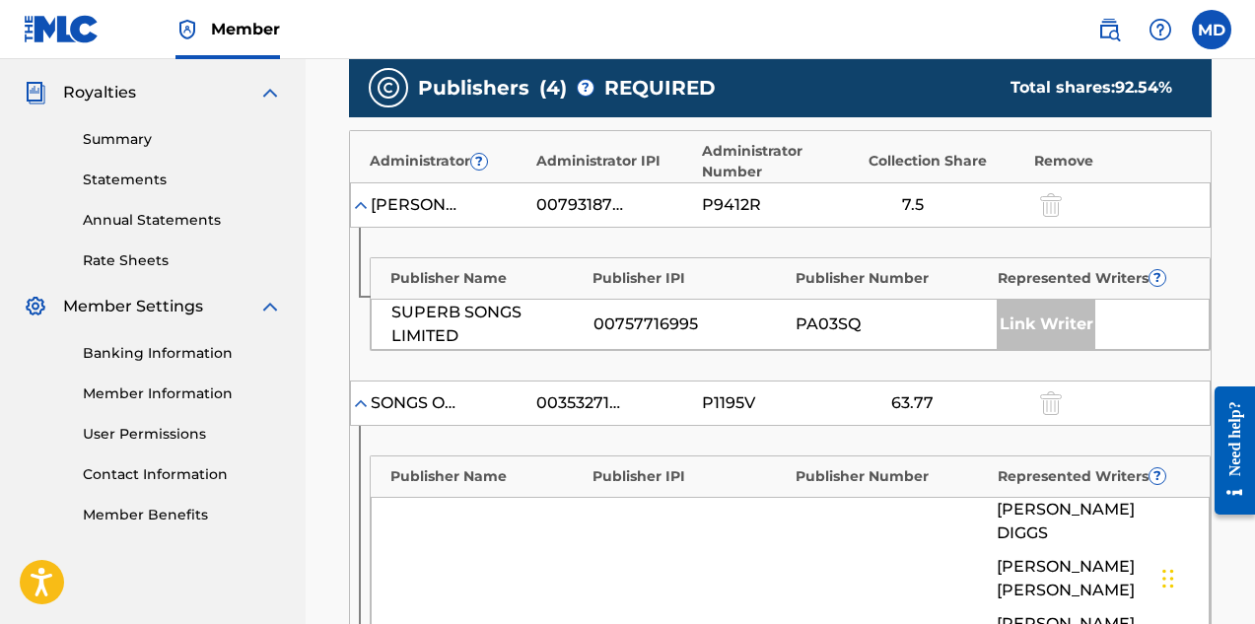
scroll to position [480, 0]
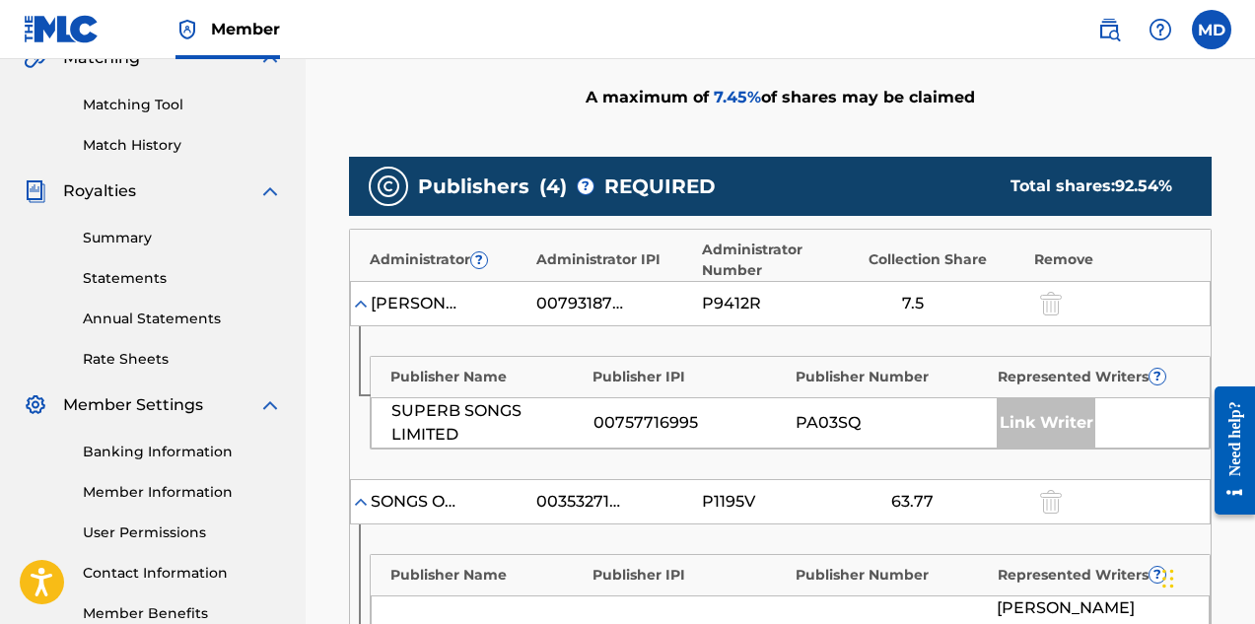
click at [473, 310] on div "[PERSON_NAME] [PERSON_NAME] MUSIC" at bounding box center [449, 304] width 156 height 24
drag, startPoint x: 391, startPoint y: 409, endPoint x: 471, endPoint y: 430, distance: 82.5
click at [471, 430] on div "SUPERB SONGS LIMITED" at bounding box center [487, 422] width 192 height 47
copy div "SUPERB SONGS LIMITED"
click at [488, 84] on div "A maximum of 7.45 % of shares may be claimed" at bounding box center [780, 97] width 863 height 100
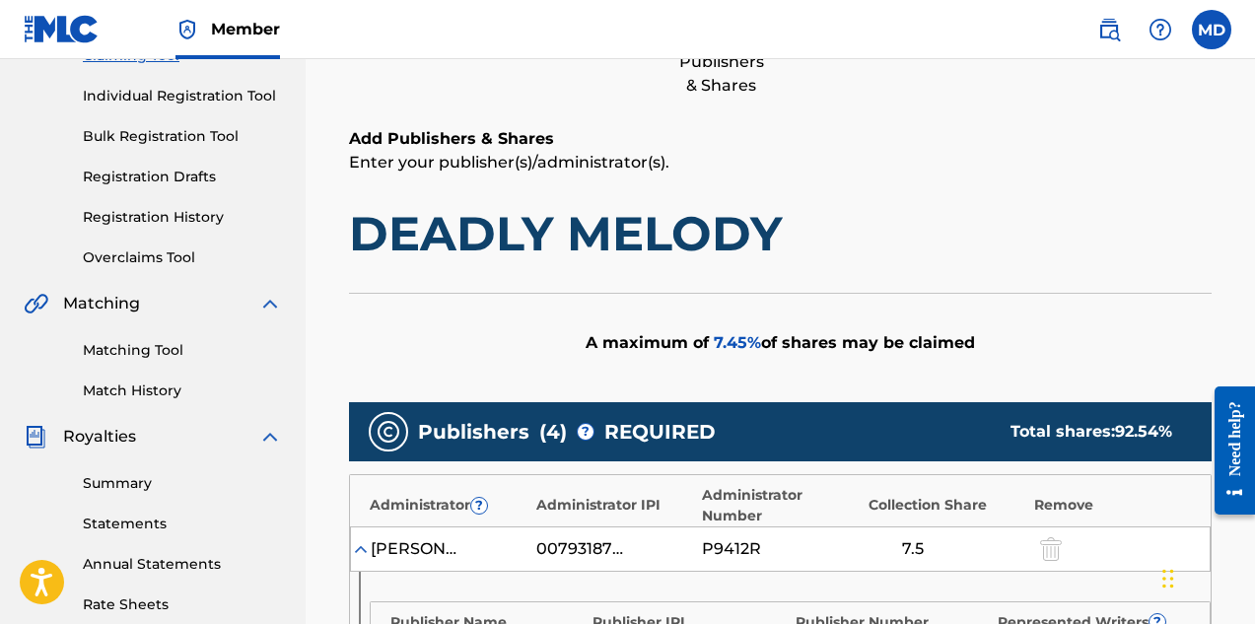
scroll to position [0, 0]
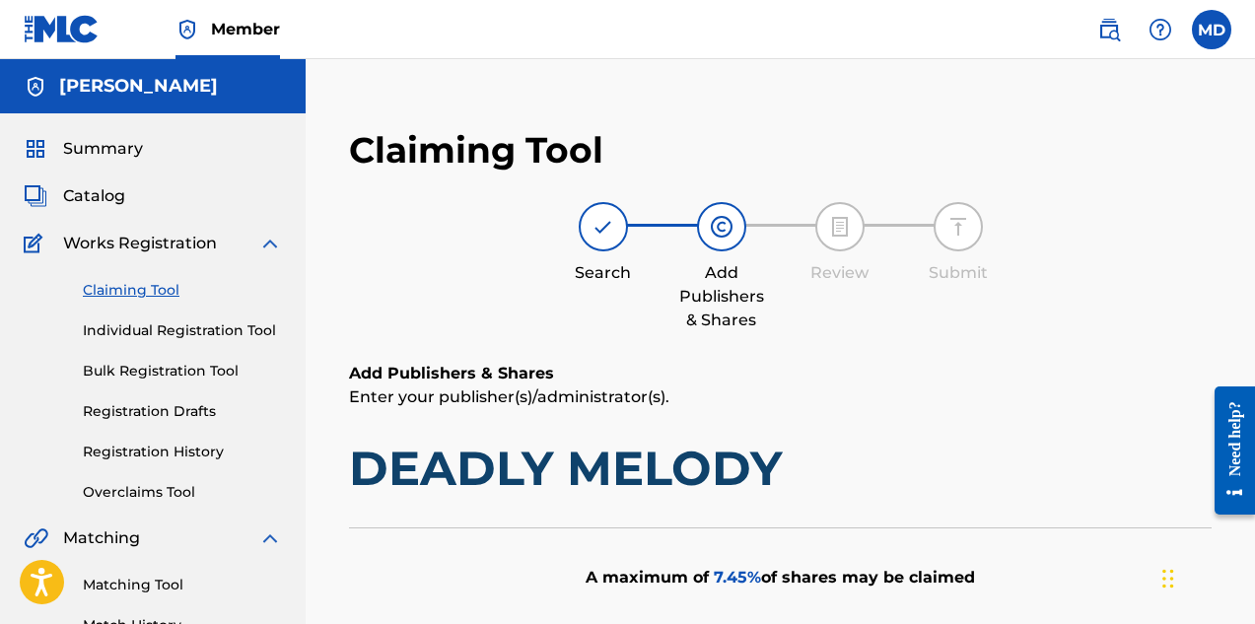
click at [125, 294] on link "Claiming Tool" at bounding box center [182, 290] width 199 height 21
click at [130, 455] on link "Registration History" at bounding box center [182, 452] width 199 height 21
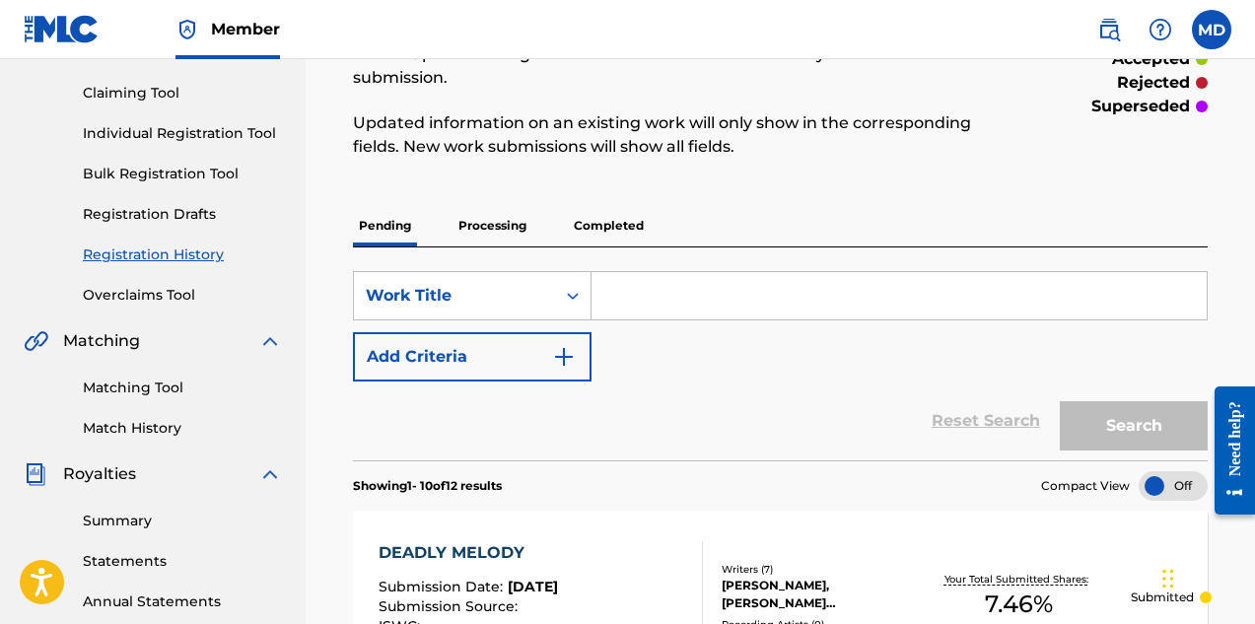
scroll to position [99, 0]
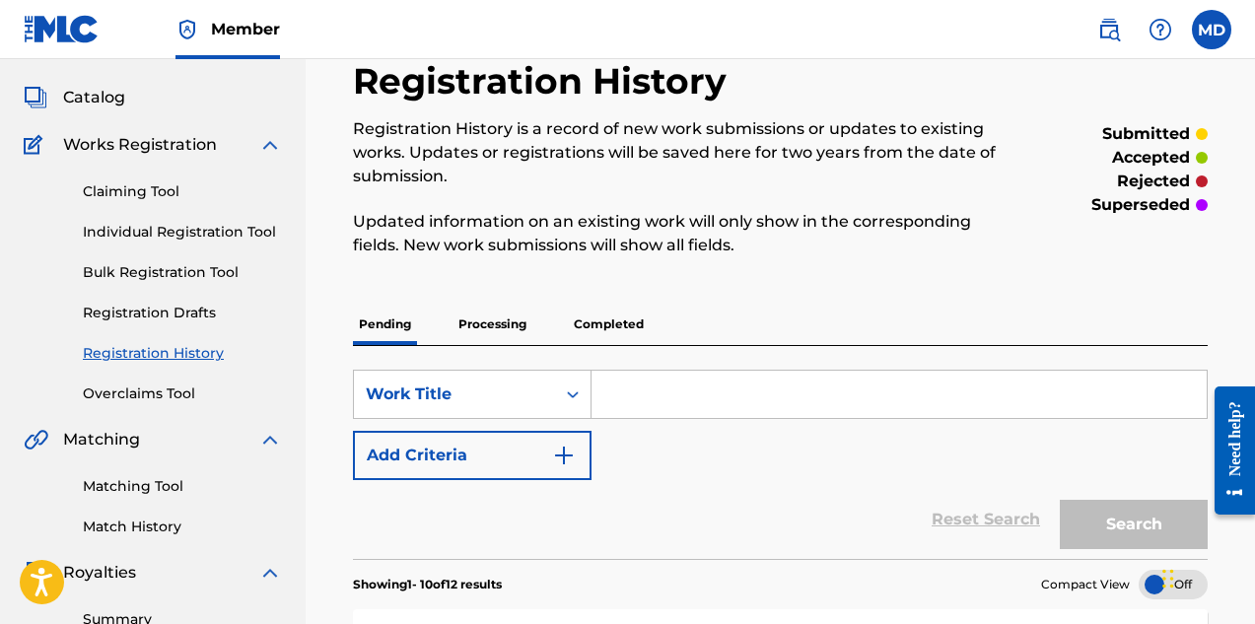
click at [141, 195] on link "Claiming Tool" at bounding box center [182, 191] width 199 height 21
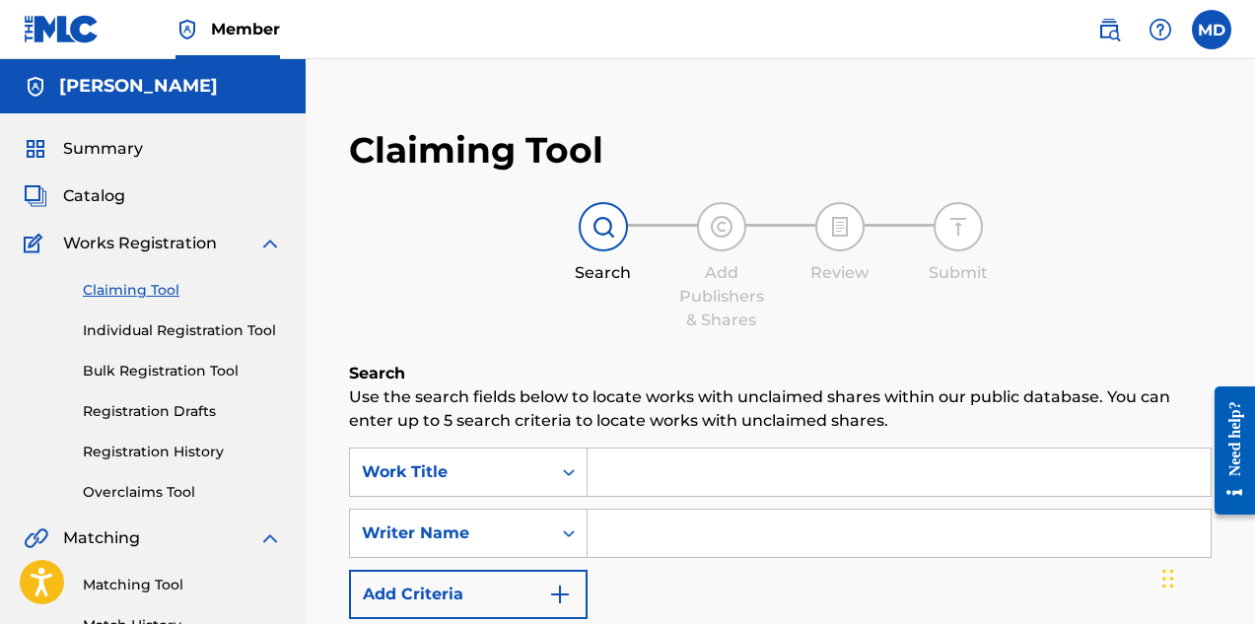
click at [141, 450] on link "Registration History" at bounding box center [182, 452] width 199 height 21
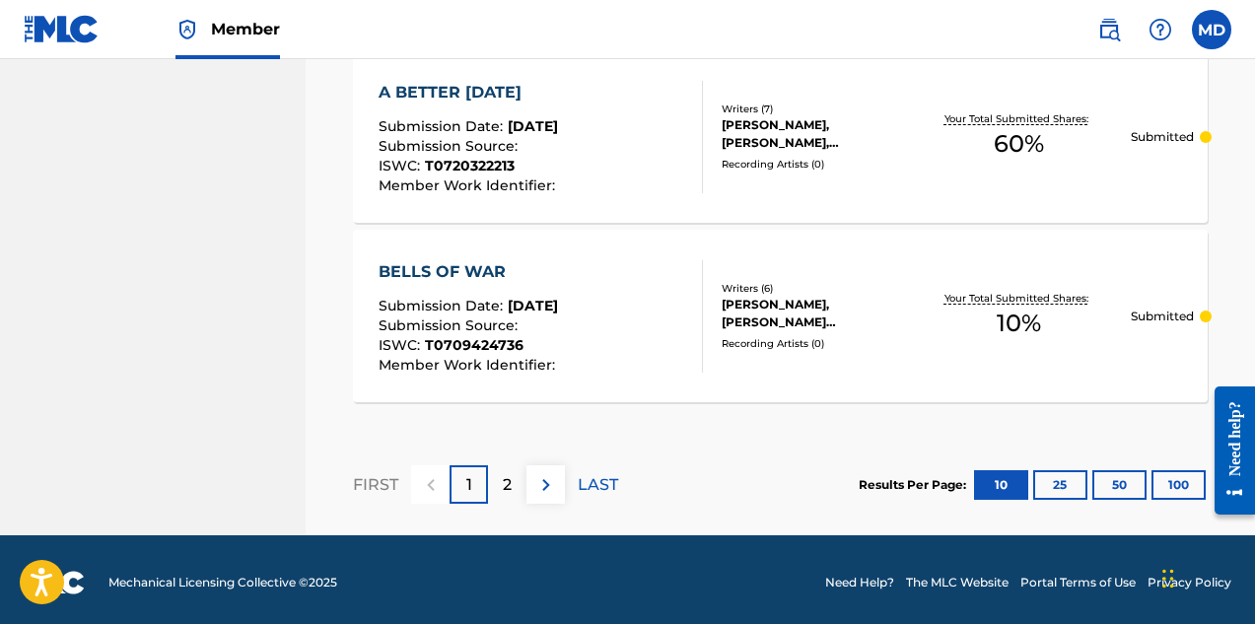
scroll to position [2099, 0]
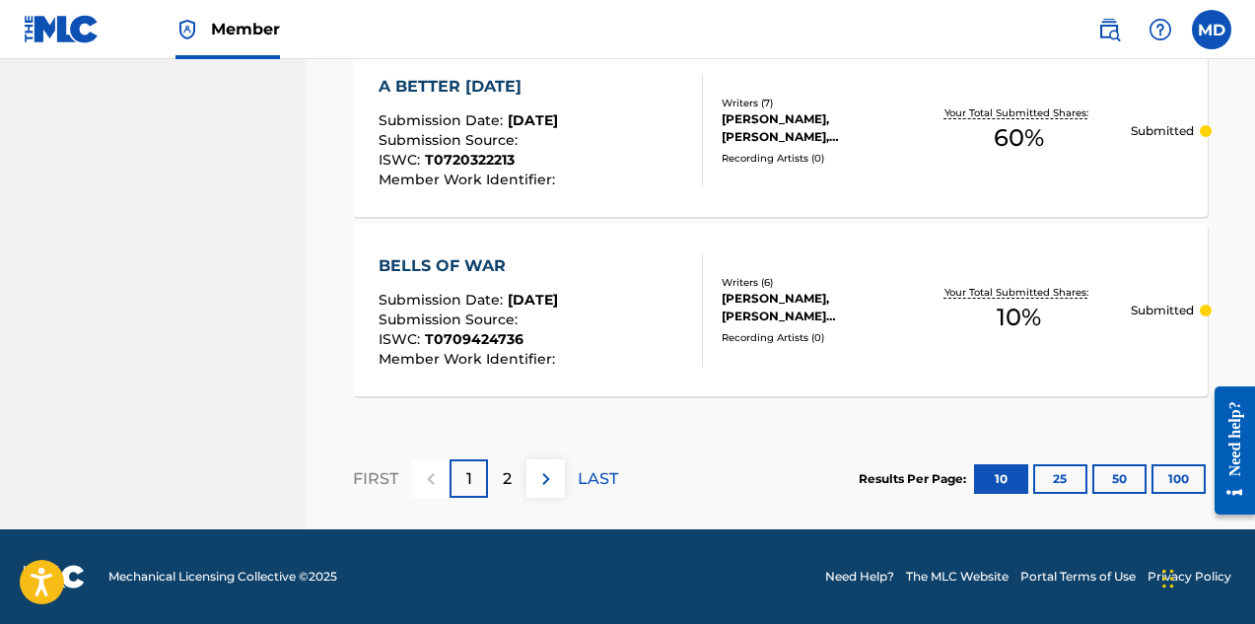
click at [497, 478] on div "2" at bounding box center [507, 478] width 38 height 38
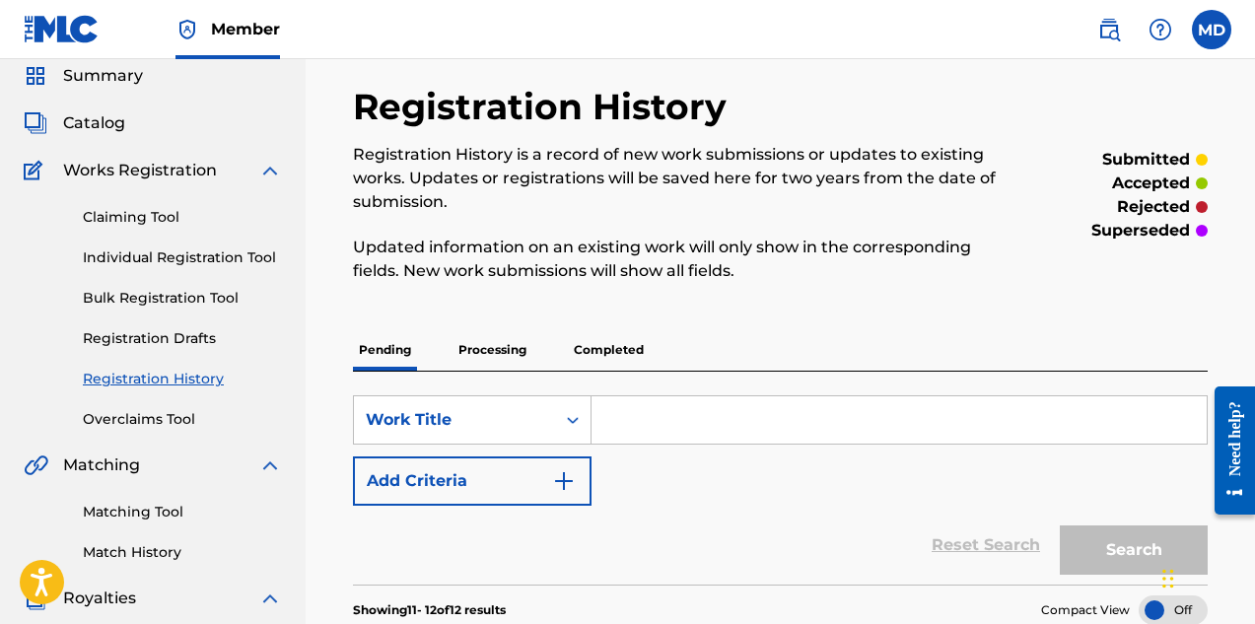
scroll to position [72, 0]
click at [167, 220] on link "Claiming Tool" at bounding box center [182, 218] width 199 height 21
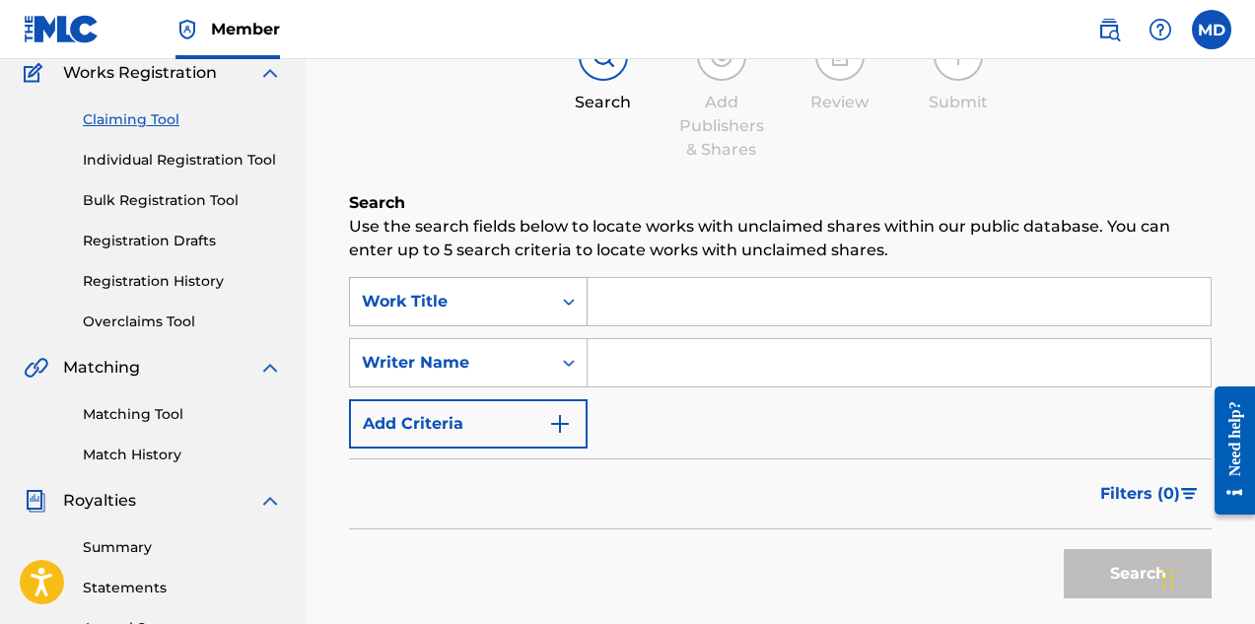
scroll to position [197, 0]
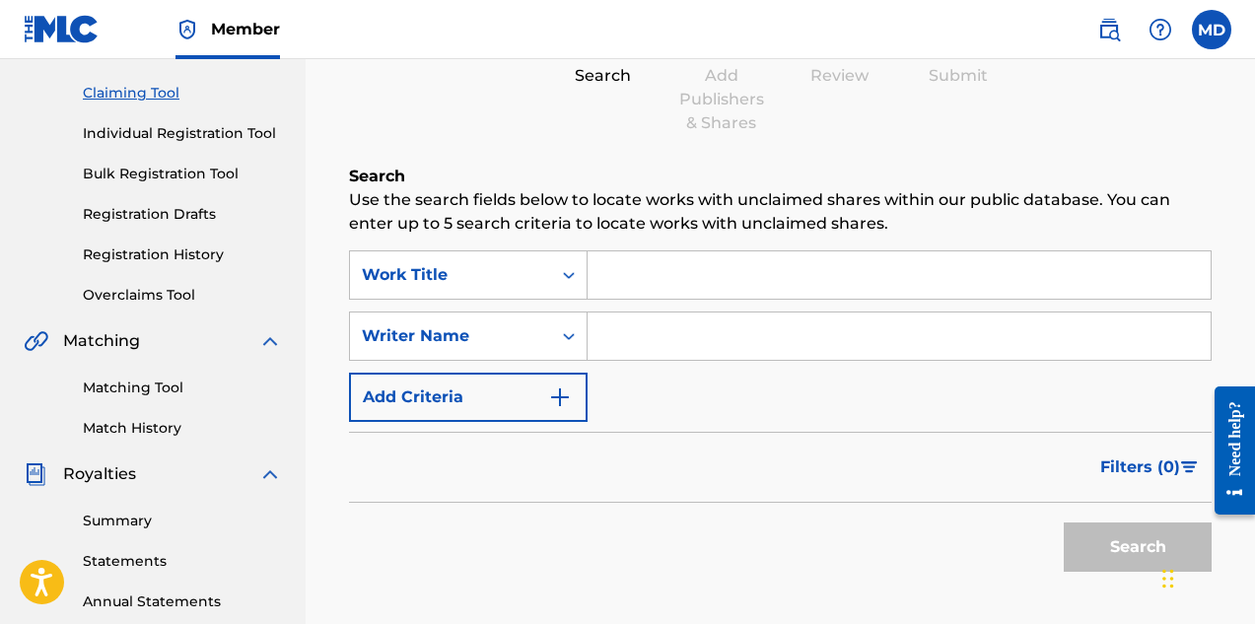
click at [677, 270] on input "Search Form" at bounding box center [899, 274] width 623 height 47
paste input "DO YOU REALLY [PERSON_NAME]"
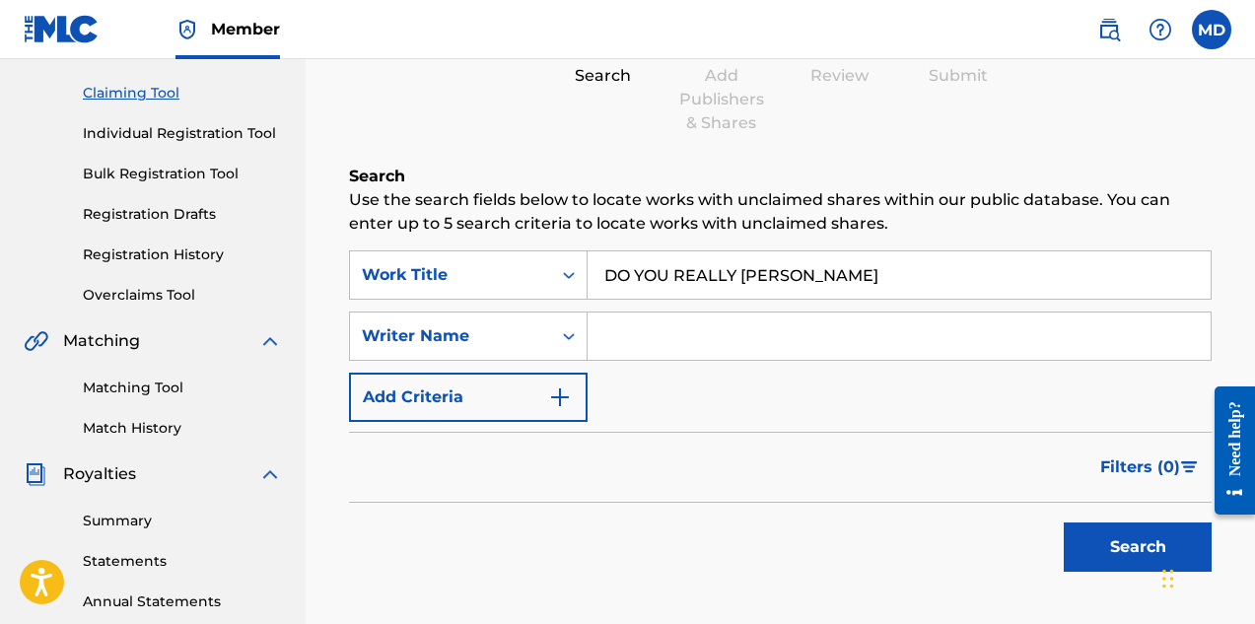
click at [1064, 523] on button "Search" at bounding box center [1138, 547] width 148 height 49
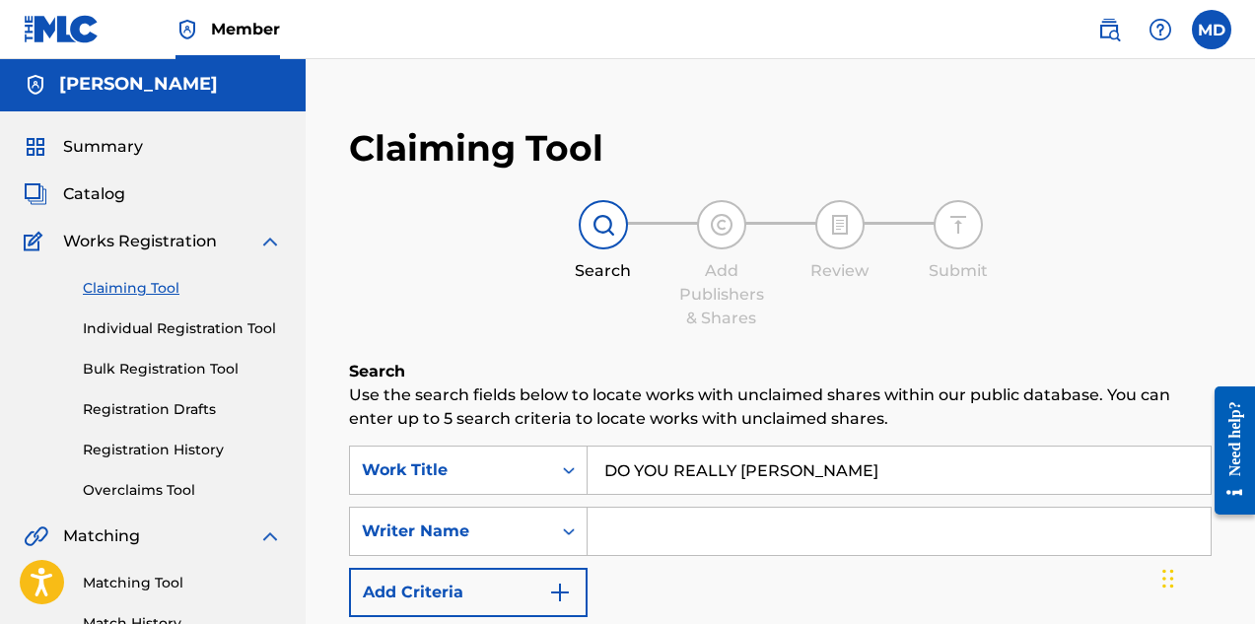
scroll to position [0, 0]
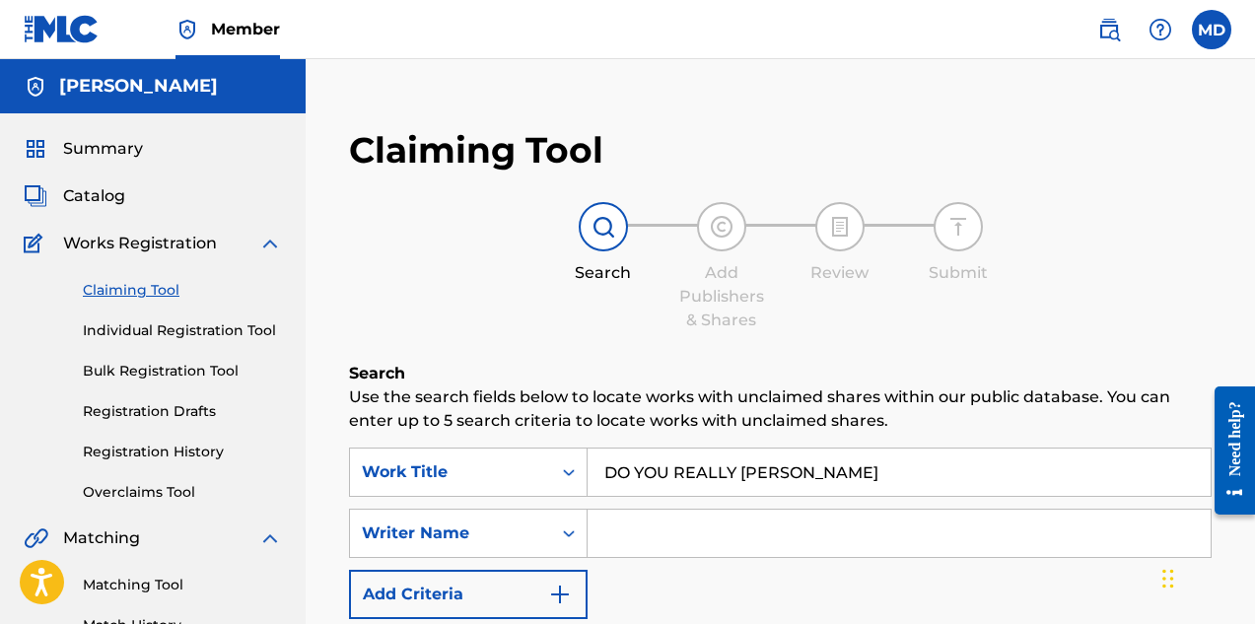
drag, startPoint x: 864, startPoint y: 472, endPoint x: 743, endPoint y: 470, distance: 120.3
click at [743, 470] on input "DO YOU REALLY [PERSON_NAME]" at bounding box center [899, 472] width 623 height 47
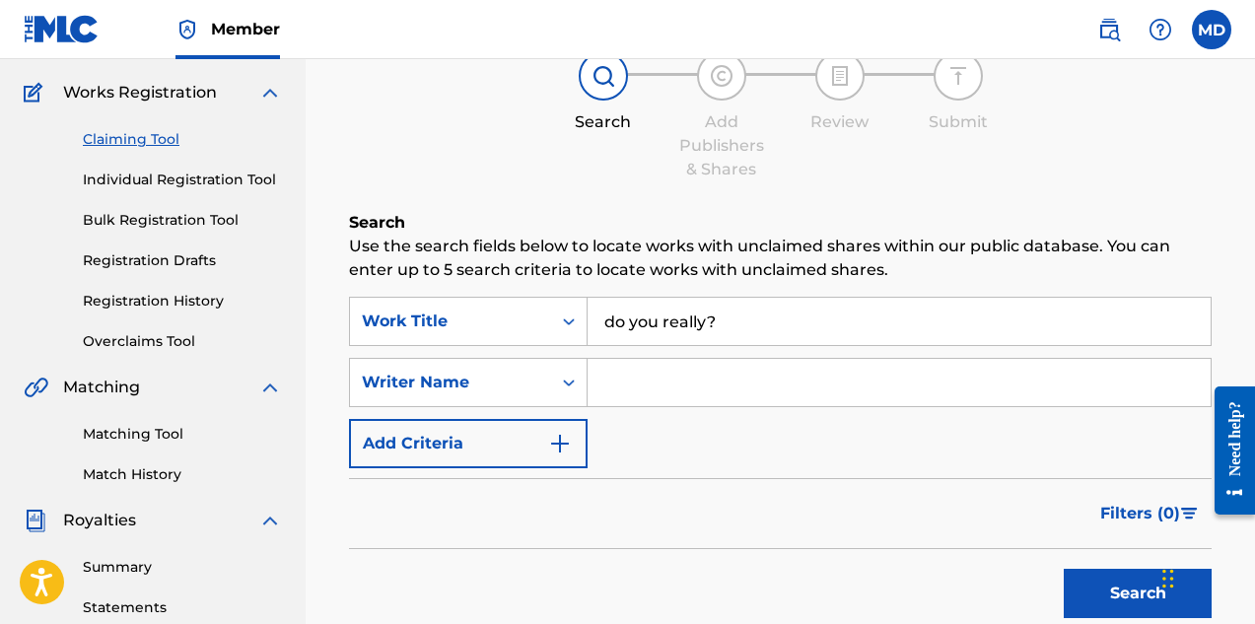
scroll to position [99, 0]
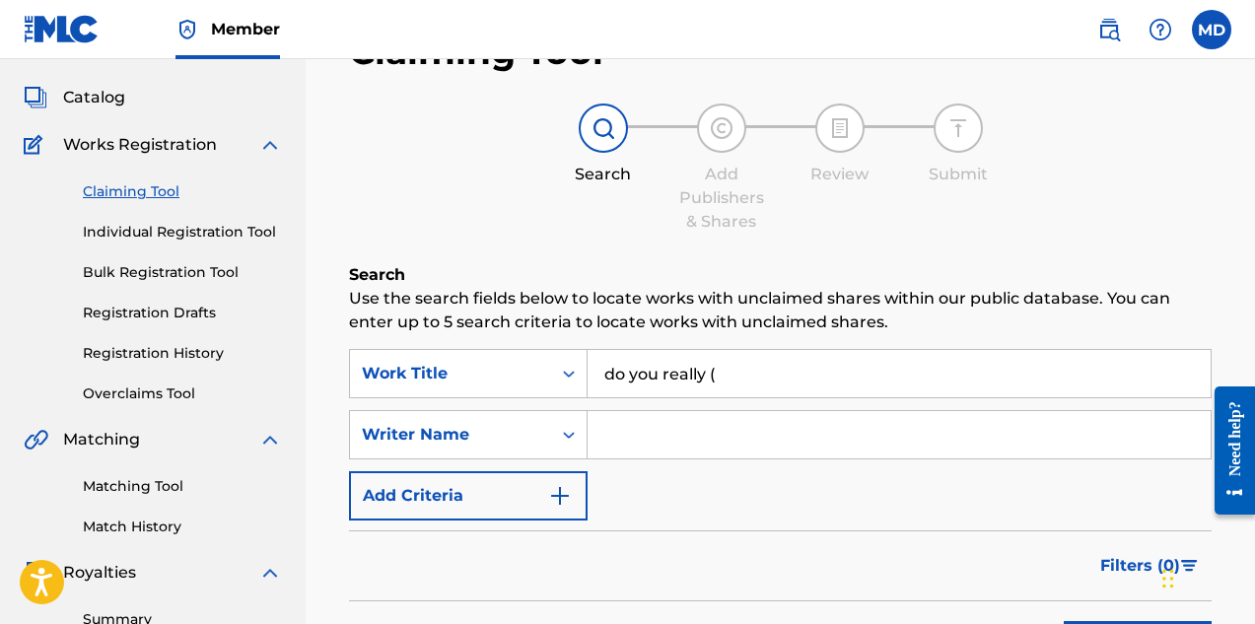
drag, startPoint x: 719, startPoint y: 376, endPoint x: 600, endPoint y: 380, distance: 118.4
click at [600, 380] on input "do you really (" at bounding box center [899, 373] width 623 height 47
paste input "DO YOU REALLY ([PERSON_NAME])"
type input "DO YOU REALLY ([PERSON_NAME])"
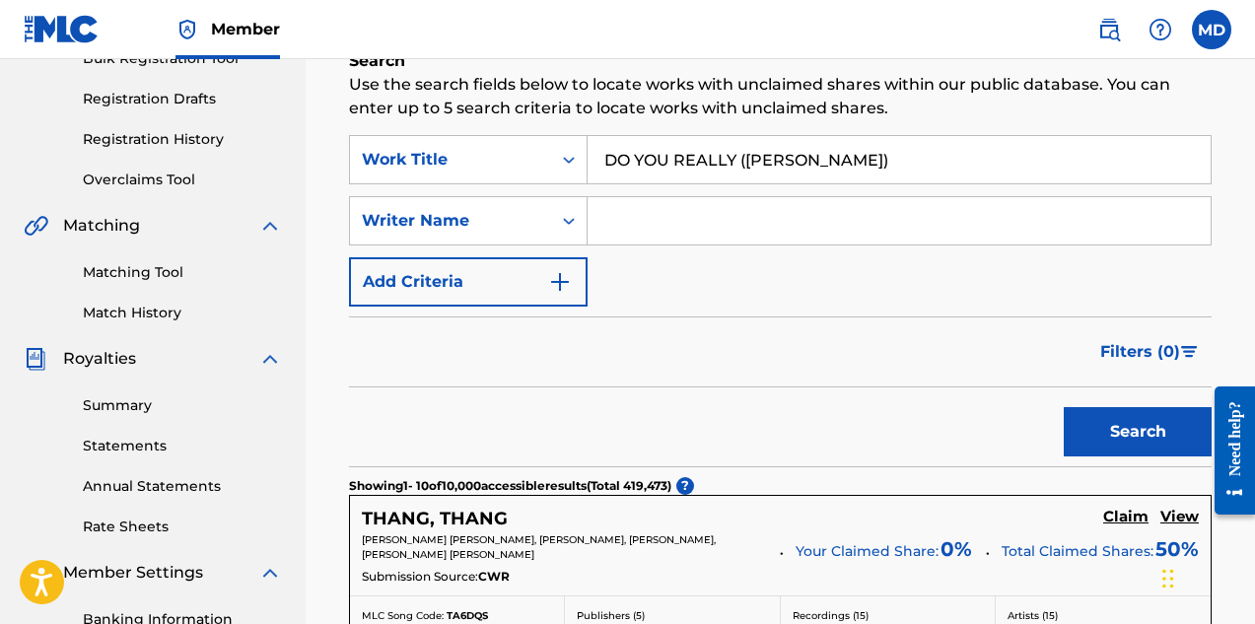
scroll to position [296, 0]
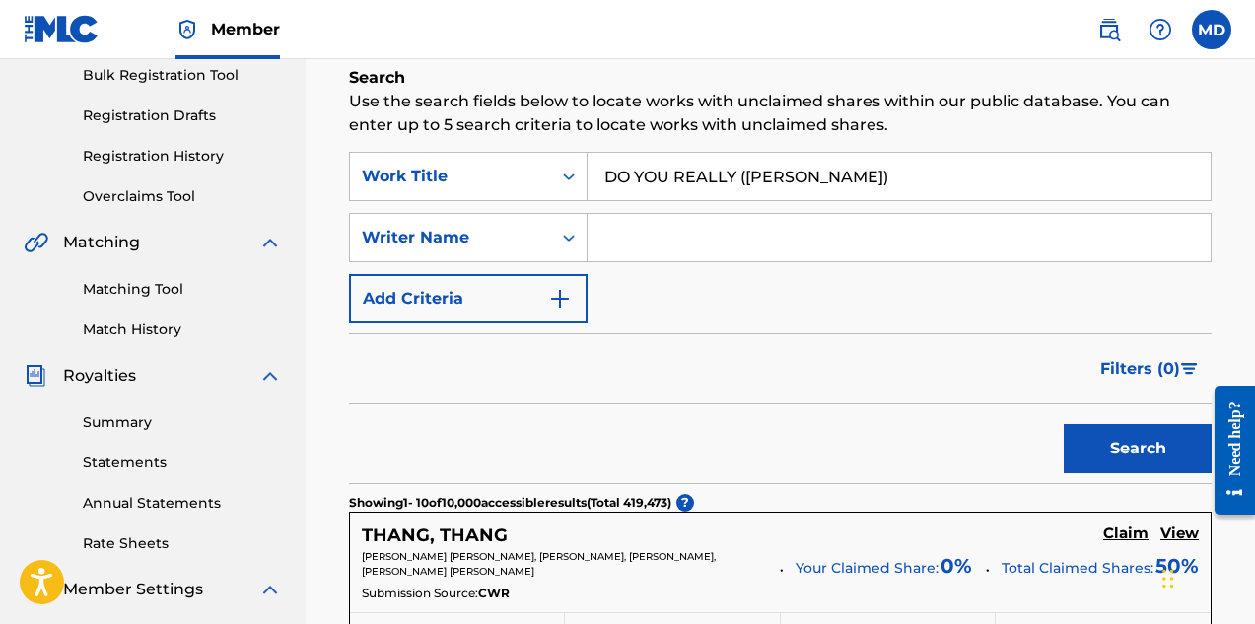
click at [675, 243] on input "Search Form" at bounding box center [899, 237] width 623 height 47
type input "[PERSON_NAME]"
click at [1127, 446] on button "Search" at bounding box center [1138, 448] width 148 height 49
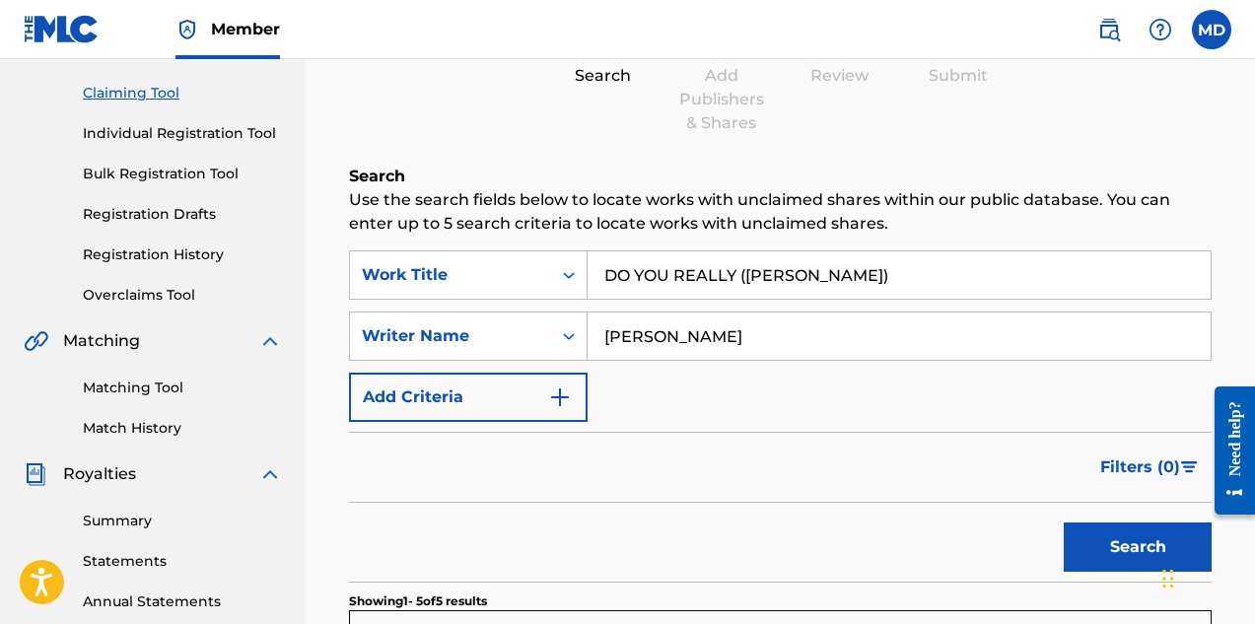
scroll to position [99, 0]
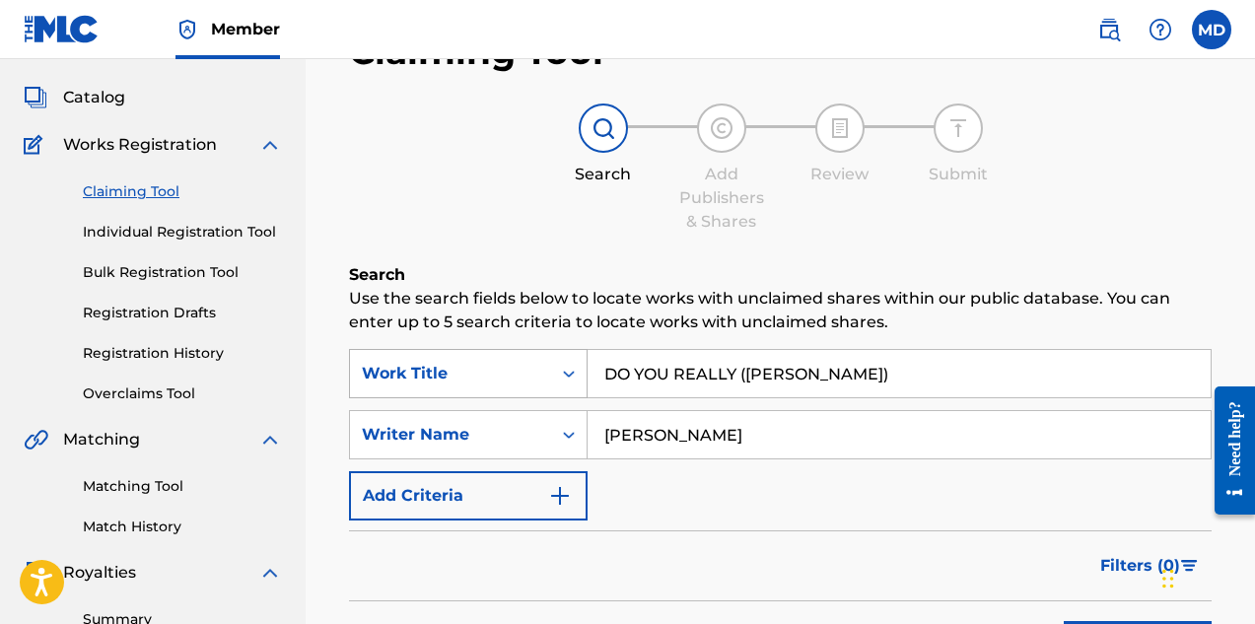
drag, startPoint x: 884, startPoint y: 378, endPoint x: 583, endPoint y: 392, distance: 302.1
click at [583, 392] on div "SearchWithCriteriaebb9e728-06b3-47c4-bd93-3aafc19f8b74 Work Title DO YOU REALLY…" at bounding box center [780, 373] width 863 height 49
paste input "Search Form"
type input "do you really?"
click at [709, 487] on div "SearchWithCriteriaebb9e728-06b3-47c4-bd93-3aafc19f8b74 Work Title do you really…" at bounding box center [780, 435] width 863 height 172
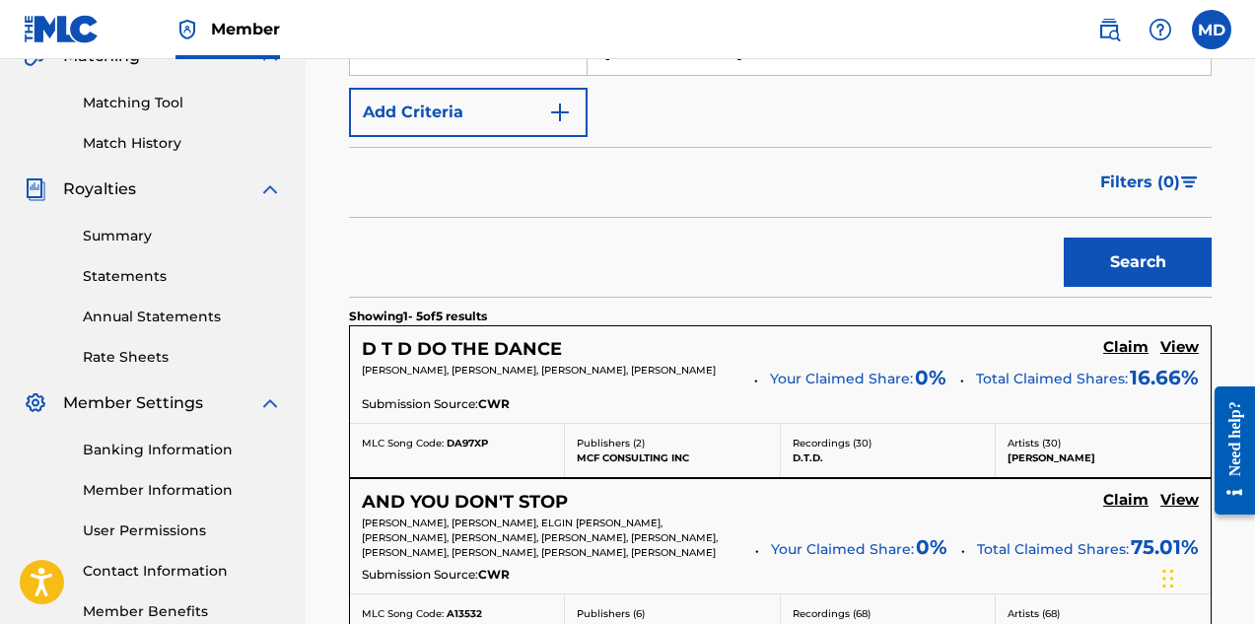
scroll to position [394, 0]
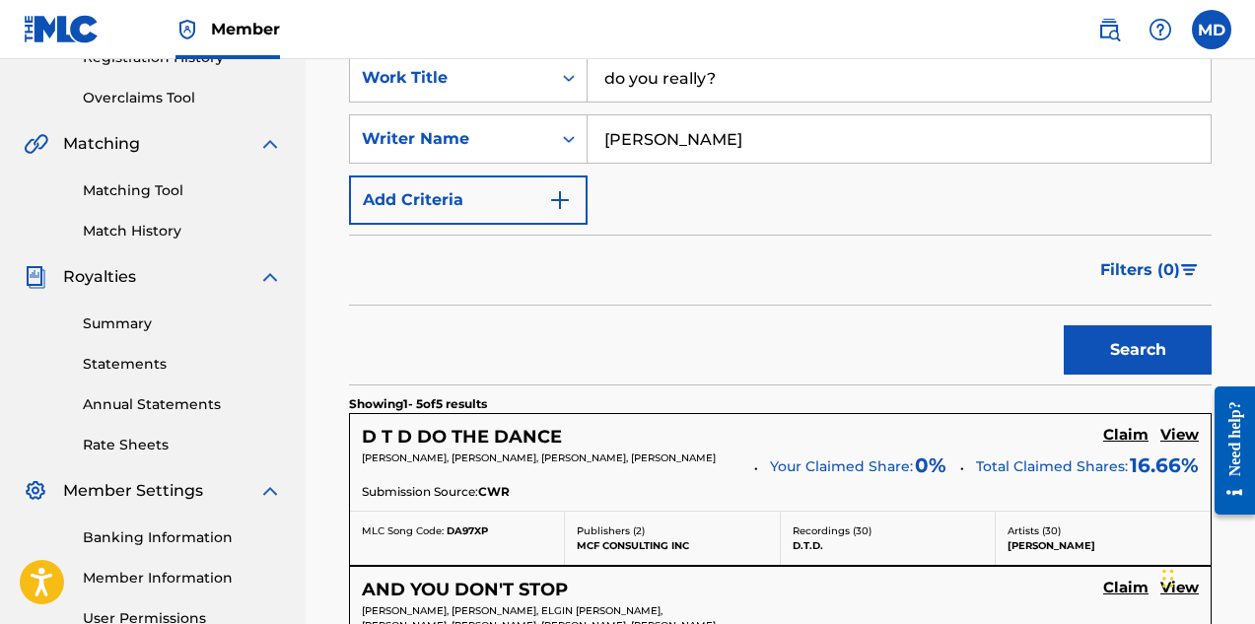
click at [1127, 346] on button "Search" at bounding box center [1138, 349] width 148 height 49
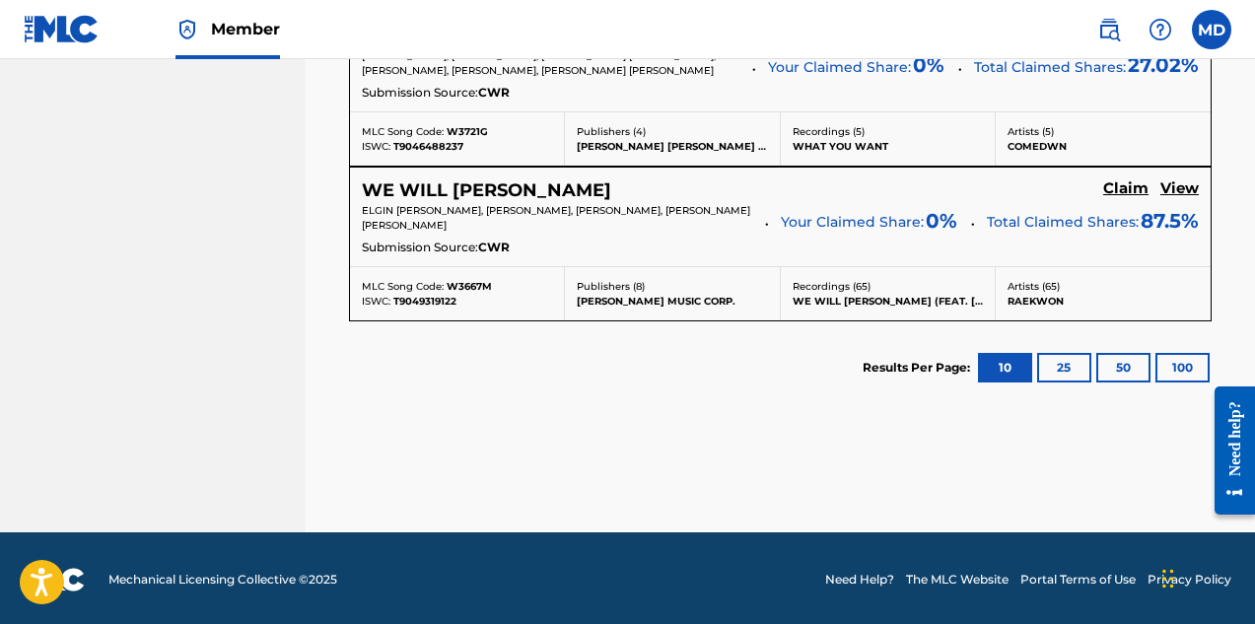
scroll to position [1307, 0]
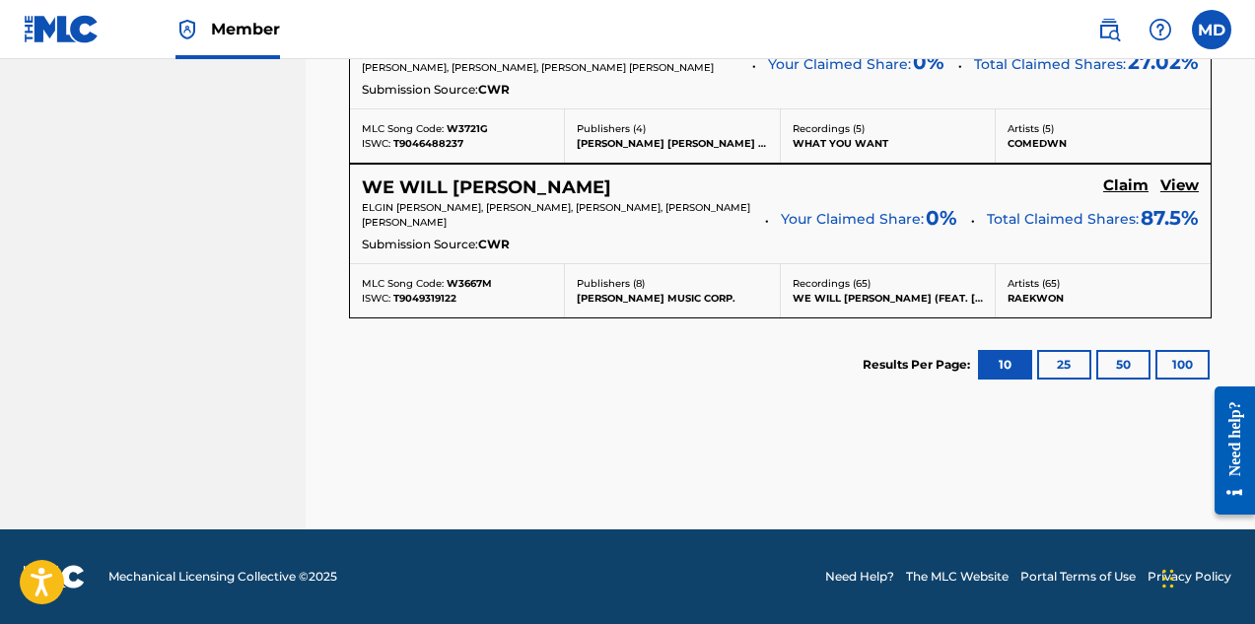
click at [1183, 189] on h5 "View" at bounding box center [1180, 185] width 38 height 19
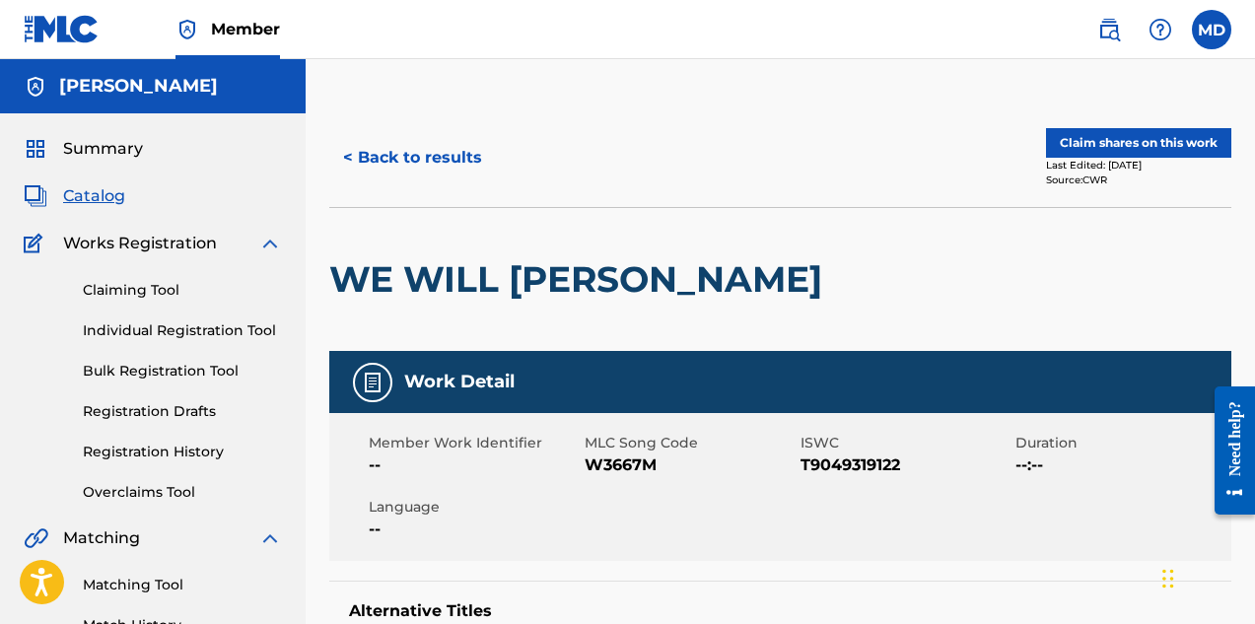
click at [1089, 142] on button "Claim shares on this work" at bounding box center [1138, 143] width 185 height 30
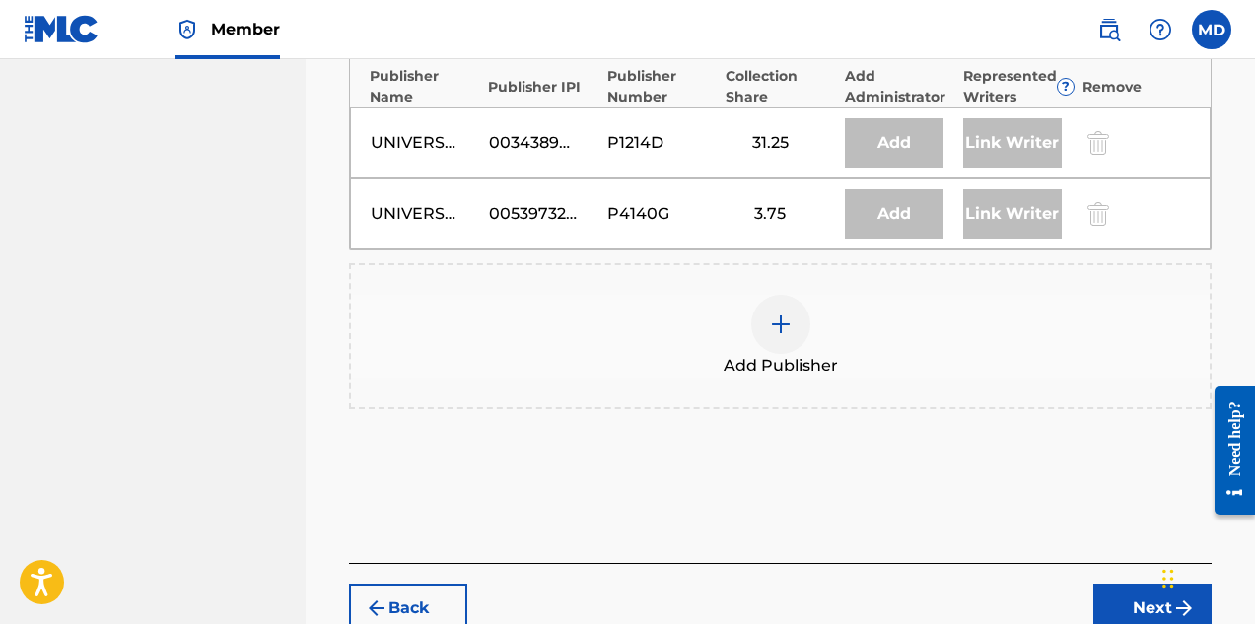
scroll to position [1380, 0]
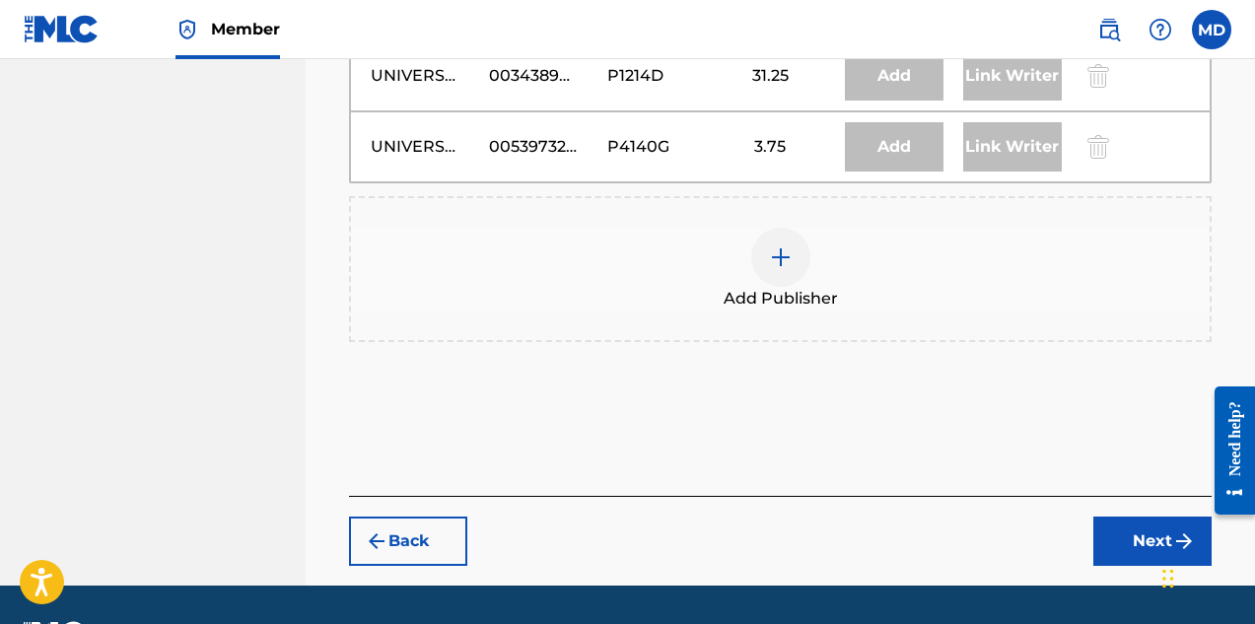
click at [781, 263] on img at bounding box center [781, 258] width 24 height 24
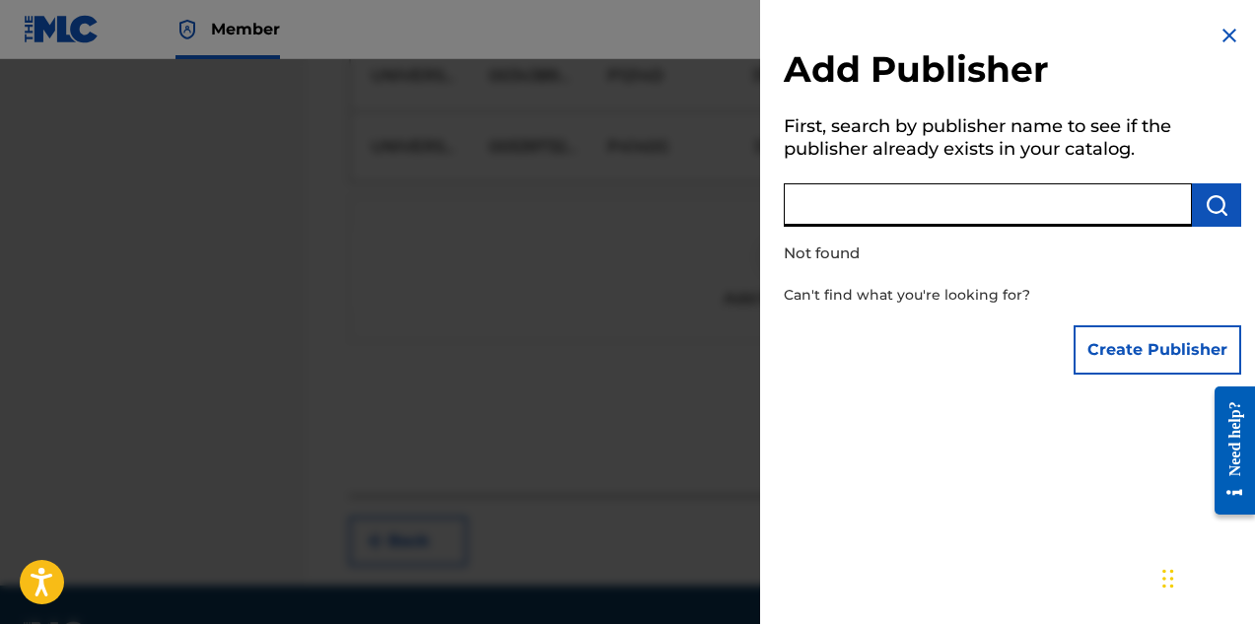
click at [943, 197] on input "text" at bounding box center [988, 204] width 408 height 43
paste input "DIGGS FAMILY MUSIC INC"
type input "DIGGS FAMILY MUSIC INC"
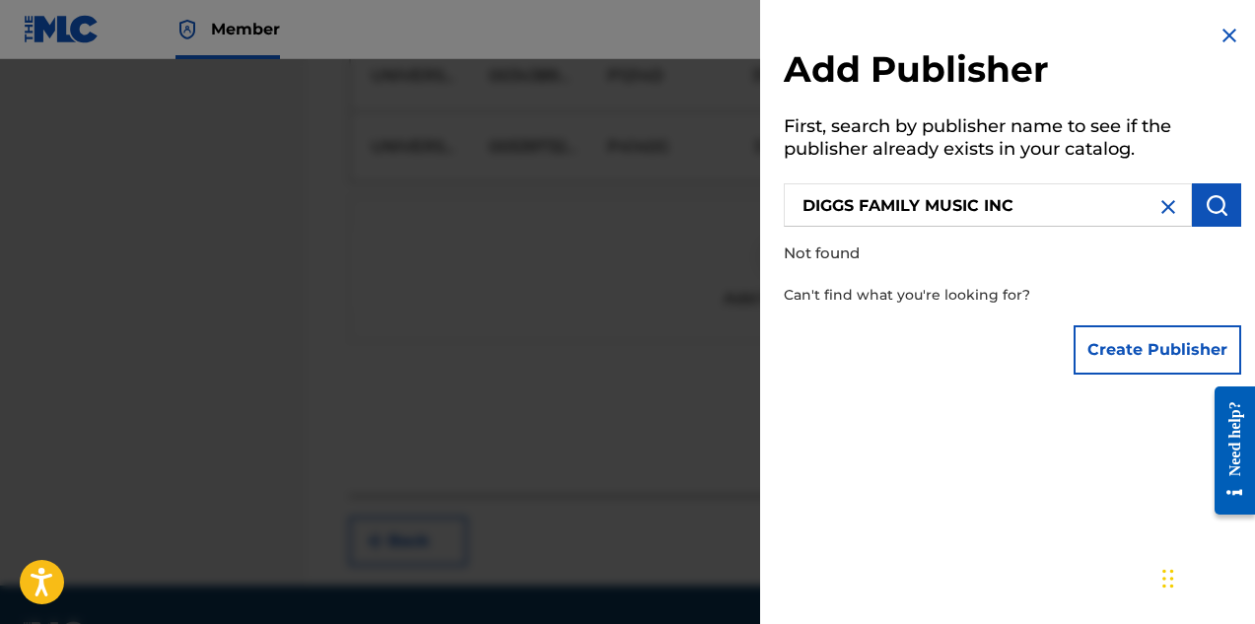
click at [1140, 341] on button "Create Publisher" at bounding box center [1158, 349] width 168 height 49
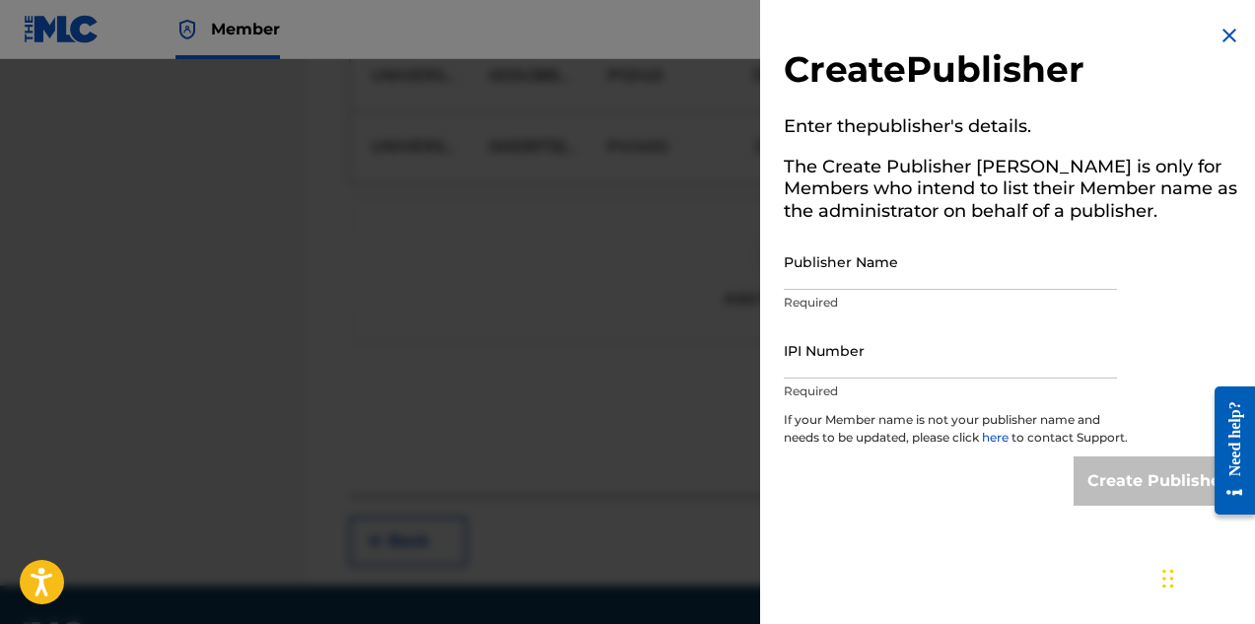
click at [911, 270] on input "Publisher Name" at bounding box center [950, 262] width 333 height 56
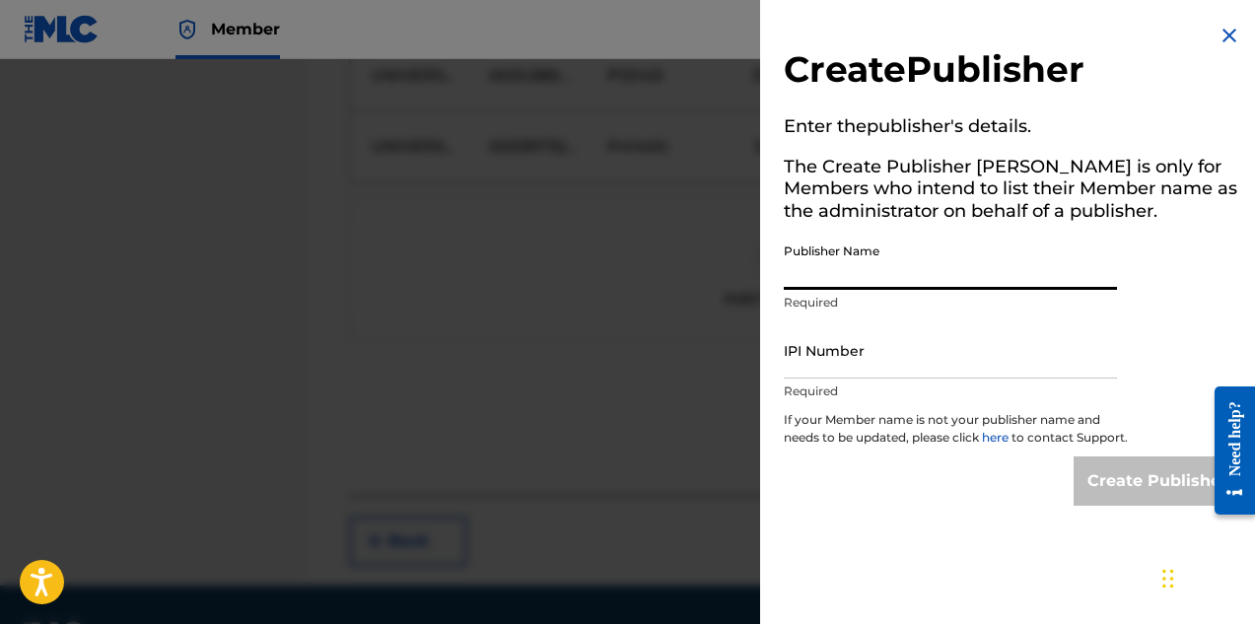
paste input "DIGGS FAMILY MUSIC INC"
type input "DIGGS FAMILY MUSIC INC"
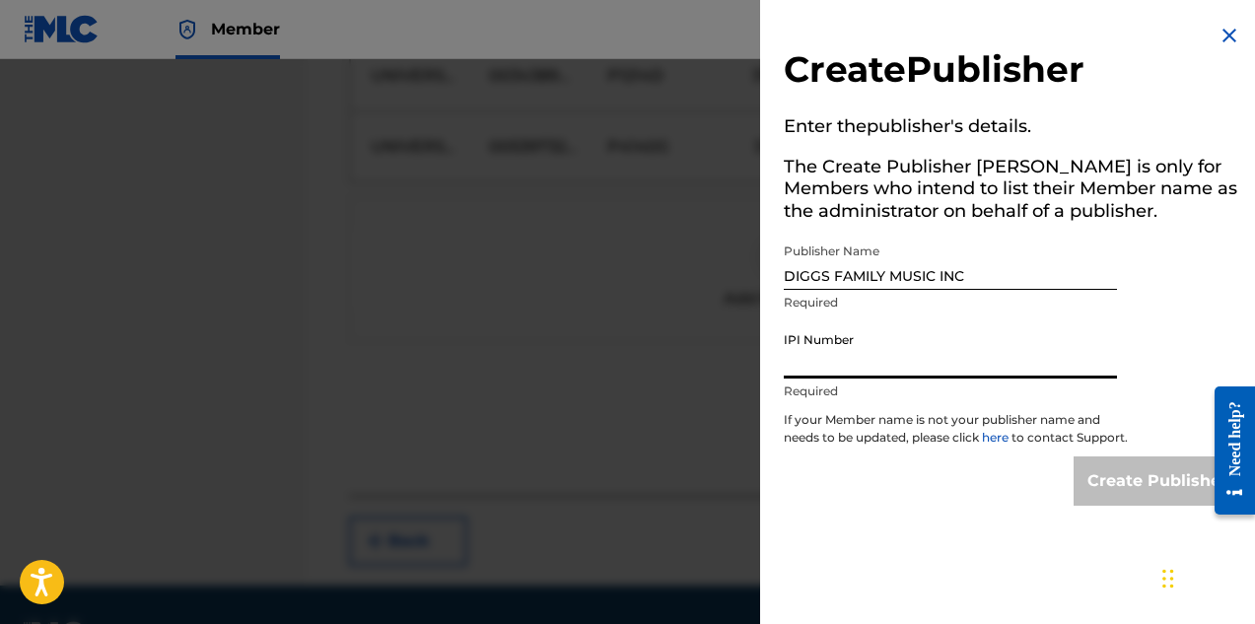
click at [907, 362] on input "IPI Number" at bounding box center [950, 350] width 333 height 56
paste input "194542060"
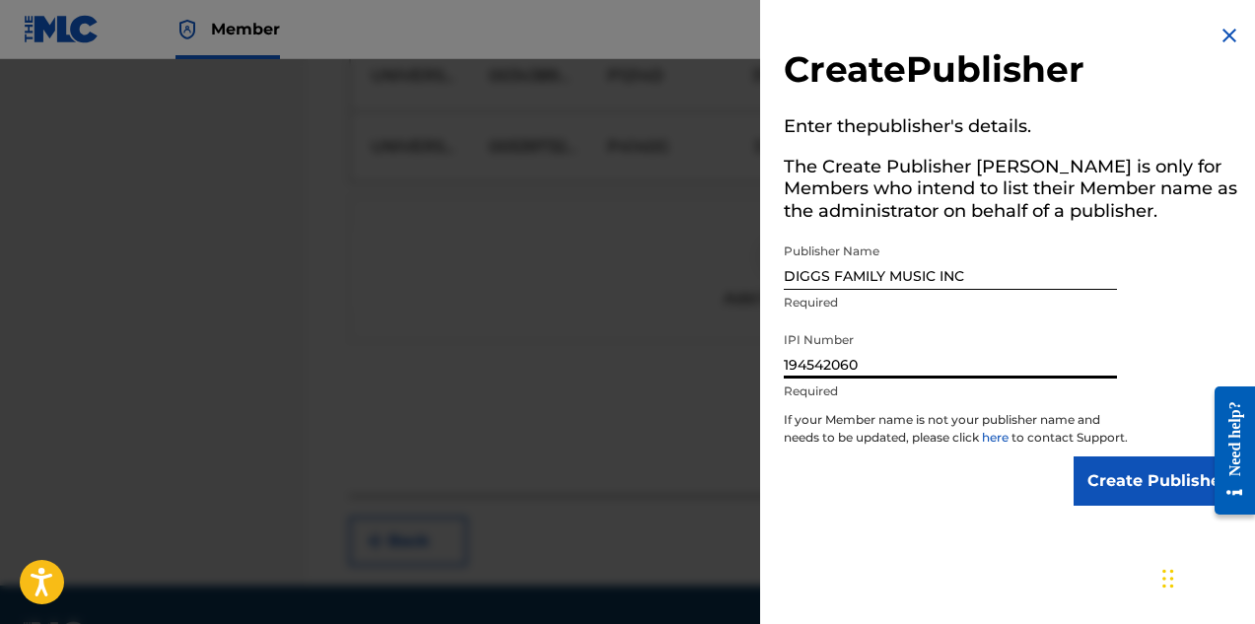
type input "194542060"
click at [1113, 493] on input "Create Publisher" at bounding box center [1158, 481] width 168 height 49
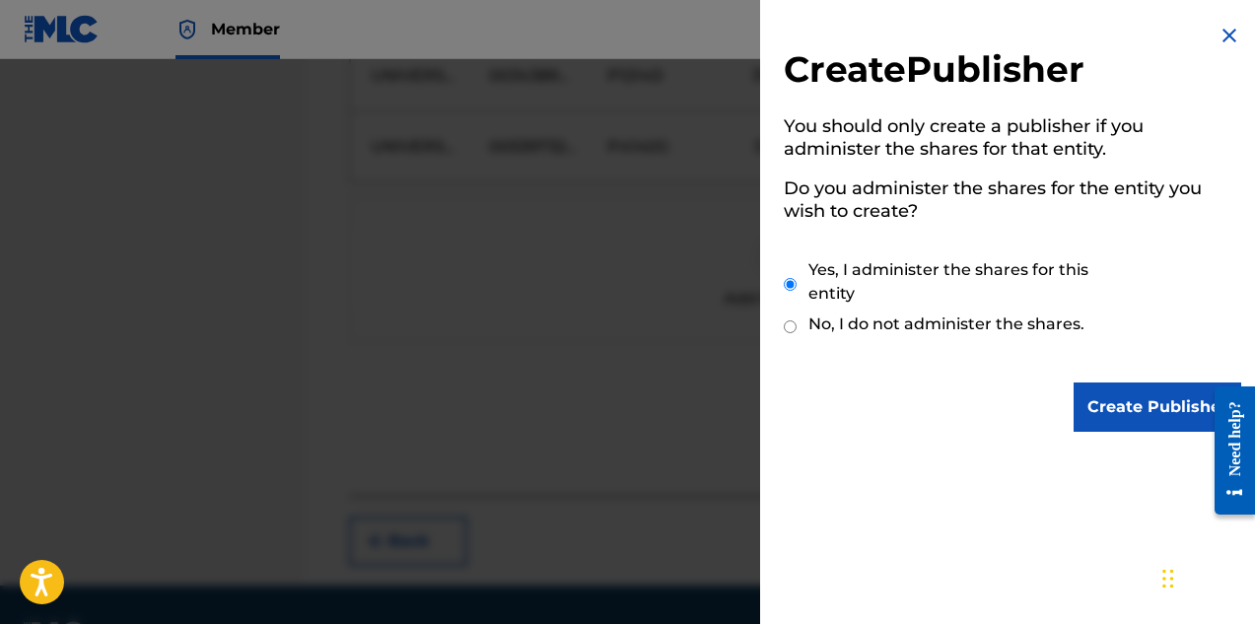
click at [1117, 400] on input "Create Publisher" at bounding box center [1158, 407] width 168 height 49
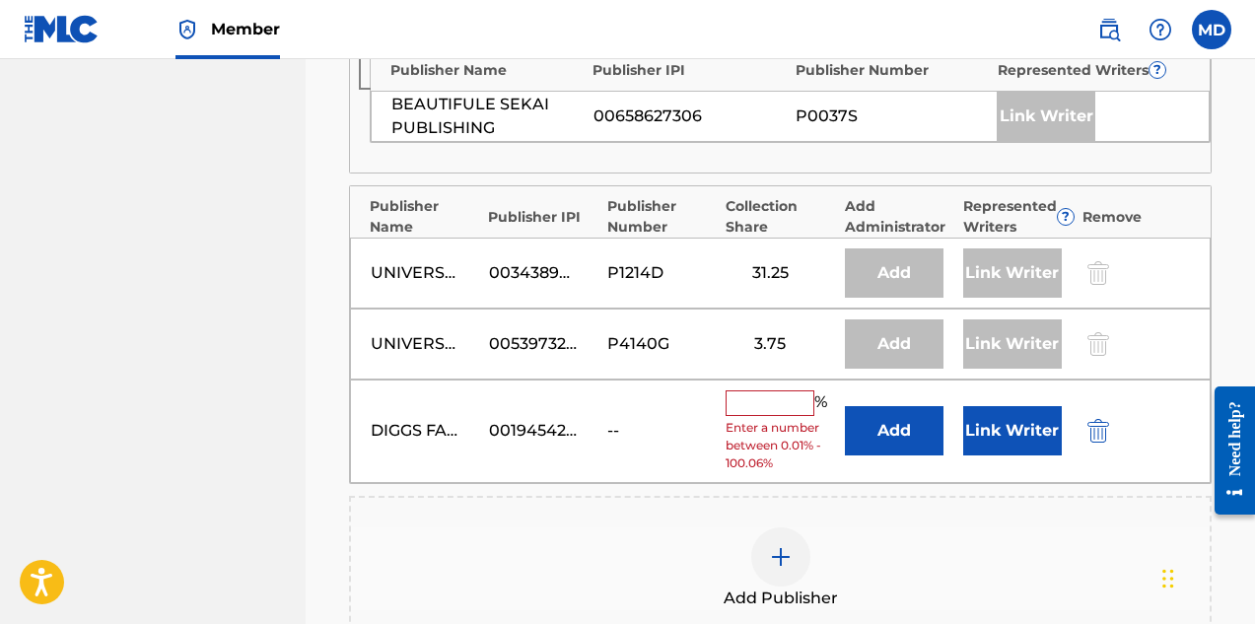
scroll to position [1282, 0]
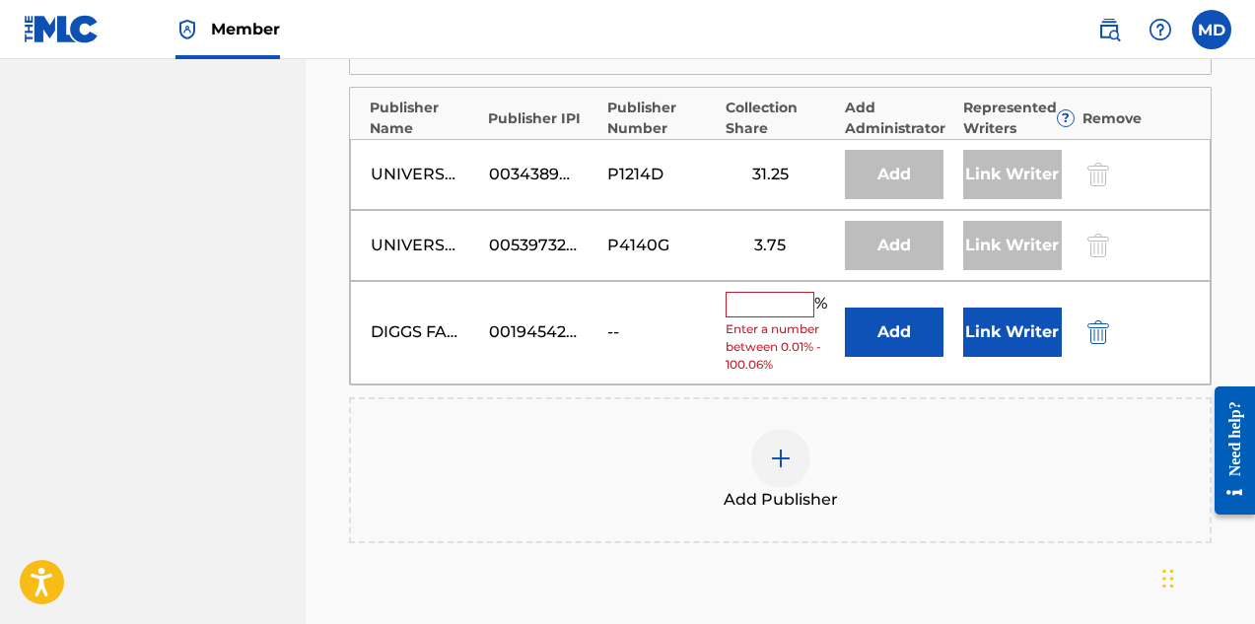
click at [760, 302] on input "text" at bounding box center [770, 305] width 89 height 26
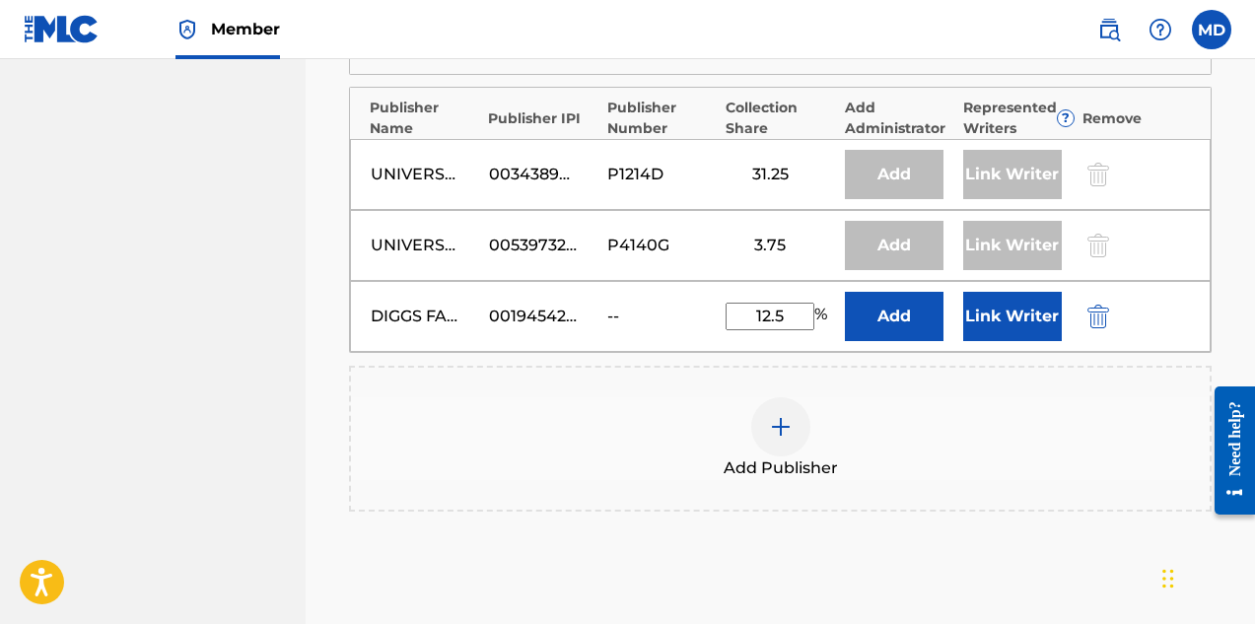
type input "12.5"
click at [1005, 312] on button "Link Writer" at bounding box center [1012, 316] width 99 height 49
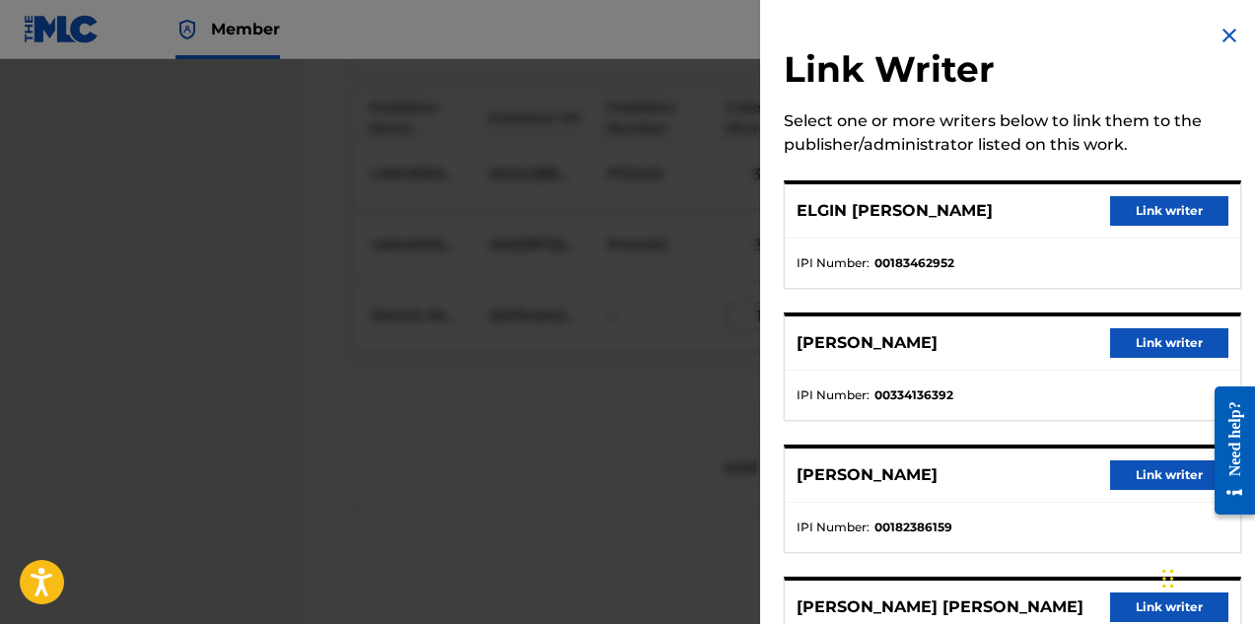
click at [1151, 210] on button "Link writer" at bounding box center [1169, 211] width 118 height 30
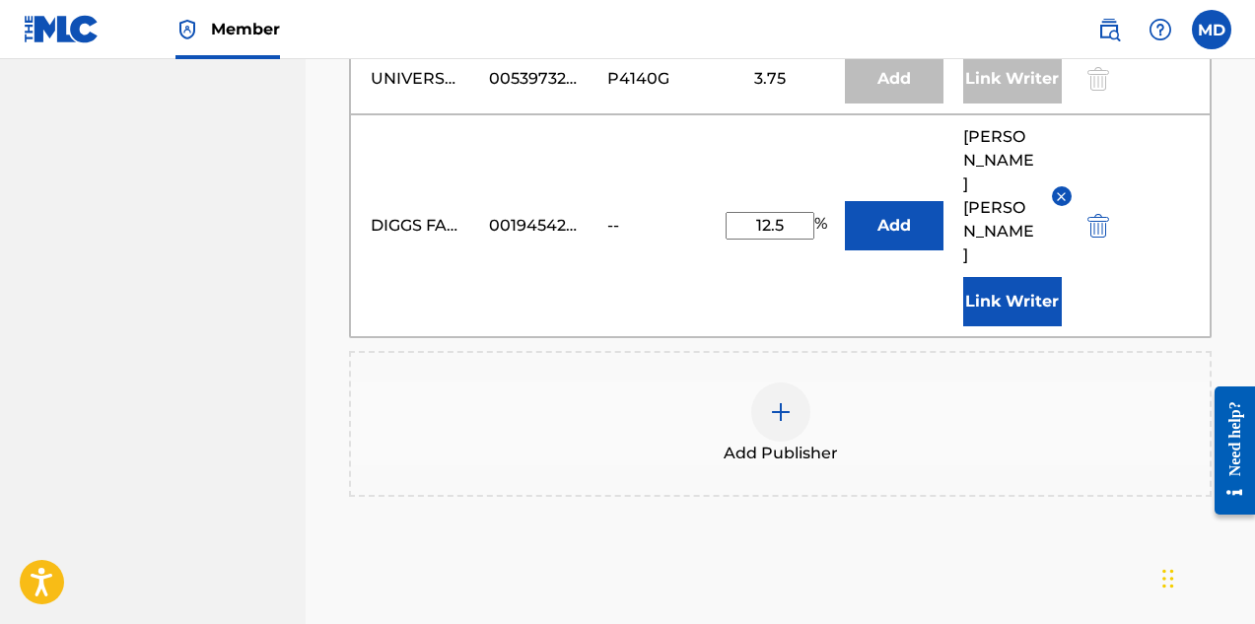
scroll to position [1479, 0]
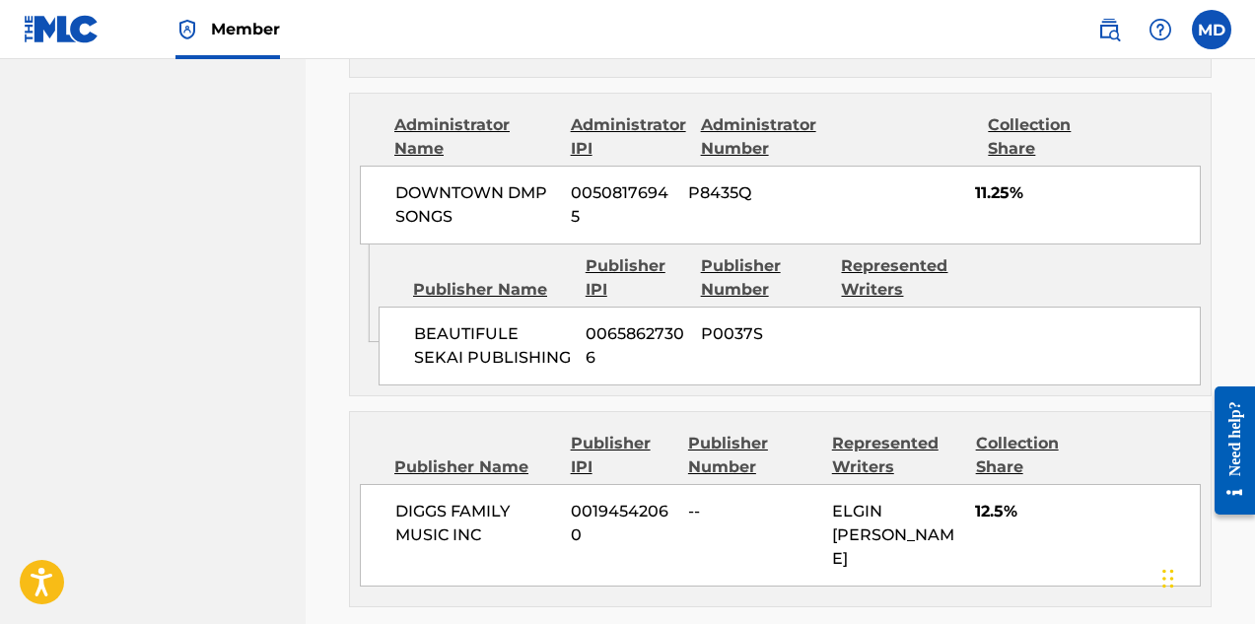
scroll to position [2138, 0]
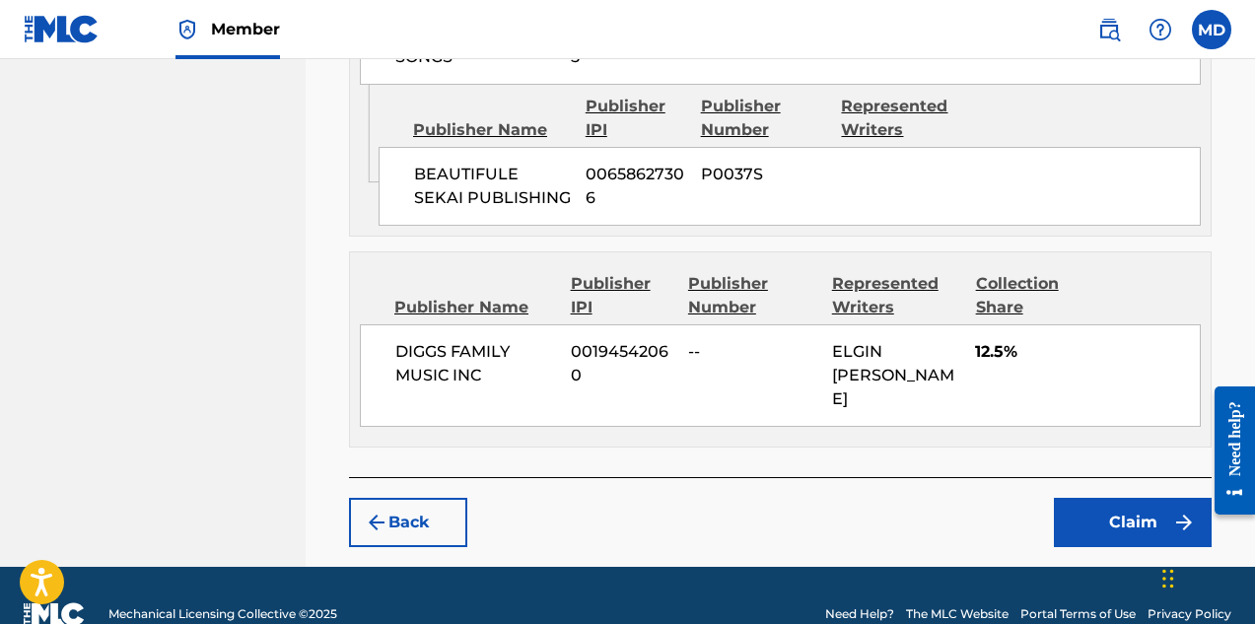
click at [1111, 498] on button "Claim" at bounding box center [1133, 522] width 158 height 49
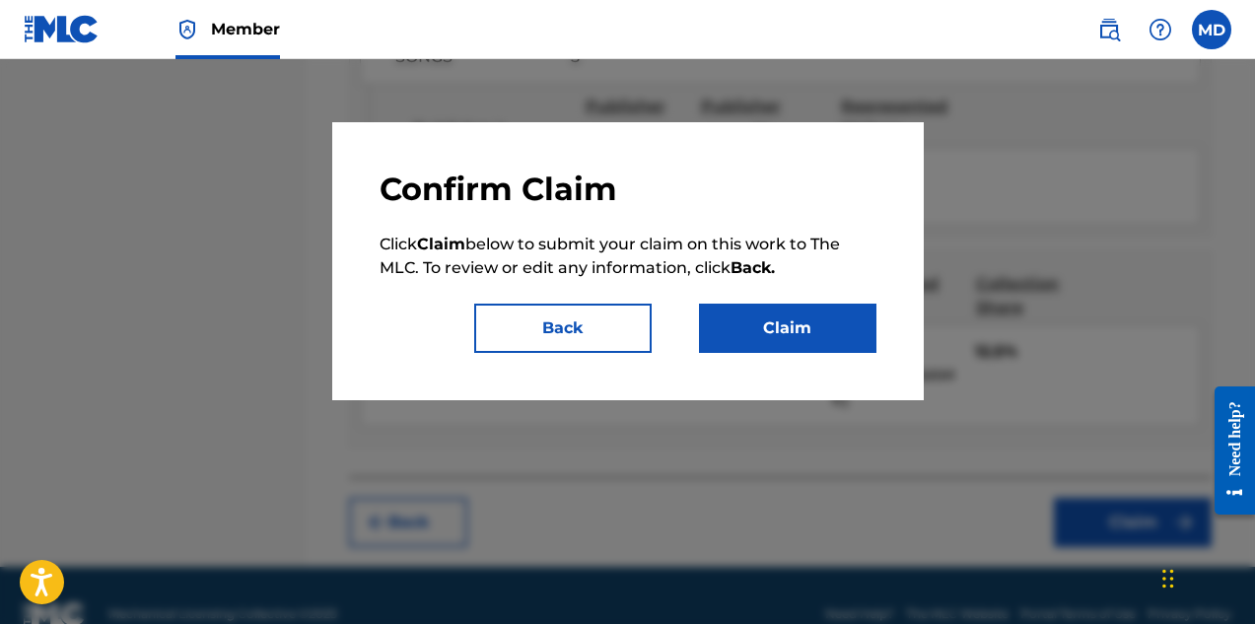
click at [829, 342] on button "Claim" at bounding box center [787, 328] width 177 height 49
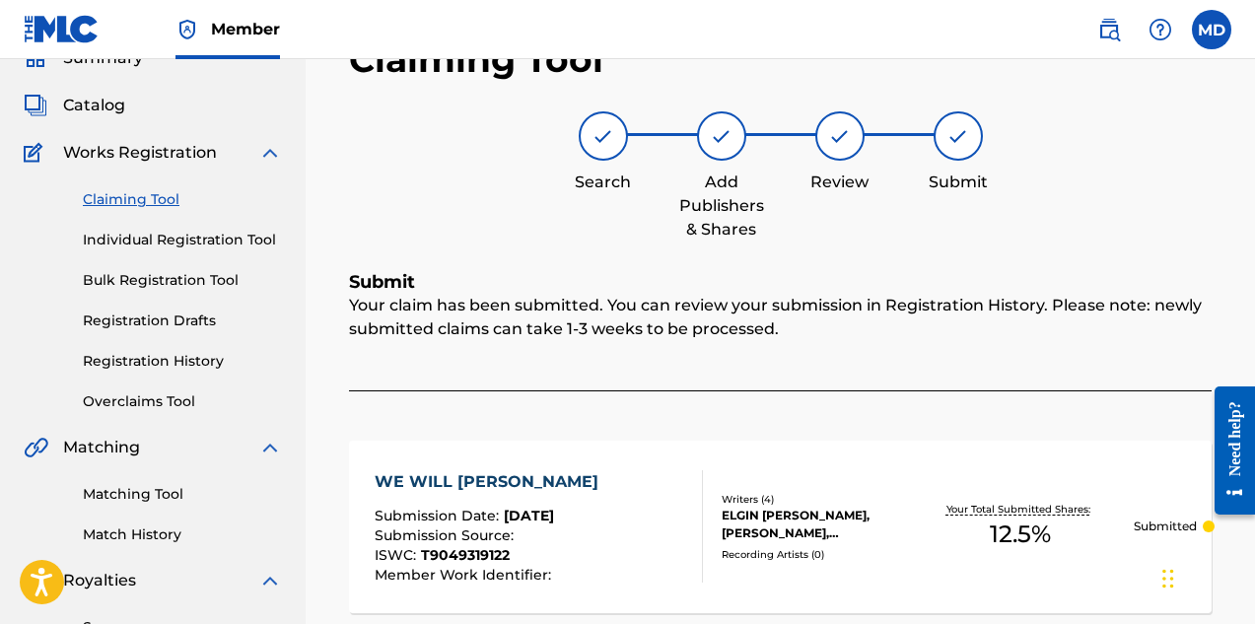
scroll to position [7, 0]
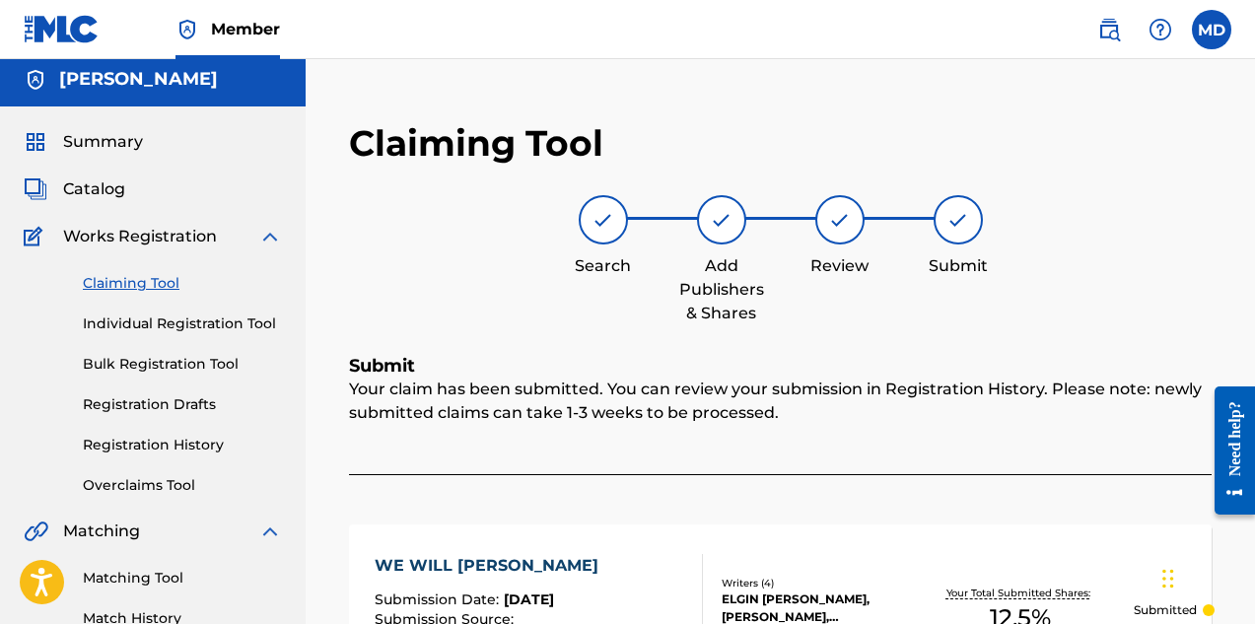
click at [103, 445] on link "Registration History" at bounding box center [182, 445] width 199 height 21
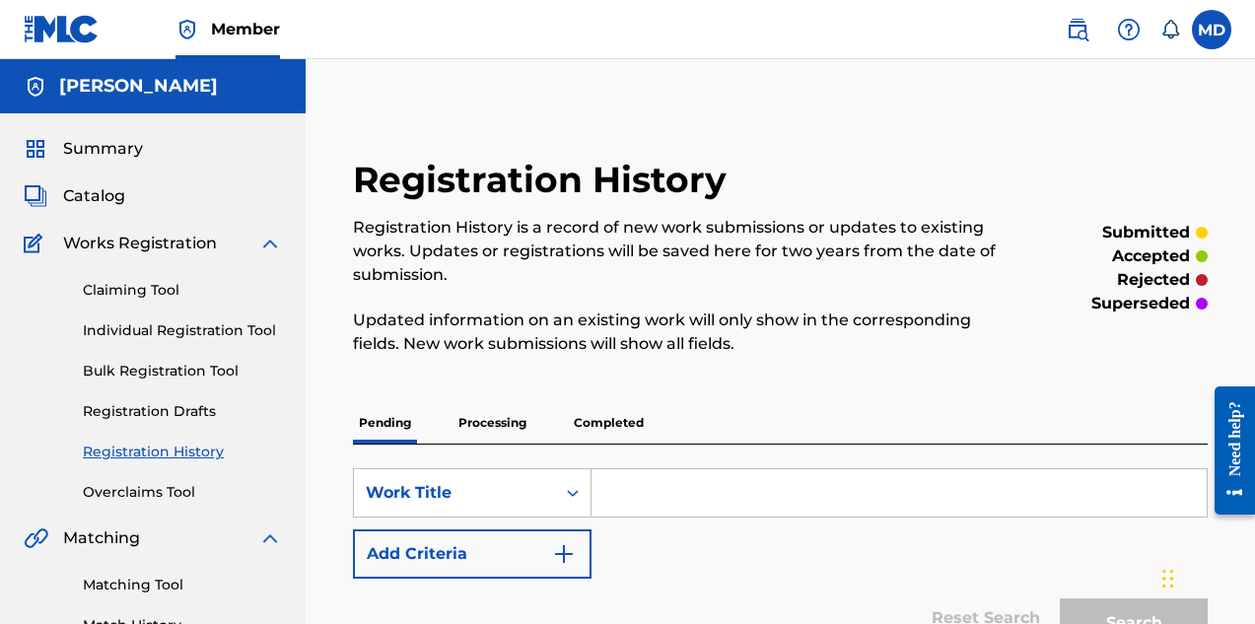
click at [121, 157] on span "Summary" at bounding box center [103, 149] width 80 height 24
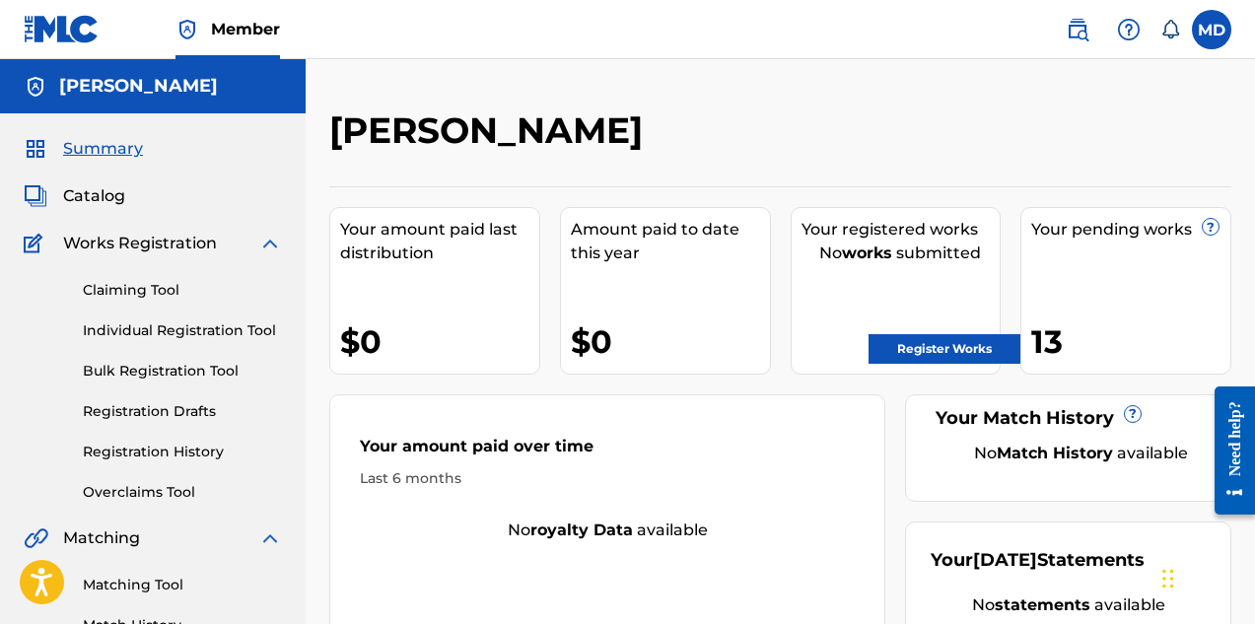
click at [139, 291] on link "Claiming Tool" at bounding box center [182, 290] width 199 height 21
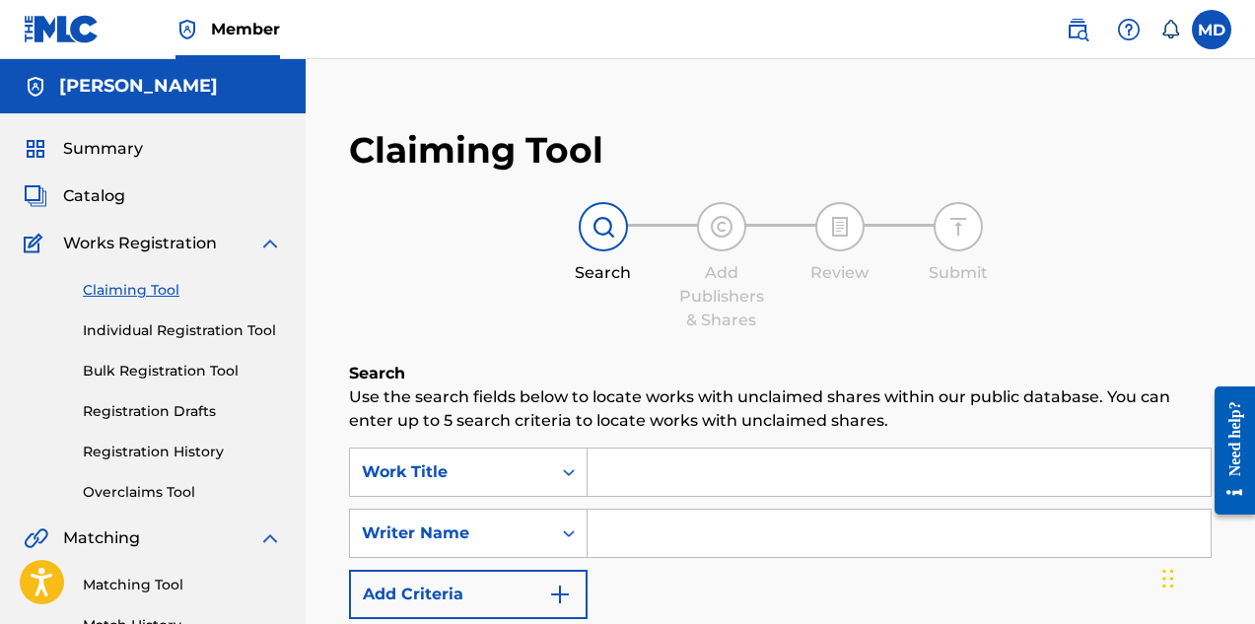
click at [666, 470] on input "Search Form" at bounding box center [899, 472] width 623 height 47
paste input "DO YOU REALLY ([PERSON_NAME])"
type input "DO YOU REALLY ([PERSON_NAME])"
click at [661, 529] on input "Search Form" at bounding box center [899, 533] width 623 height 47
click at [669, 532] on input "Search Form" at bounding box center [899, 533] width 623 height 47
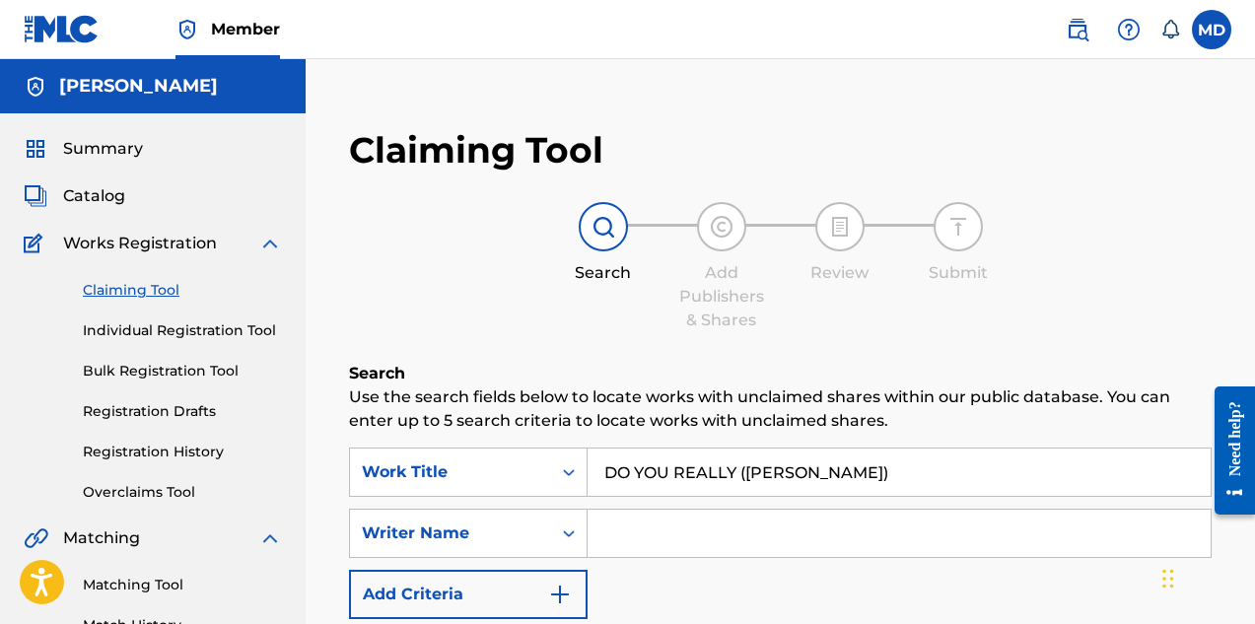
paste input "BEAN RONALD MAURICE"
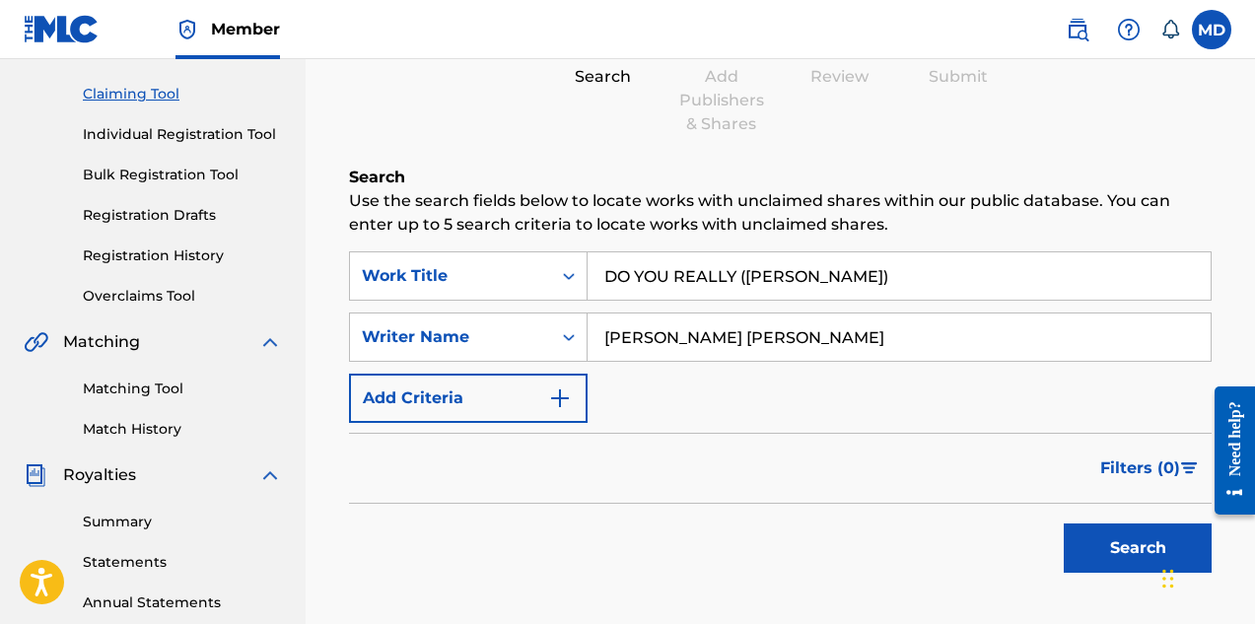
scroll to position [197, 0]
type input "BEAN RONALD MAURICE"
click at [1094, 540] on button "Search" at bounding box center [1138, 547] width 148 height 49
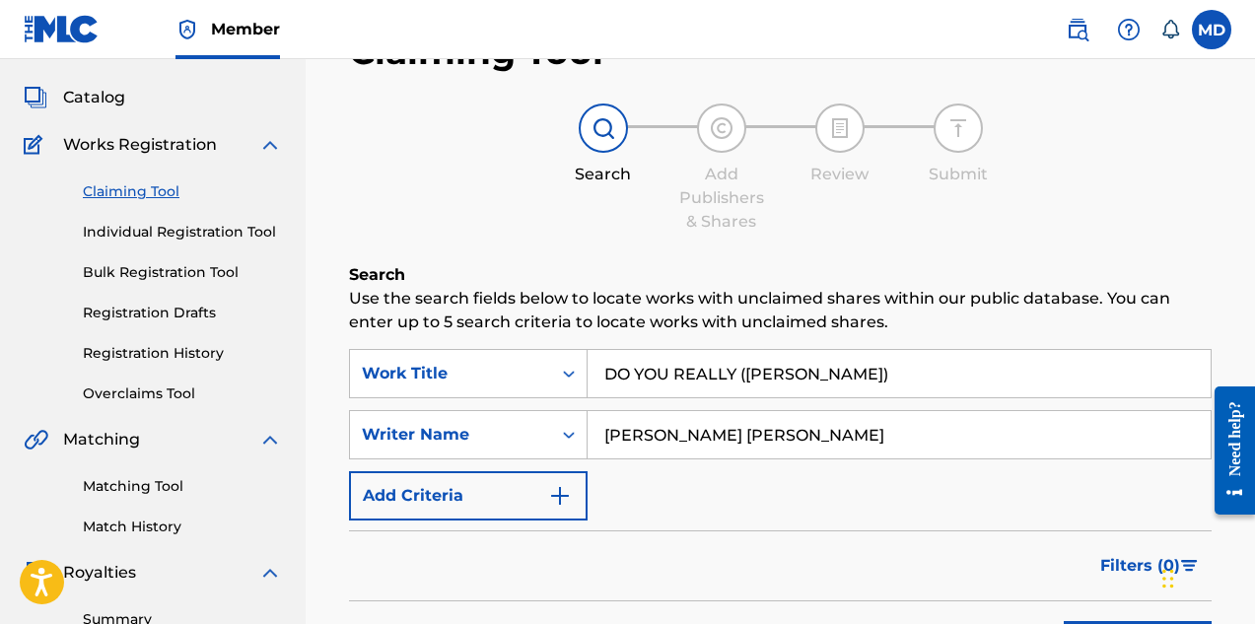
drag, startPoint x: 832, startPoint y: 430, endPoint x: 604, endPoint y: 441, distance: 228.0
click at [604, 441] on input "BEAN RONALD MAURICE" at bounding box center [899, 434] width 623 height 47
type input "[PERSON_NAME]"
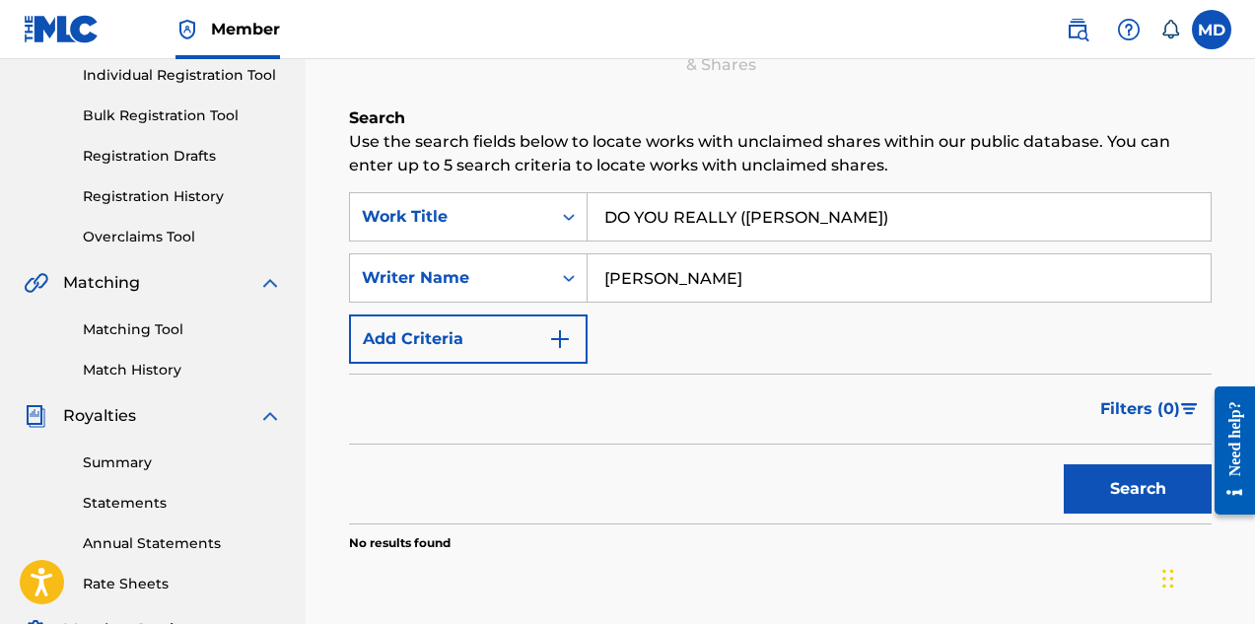
scroll to position [296, 0]
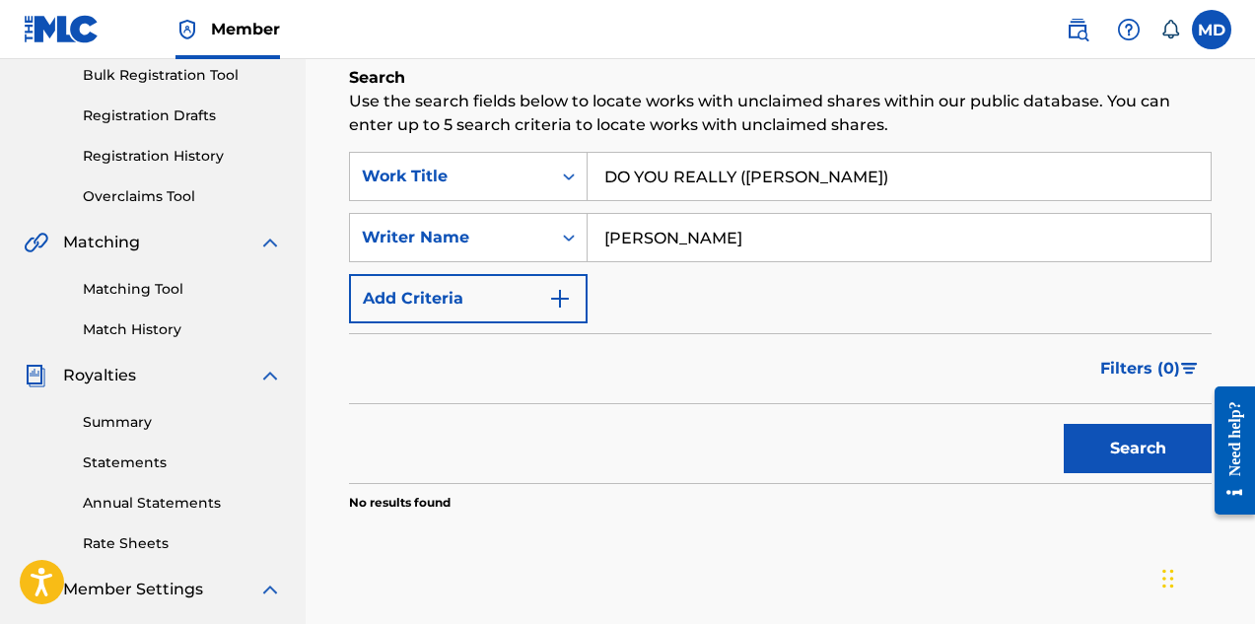
click at [1132, 440] on button "Search" at bounding box center [1138, 448] width 148 height 49
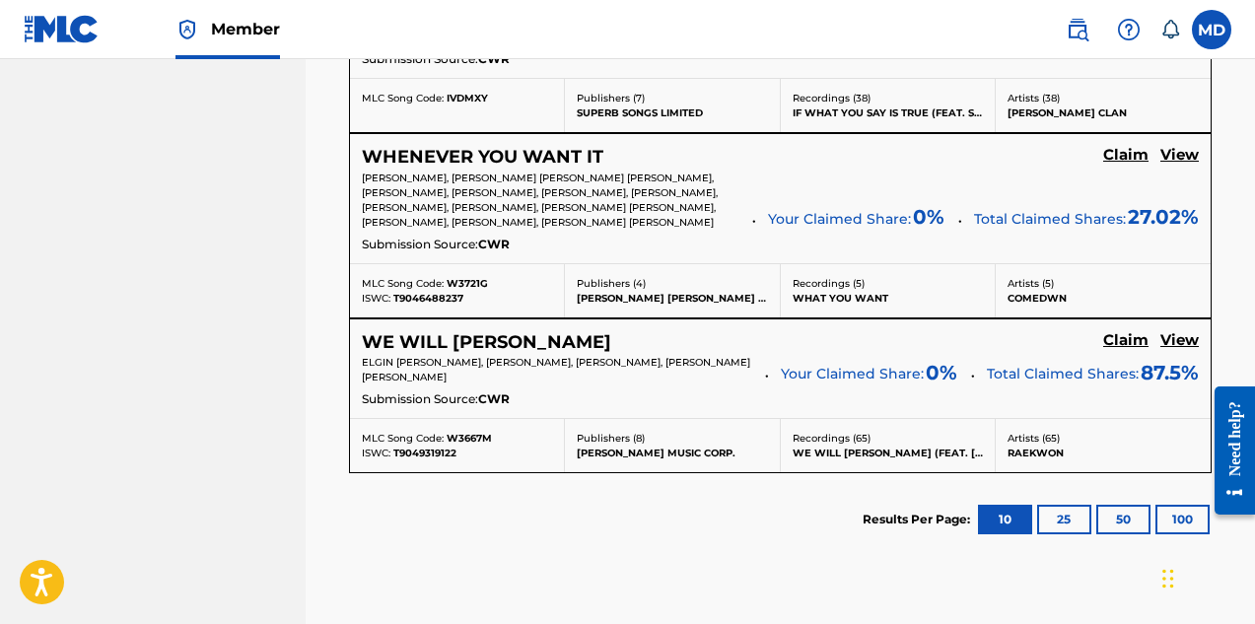
scroll to position [1110, 0]
